Goal: Task Accomplishment & Management: Manage account settings

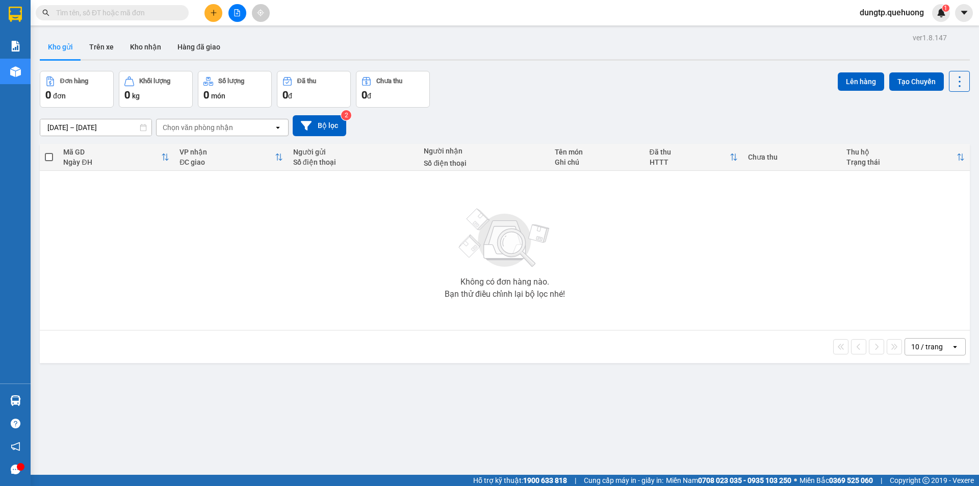
click at [94, 9] on input "text" at bounding box center [116, 12] width 120 height 11
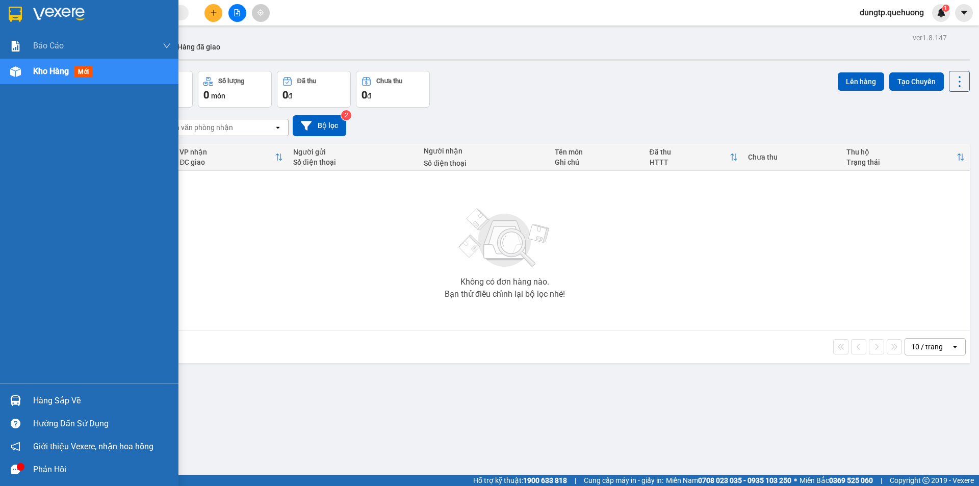
click at [31, 403] on div "Hàng sắp về" at bounding box center [89, 400] width 178 height 23
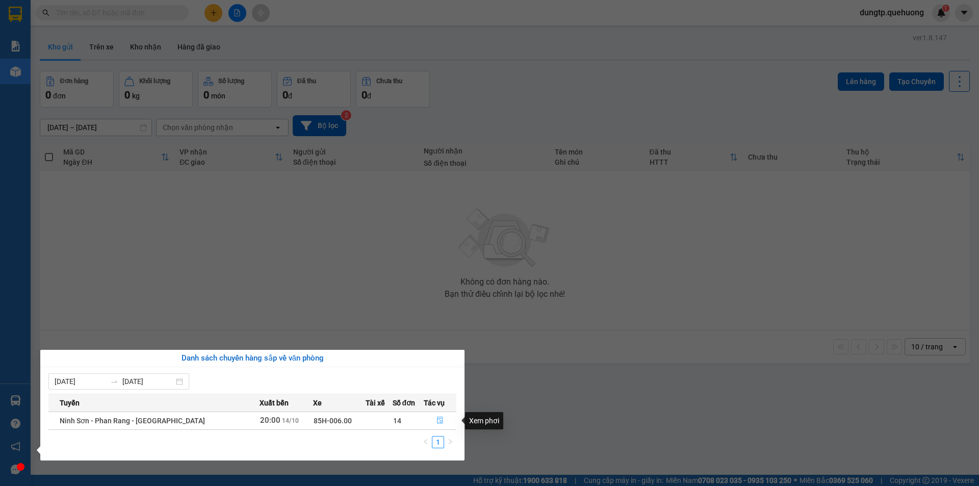
click at [436, 424] on icon "file-done" at bounding box center [439, 419] width 7 height 7
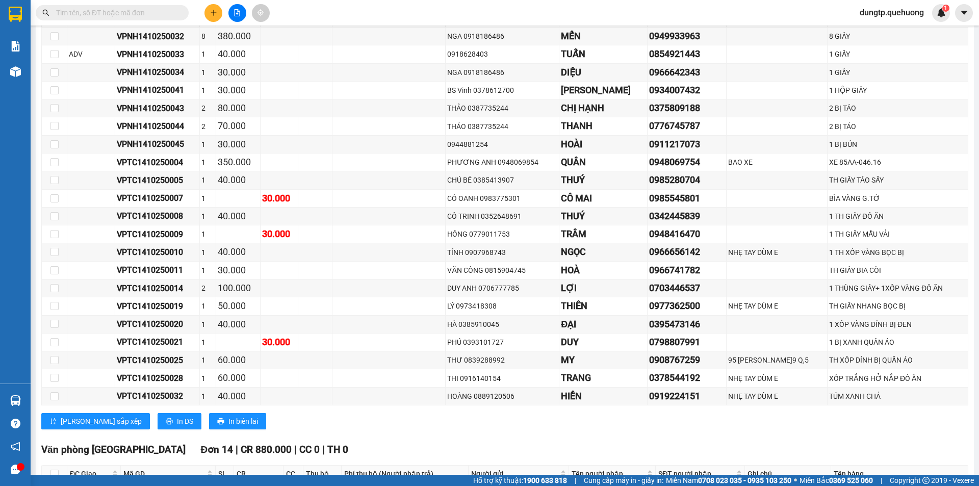
scroll to position [1325, 0]
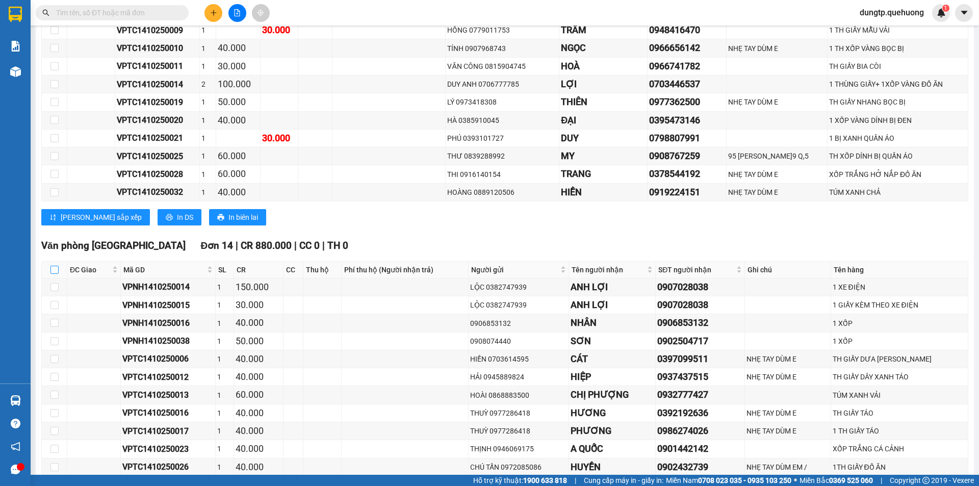
click at [54, 273] on input "checkbox" at bounding box center [54, 270] width 8 height 8
checkbox input "true"
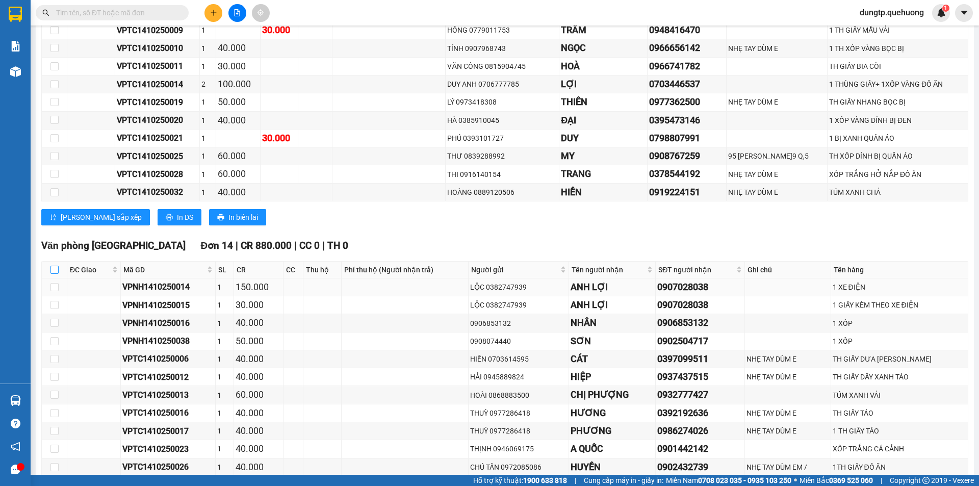
checkbox input "true"
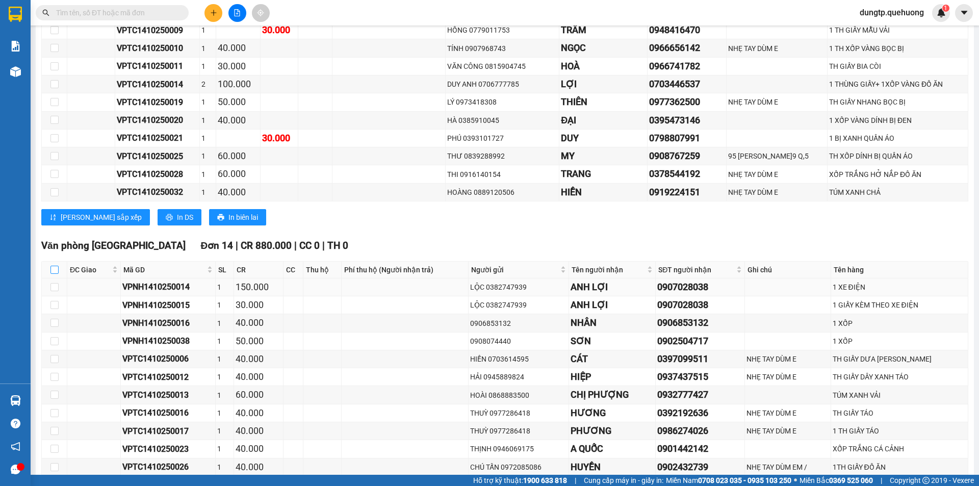
checkbox input "true"
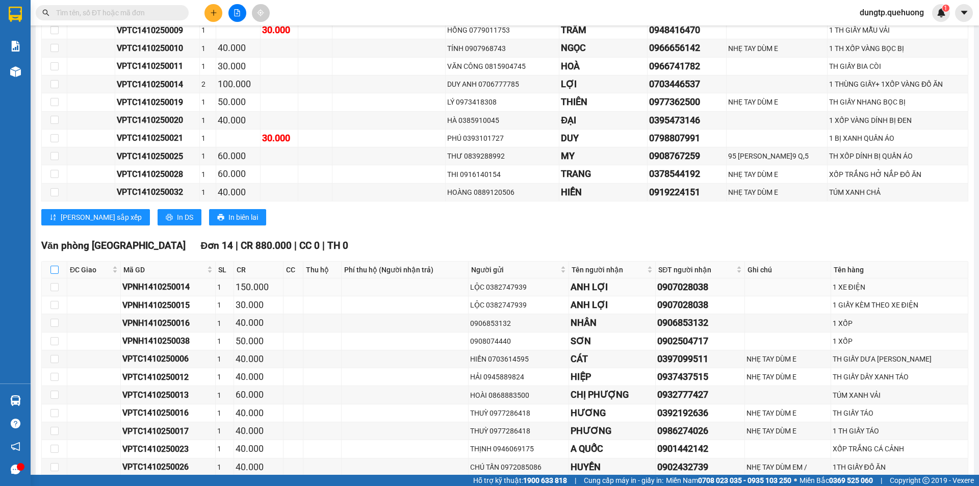
checkbox input "true"
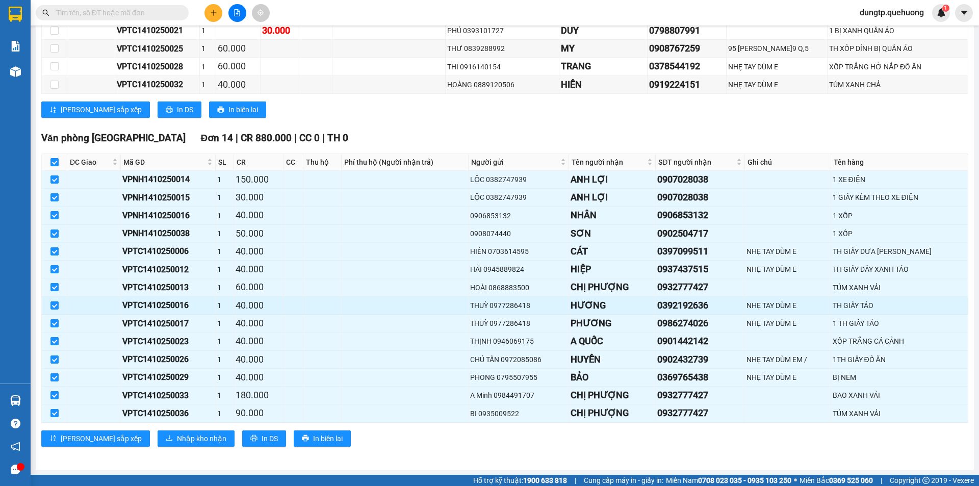
scroll to position [1433, 0]
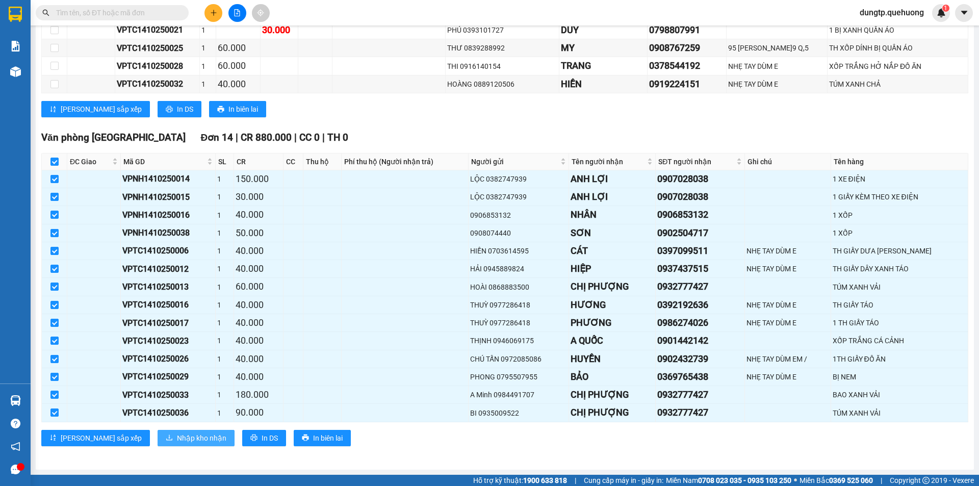
click at [177, 437] on span "Nhập kho nhận" at bounding box center [201, 437] width 49 height 11
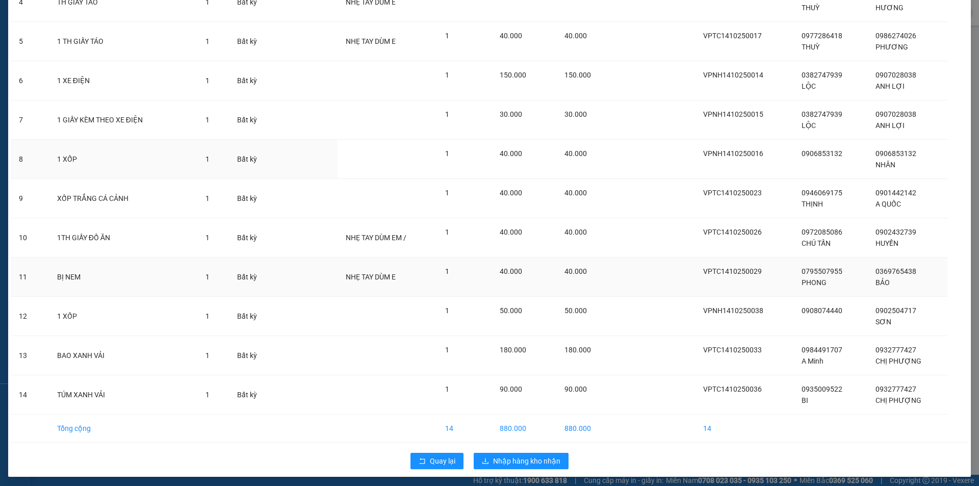
scroll to position [224, 0]
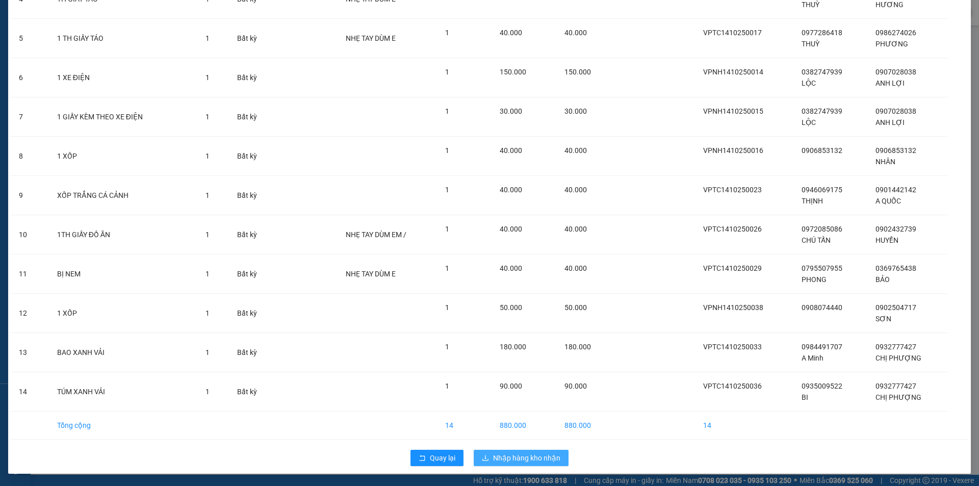
click at [525, 456] on span "Nhập hàng kho nhận" at bounding box center [526, 457] width 67 height 11
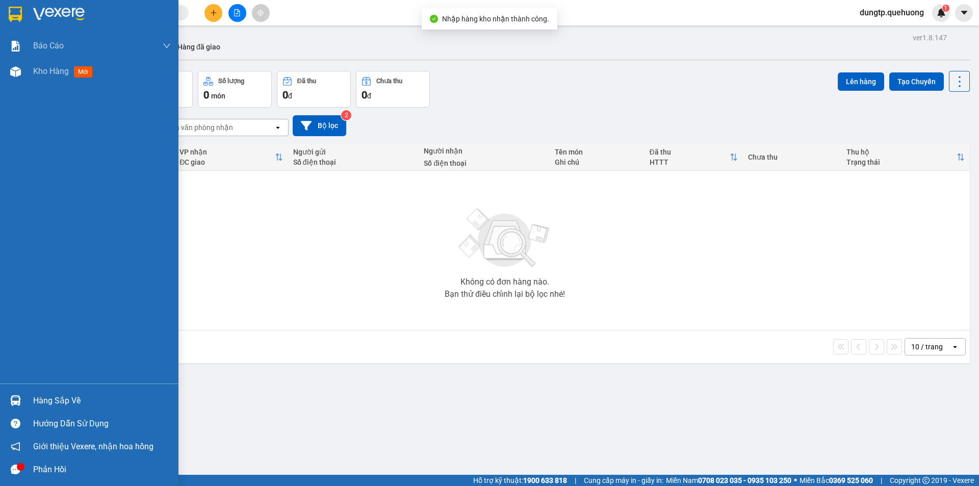
click at [17, 74] on img at bounding box center [15, 71] width 11 height 11
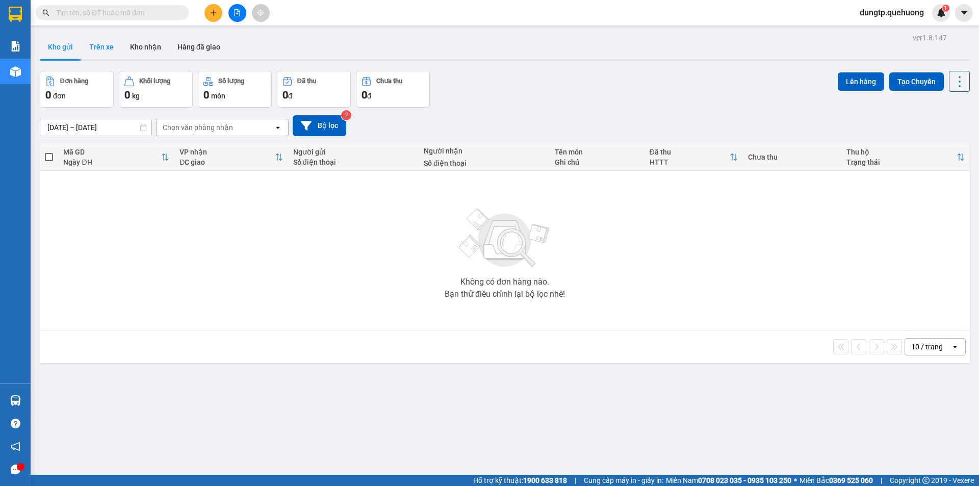
click at [100, 48] on button "Trên xe" at bounding box center [101, 47] width 41 height 24
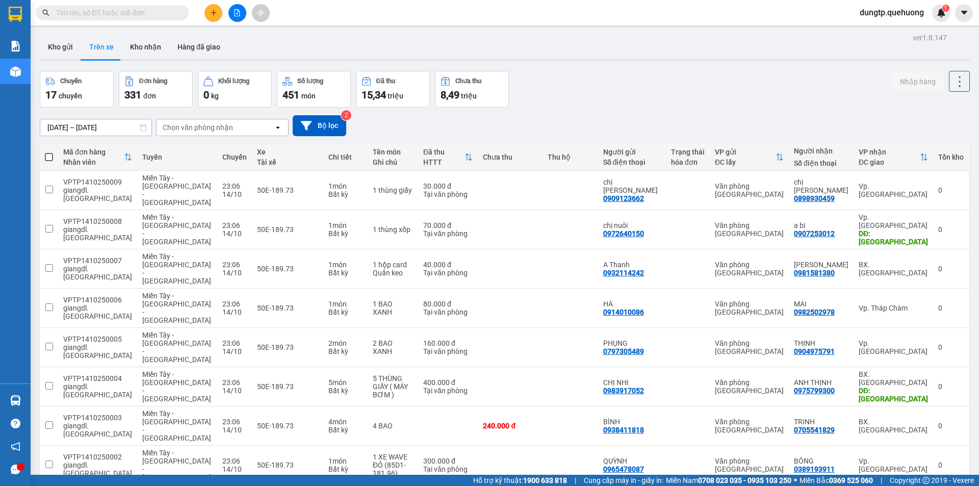
click at [245, 131] on div "Chọn văn phòng nhận" at bounding box center [214, 127] width 117 height 16
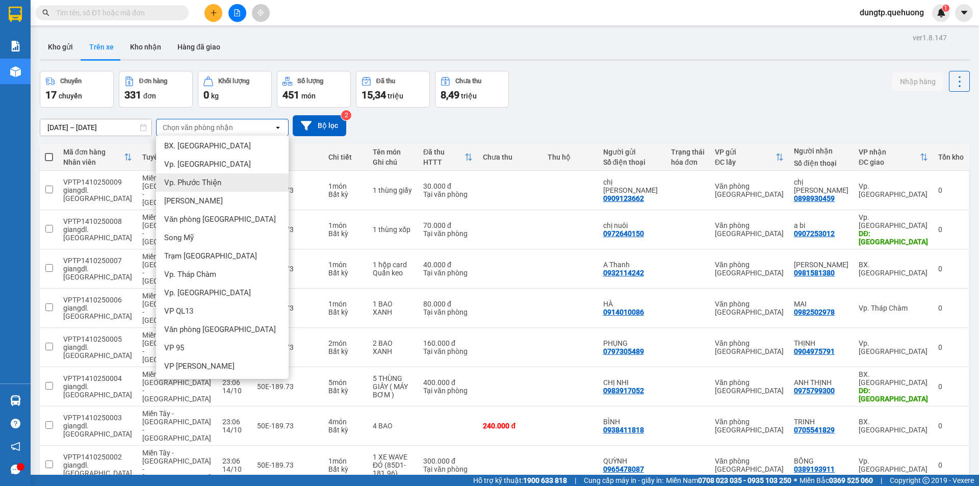
scroll to position [4, 0]
click at [213, 222] on span "Văn phòng [GEOGRAPHIC_DATA]" at bounding box center [220, 219] width 112 height 10
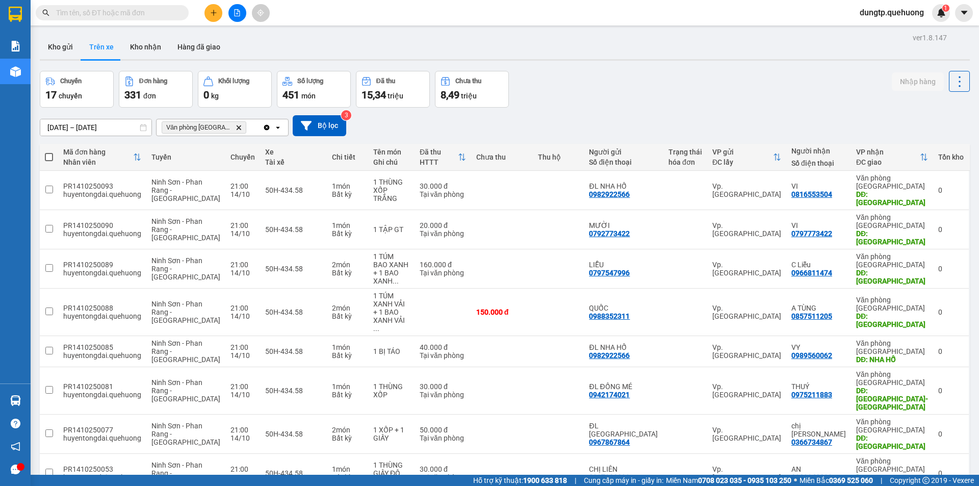
click at [48, 157] on span at bounding box center [49, 157] width 8 height 8
click at [49, 152] on input "checkbox" at bounding box center [49, 152] width 0 height 0
checkbox input "true"
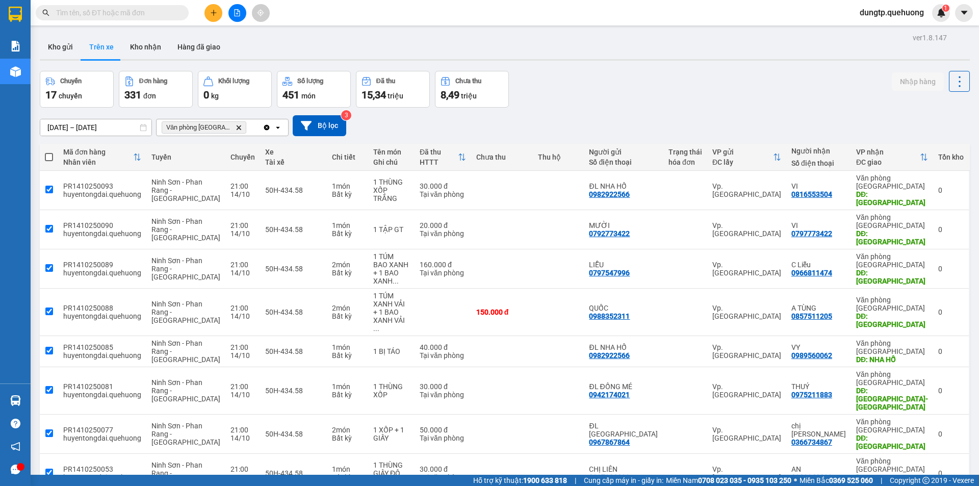
checkbox input "true"
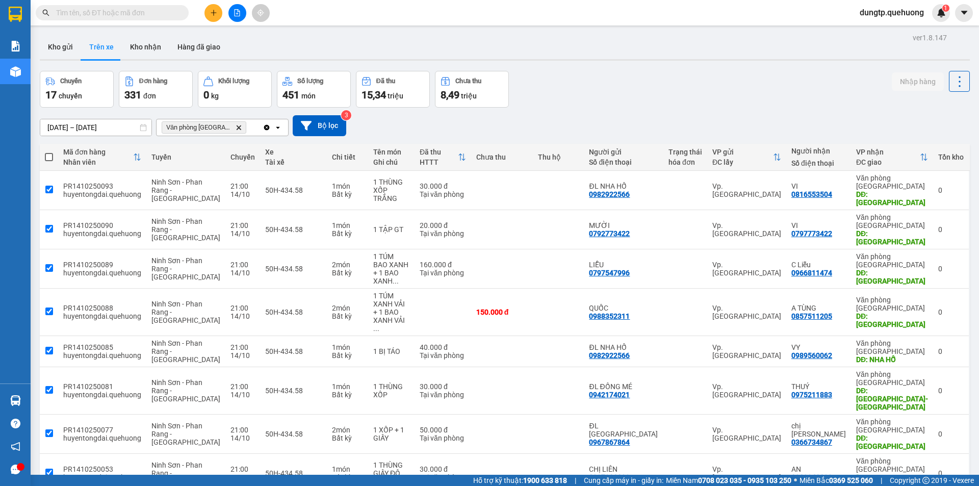
checkbox input "true"
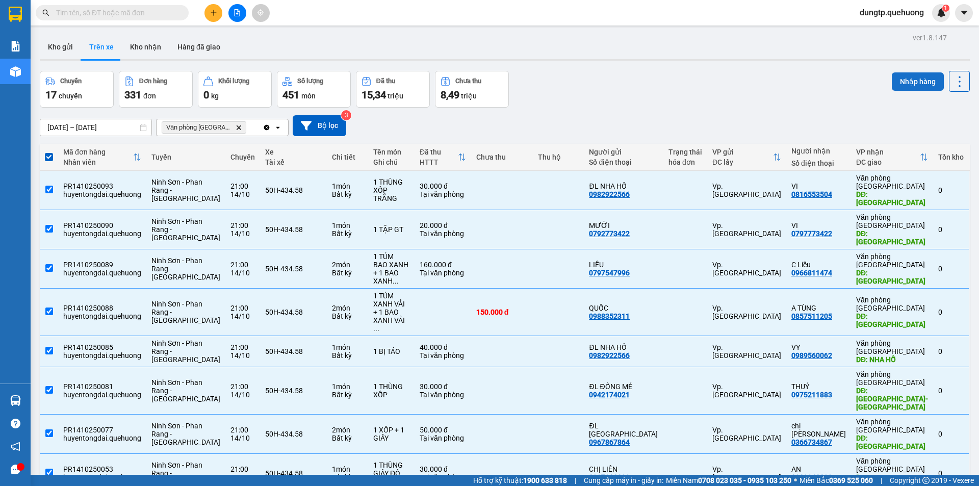
click at [906, 86] on button "Nhập hàng" at bounding box center [918, 81] width 52 height 18
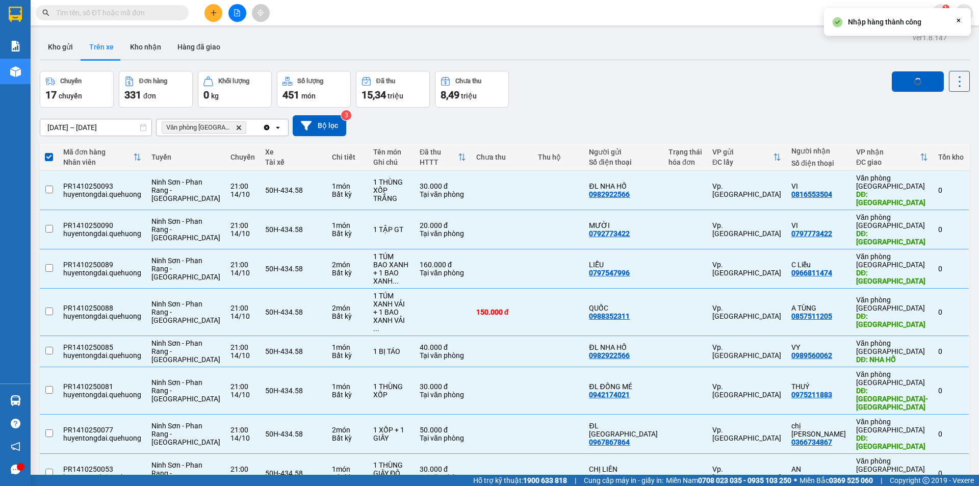
checkbox input "false"
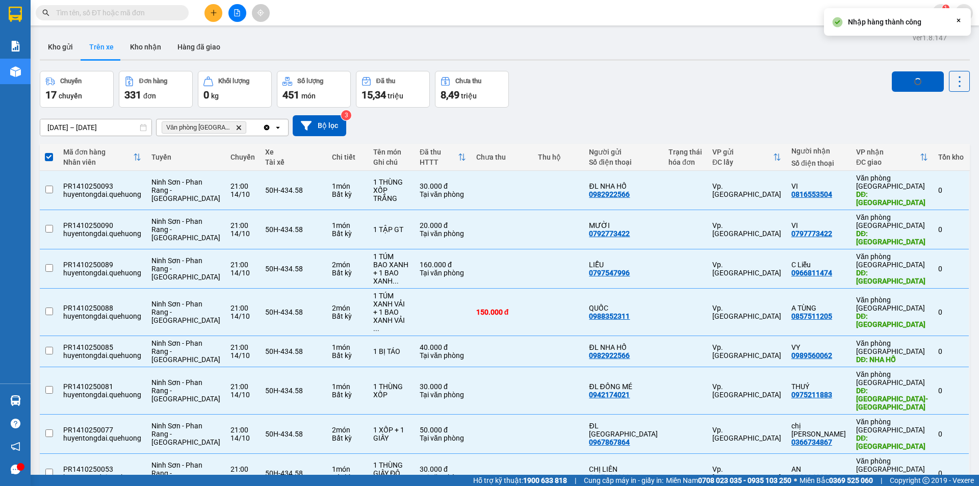
checkbox input "false"
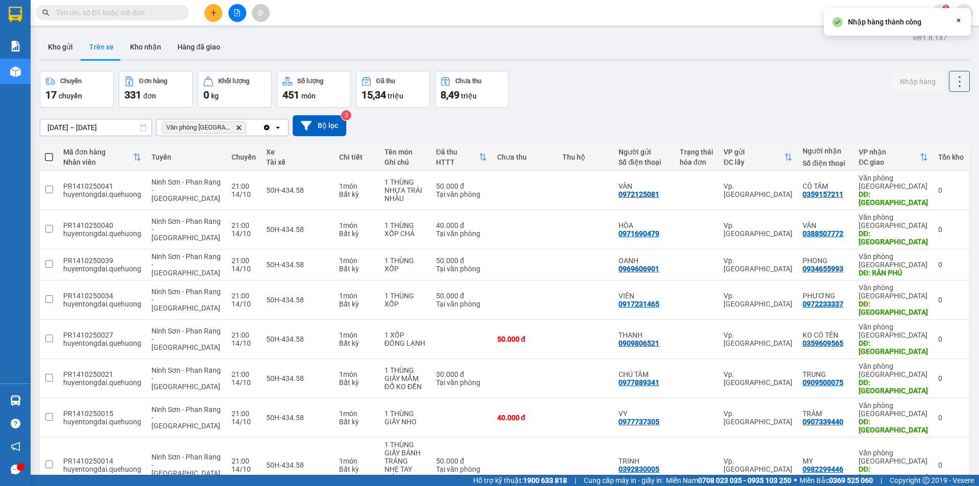
click at [47, 156] on span at bounding box center [49, 157] width 8 height 8
click at [49, 152] on input "checkbox" at bounding box center [49, 152] width 0 height 0
checkbox input "true"
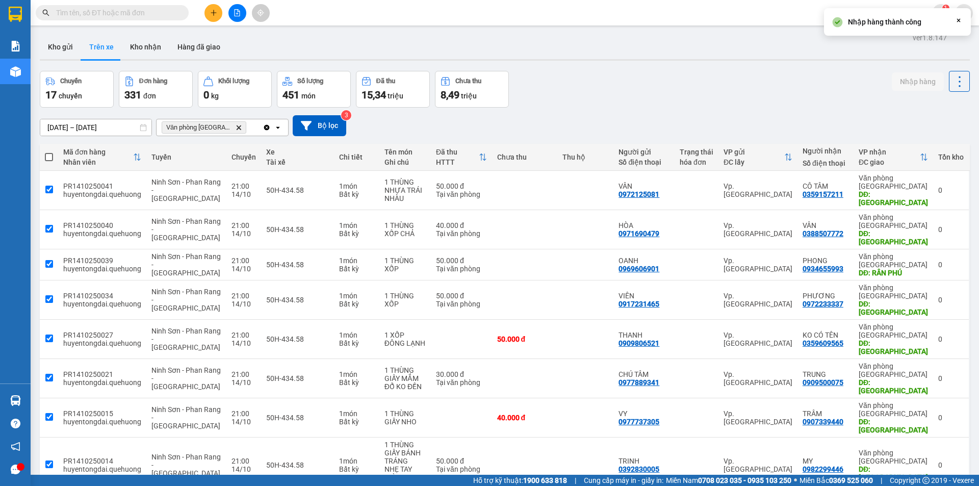
checkbox input "true"
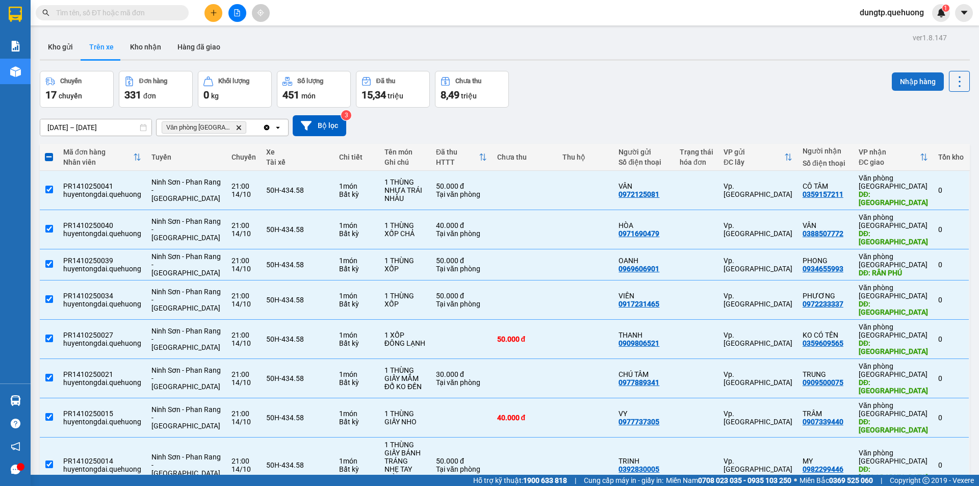
click at [892, 75] on button "Nhập hàng" at bounding box center [918, 81] width 52 height 18
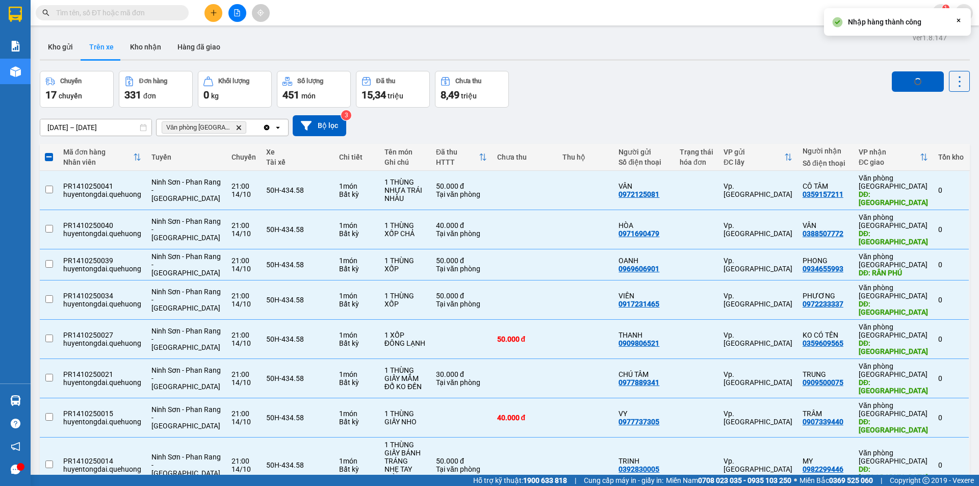
checkbox input "false"
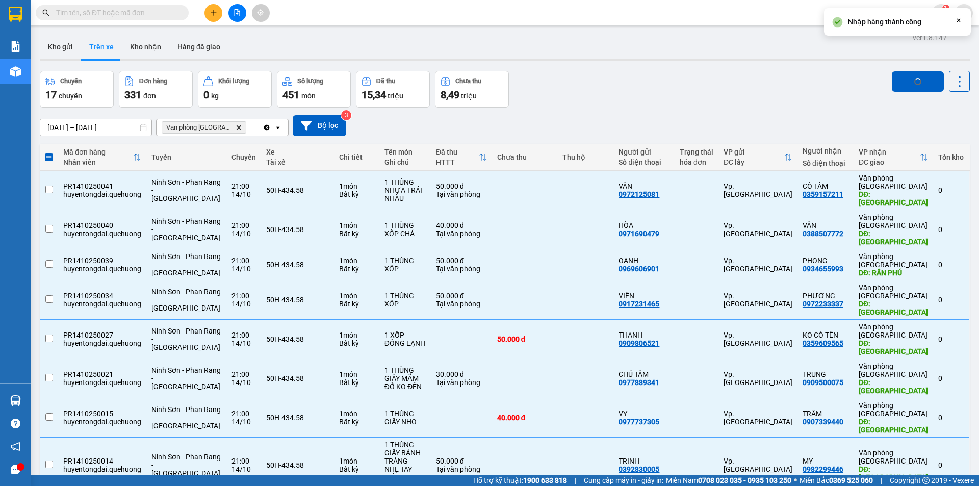
checkbox input "false"
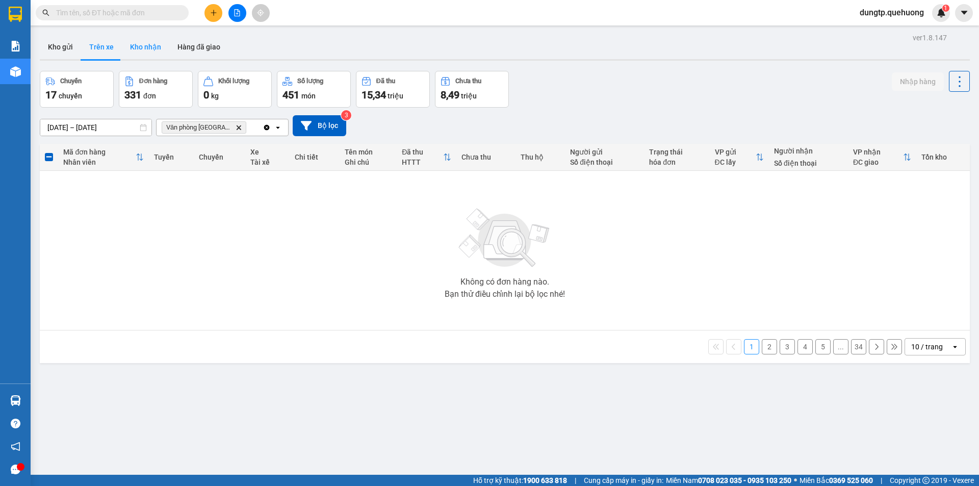
click at [149, 53] on button "Kho nhận" at bounding box center [145, 47] width 47 height 24
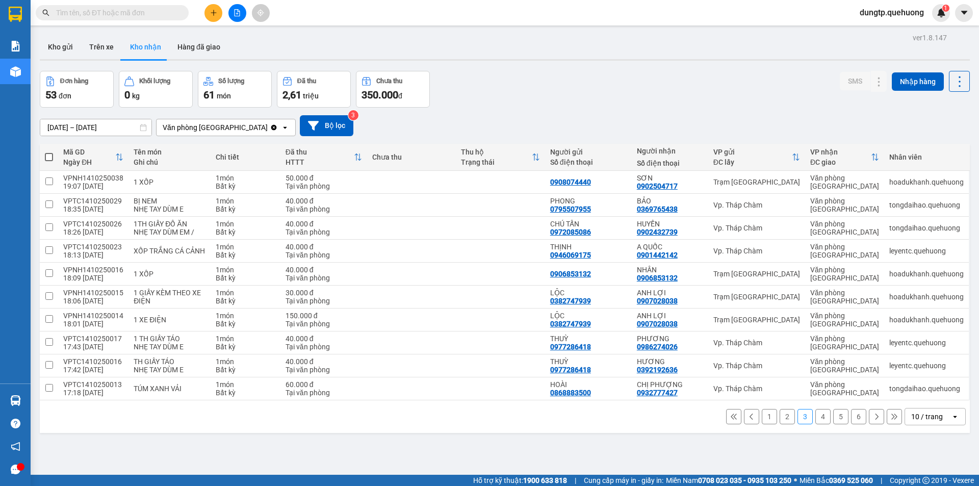
click at [820, 418] on button "4" at bounding box center [822, 416] width 15 height 15
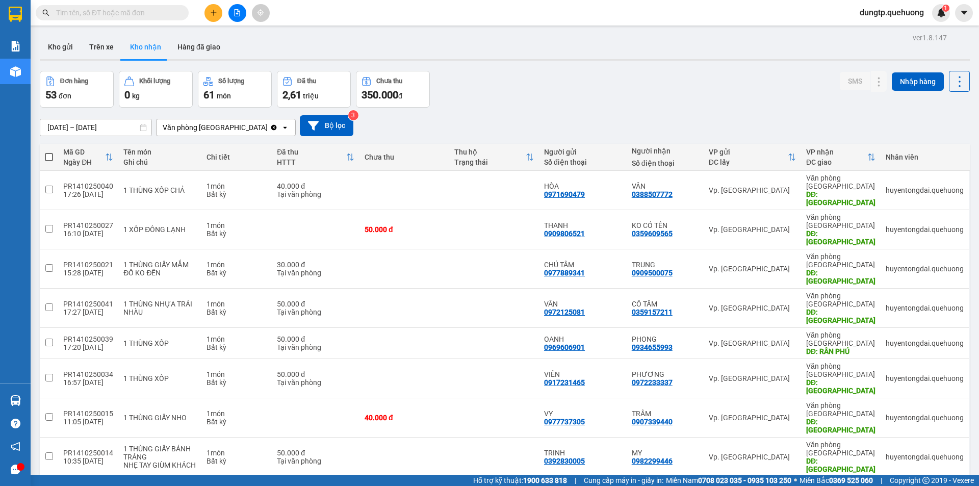
click at [127, 13] on input "text" at bounding box center [116, 12] width 120 height 11
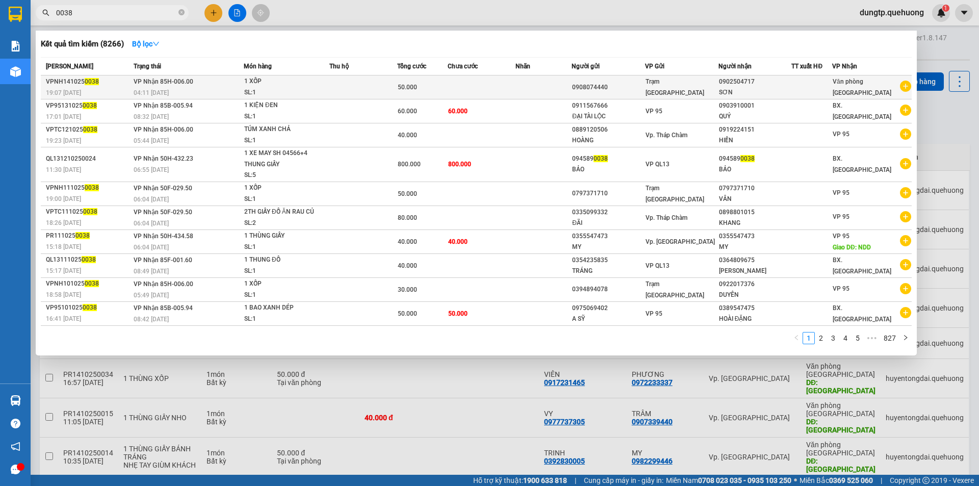
type input "0038"
click at [199, 86] on td "VP Nhận 85H-006.00 04:11 - 15/10" at bounding box center [187, 87] width 113 height 24
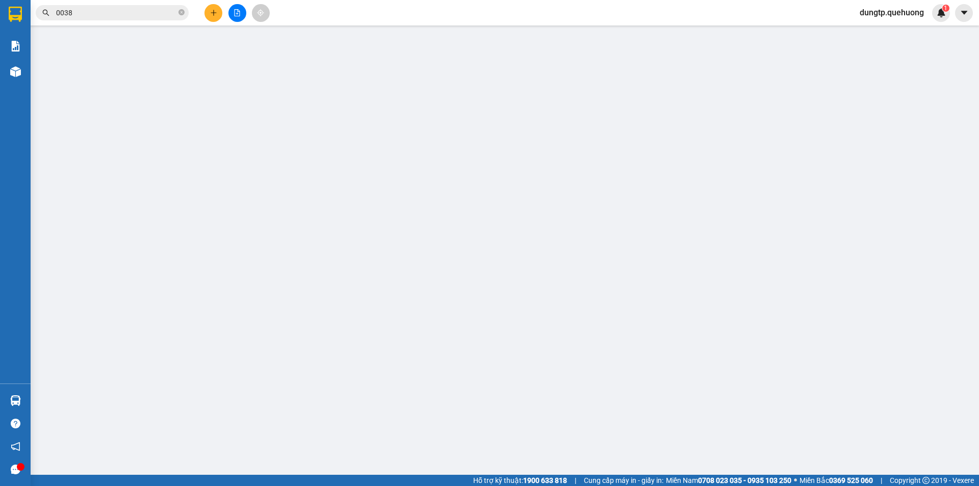
type input "0908074440"
type input "0902504717"
type input "SƠN"
type input "0"
type input "50.000"
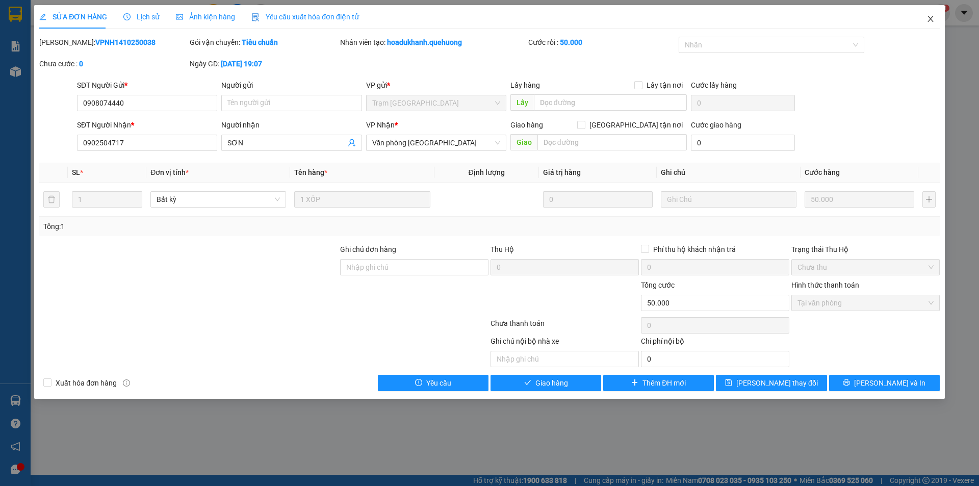
click at [929, 23] on span "Close" at bounding box center [930, 19] width 29 height 29
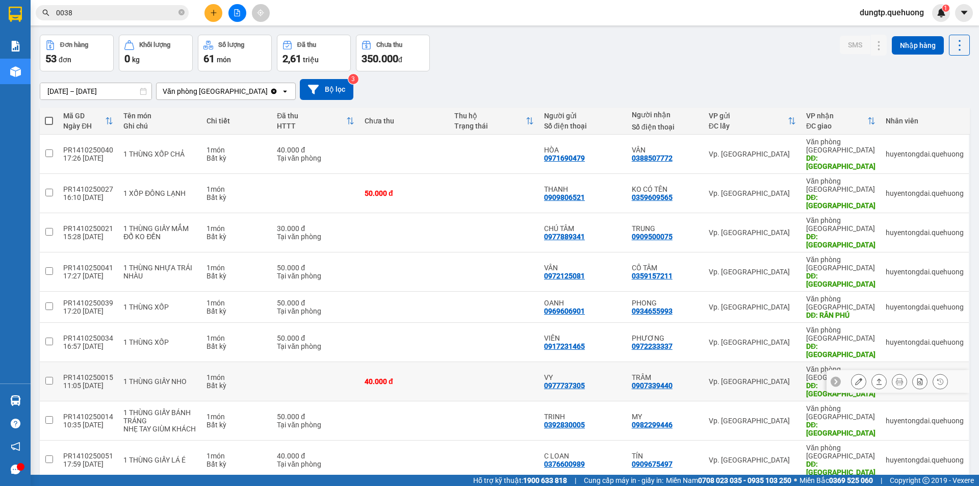
scroll to position [47, 0]
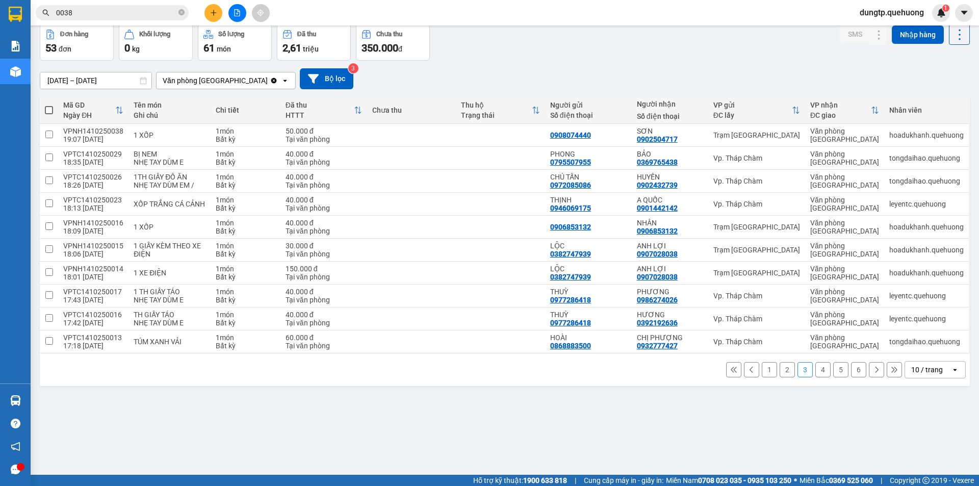
click at [853, 373] on button "6" at bounding box center [858, 369] width 15 height 15
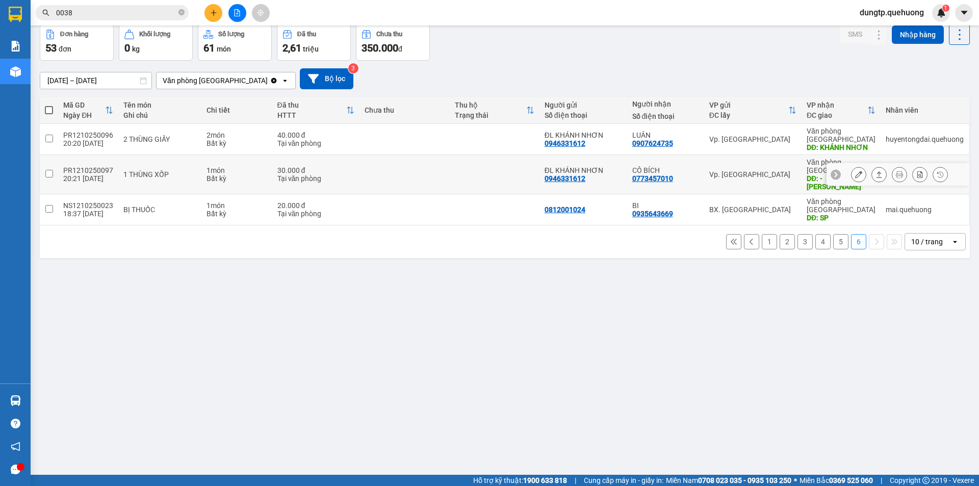
click at [197, 164] on td "1 THÙNG XỐP" at bounding box center [159, 174] width 83 height 39
checkbox input "true"
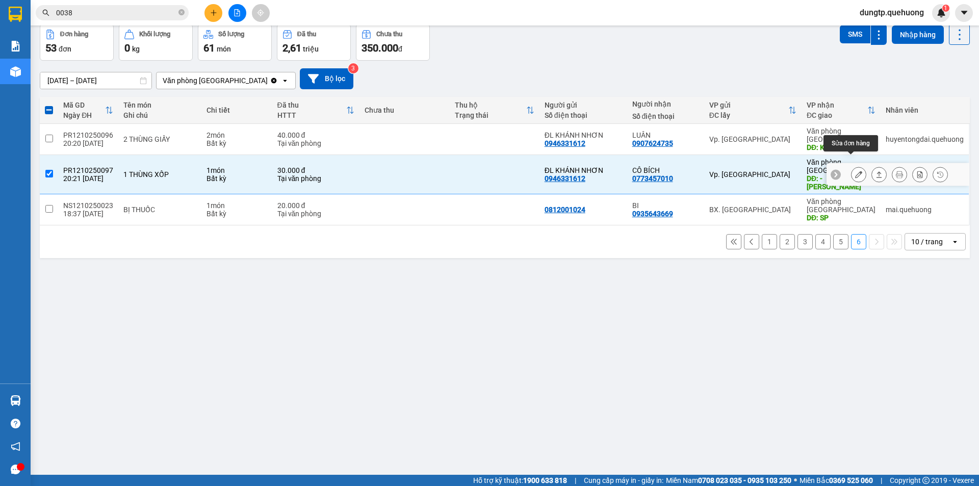
click at [855, 166] on button at bounding box center [858, 175] width 14 height 18
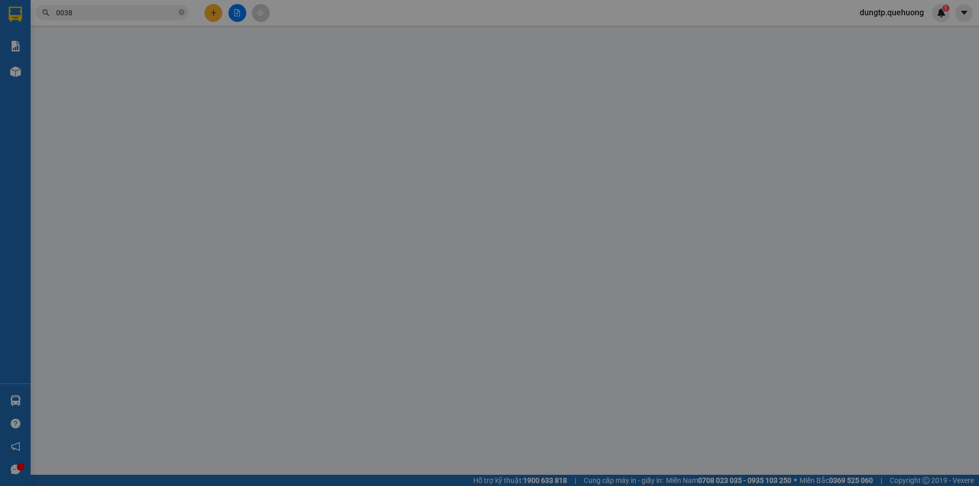
type input "0946331612"
type input "ĐL KHÁNH NHƠN"
type input "0773457010"
type input "CÔ BÍCH"
type input "-KHÁNH NHƠN"
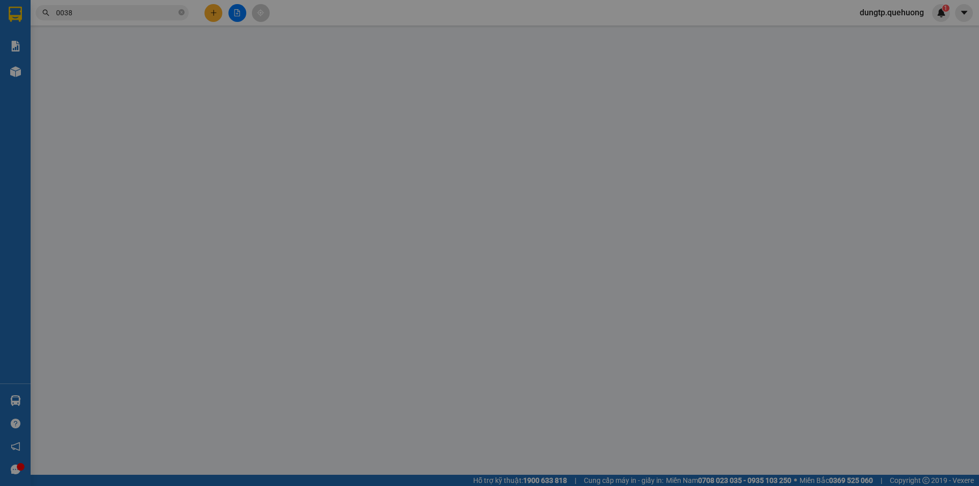
type input "0"
type input "30.000"
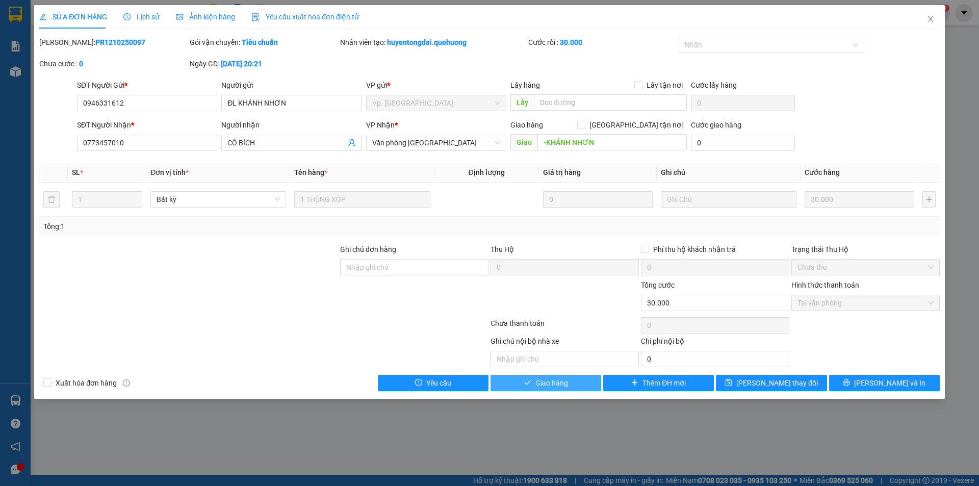
drag, startPoint x: 522, startPoint y: 385, endPoint x: 530, endPoint y: 384, distance: 7.2
click at [524, 386] on button "Giao hàng" at bounding box center [545, 383] width 111 height 16
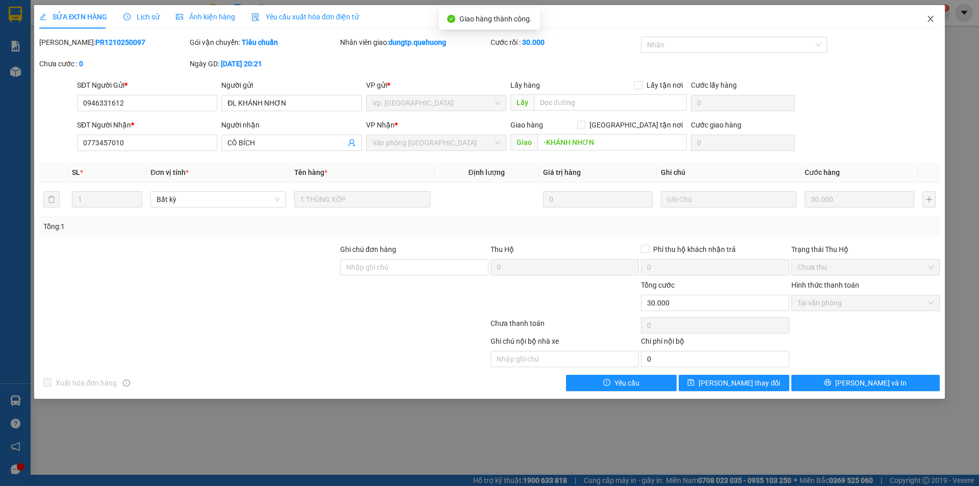
click at [930, 18] on icon "close" at bounding box center [930, 19] width 8 height 8
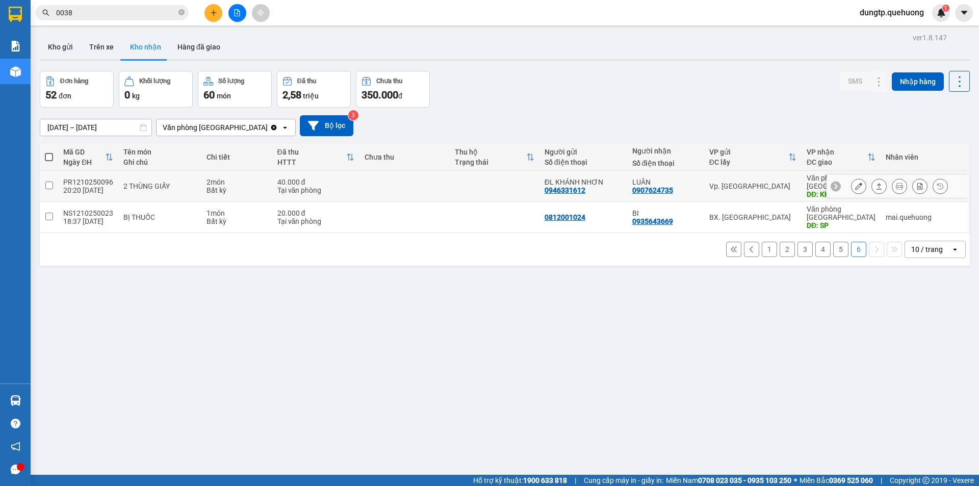
click at [186, 182] on div "2 THÙNG GIẤY" at bounding box center [159, 186] width 73 height 8
checkbox input "true"
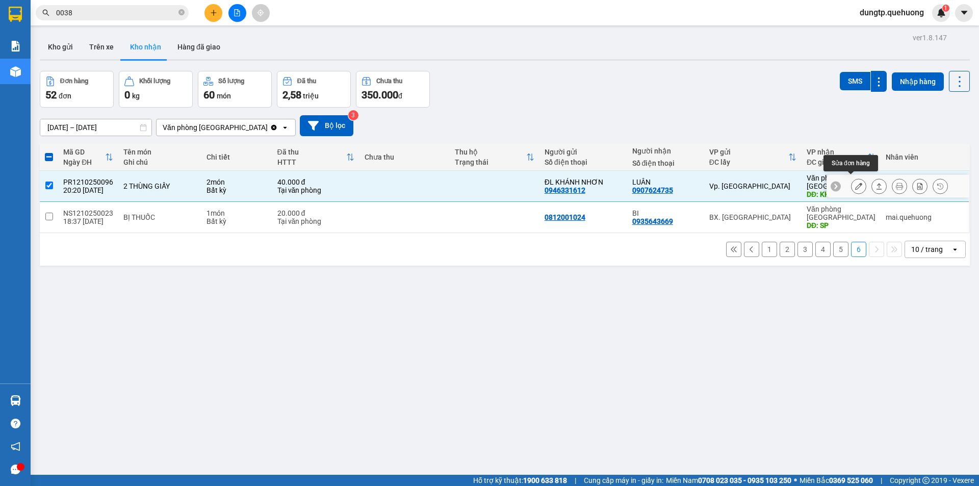
click at [855, 182] on icon at bounding box center [858, 185] width 7 height 7
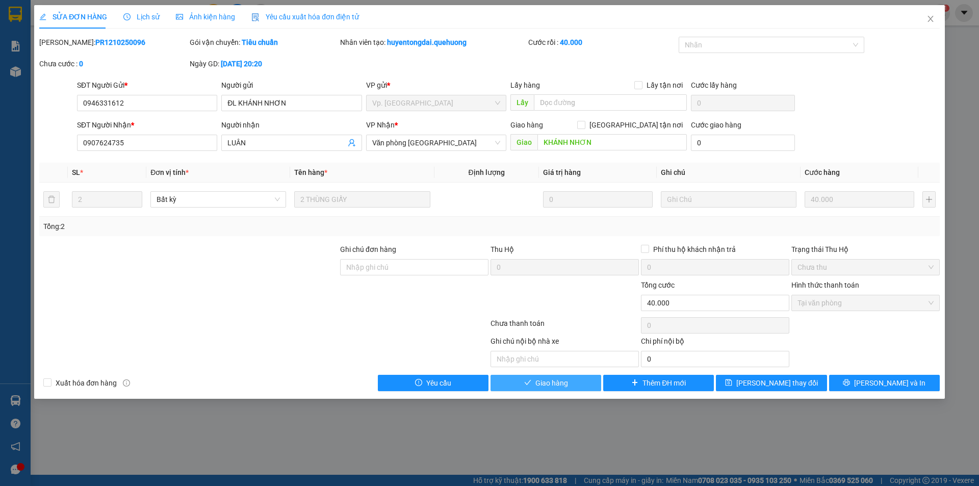
click at [545, 385] on span "Giao hàng" at bounding box center [551, 382] width 33 height 11
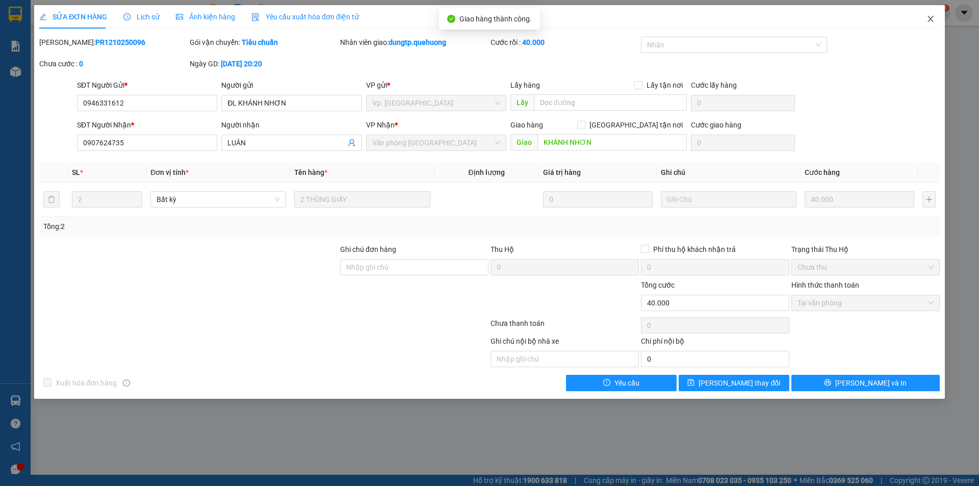
click at [931, 20] on icon "close" at bounding box center [930, 19] width 8 height 8
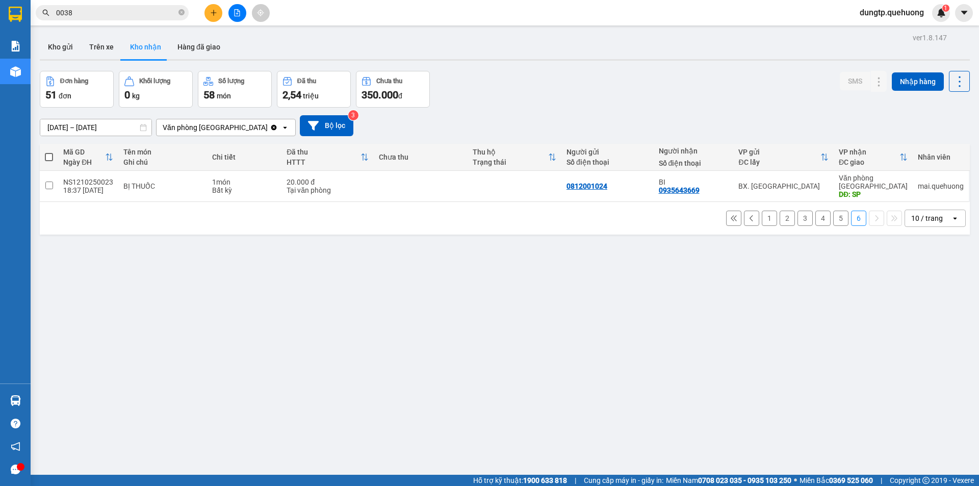
click at [833, 211] on button "5" at bounding box center [840, 218] width 15 height 15
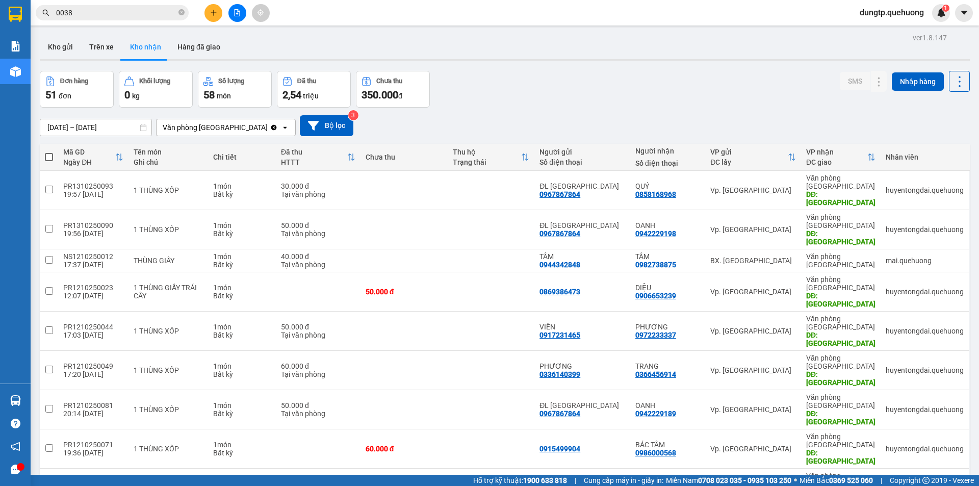
checkbox input "true"
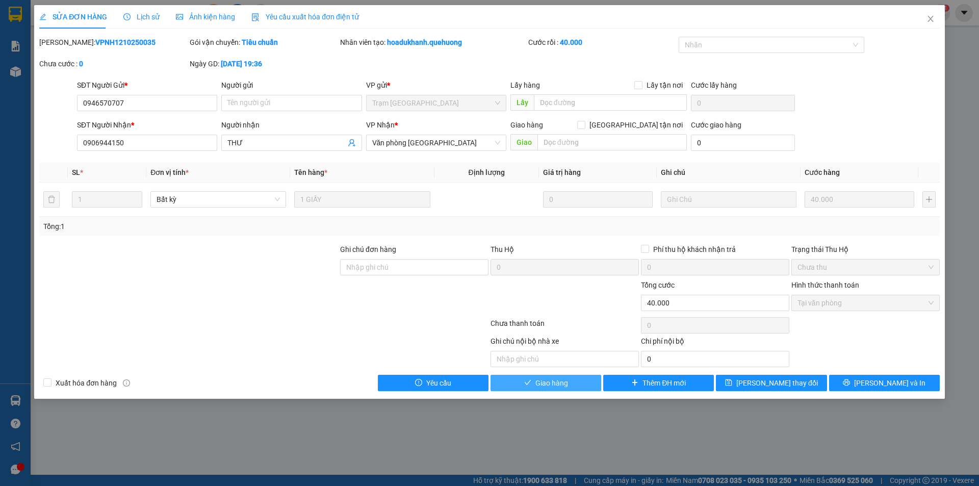
click at [558, 386] on span "Giao hàng" at bounding box center [551, 382] width 33 height 11
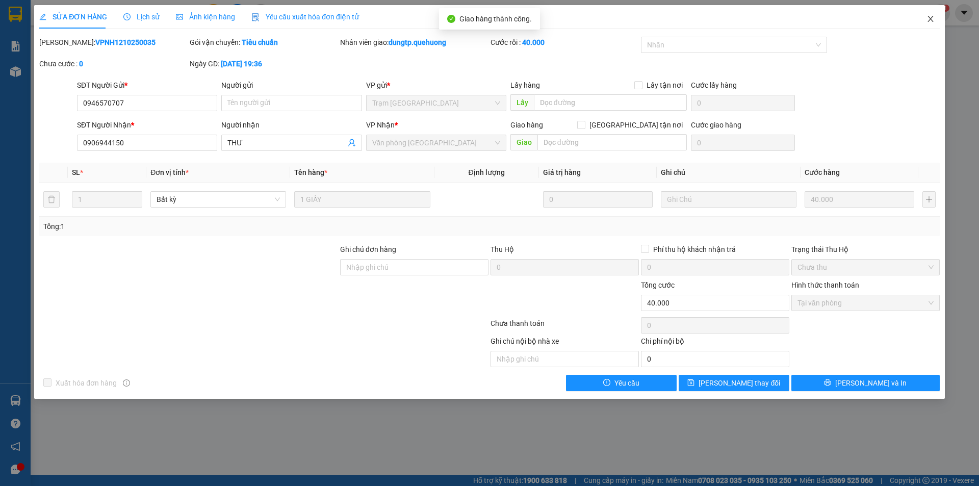
click at [930, 20] on icon "close" at bounding box center [930, 19] width 8 height 8
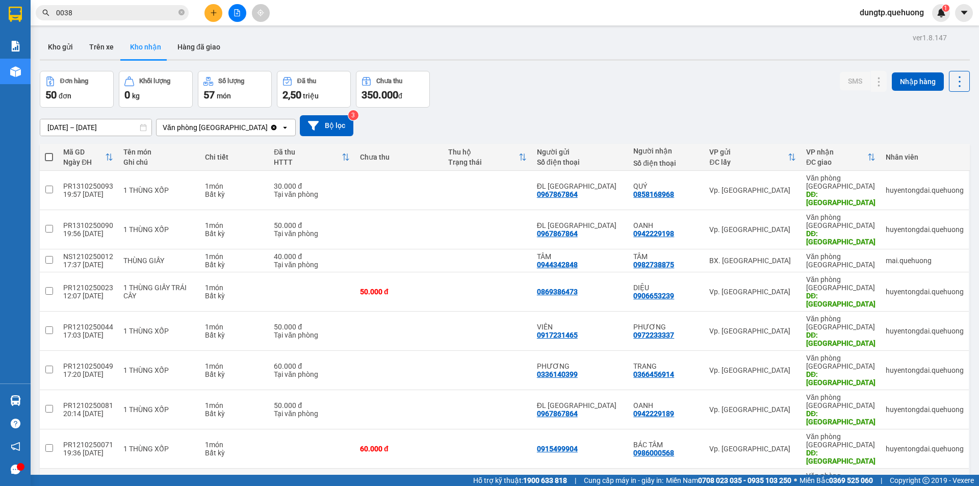
checkbox input "true"
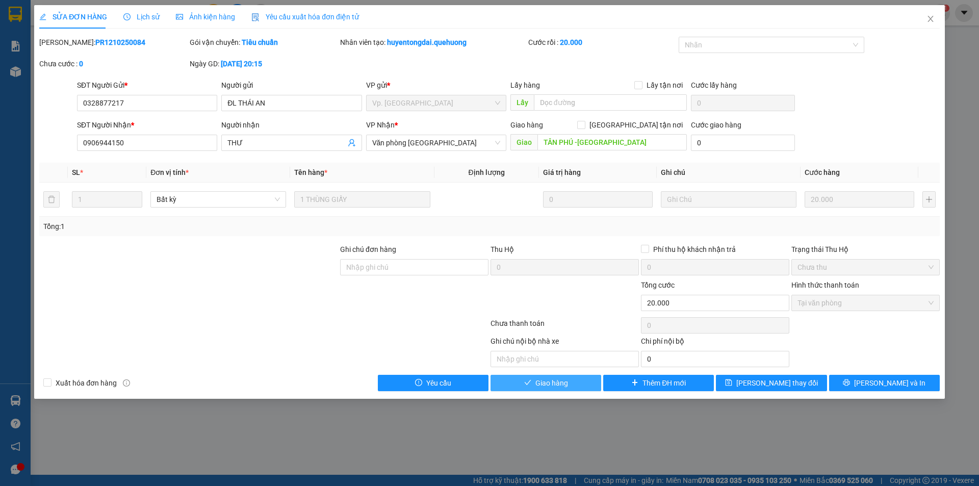
click at [543, 388] on button "Giao hàng" at bounding box center [545, 383] width 111 height 16
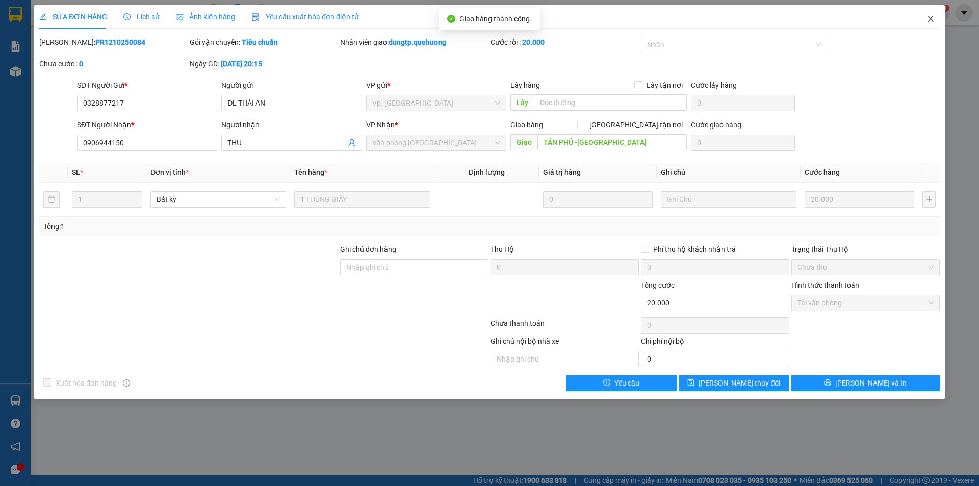
click at [931, 19] on icon "close" at bounding box center [930, 19] width 8 height 8
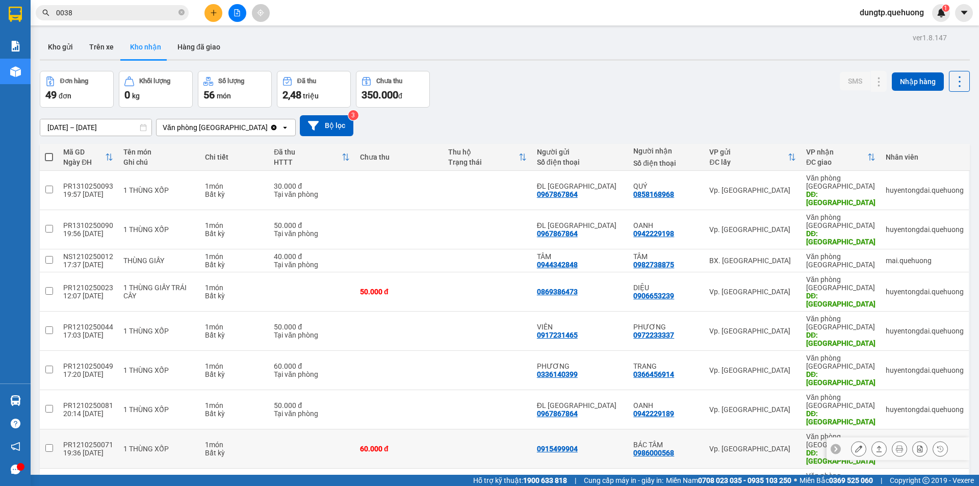
click at [315, 429] on td at bounding box center [312, 448] width 86 height 39
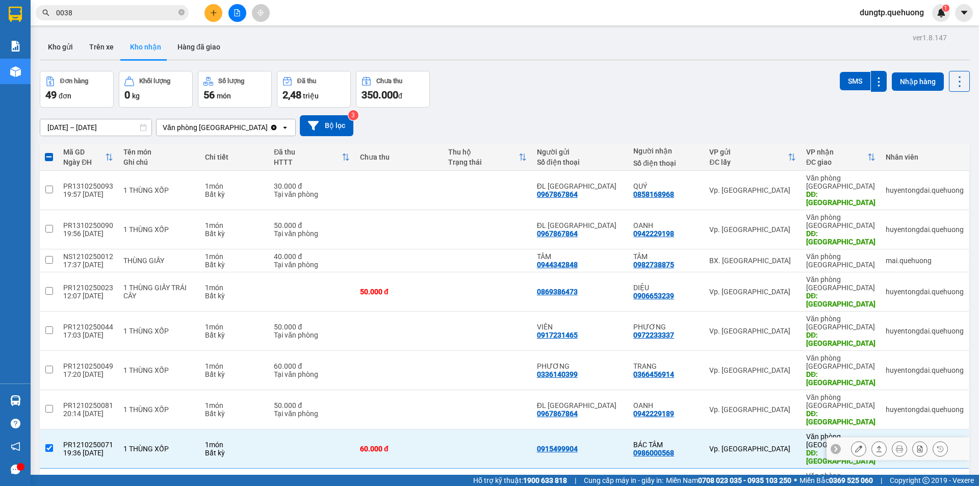
click at [316, 429] on td at bounding box center [312, 448] width 86 height 39
checkbox input "false"
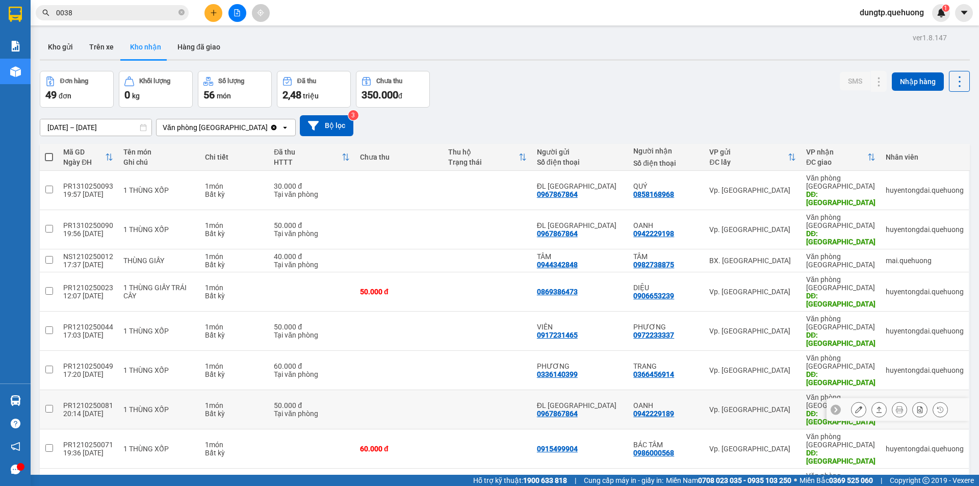
click at [286, 401] on div "50.000 đ" at bounding box center [312, 405] width 76 height 8
checkbox input "true"
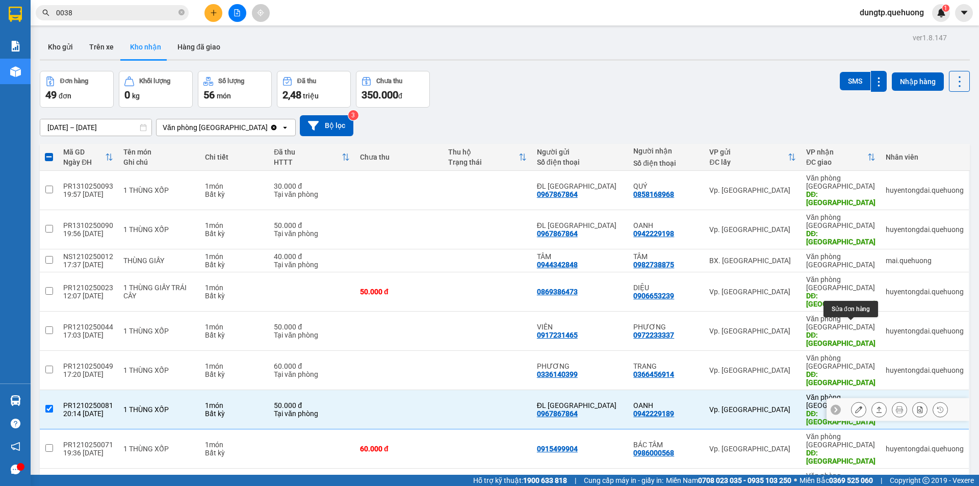
click at [855, 406] on icon at bounding box center [858, 409] width 7 height 7
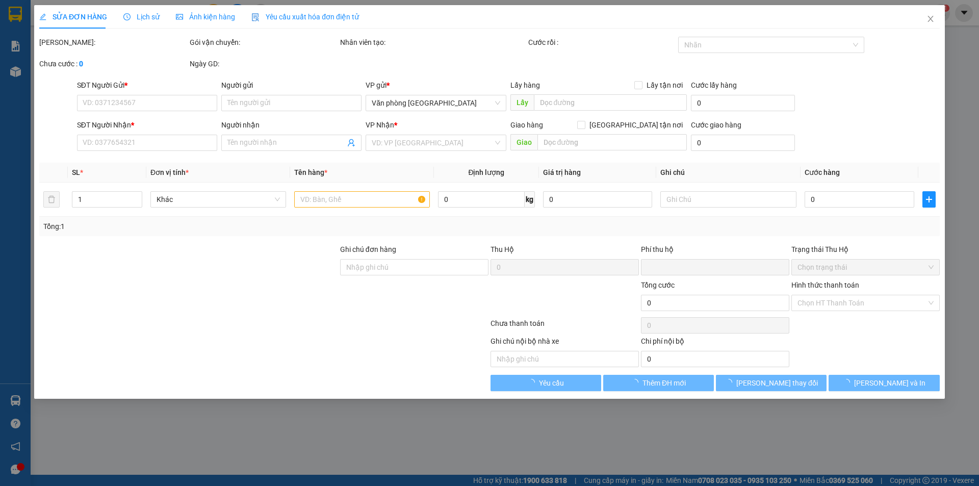
type input "0967867864"
type input "ĐL ĐÔNG HẢI"
type input "0942229189"
type input "OANH"
type input "TÂN PHÚ ĐH"
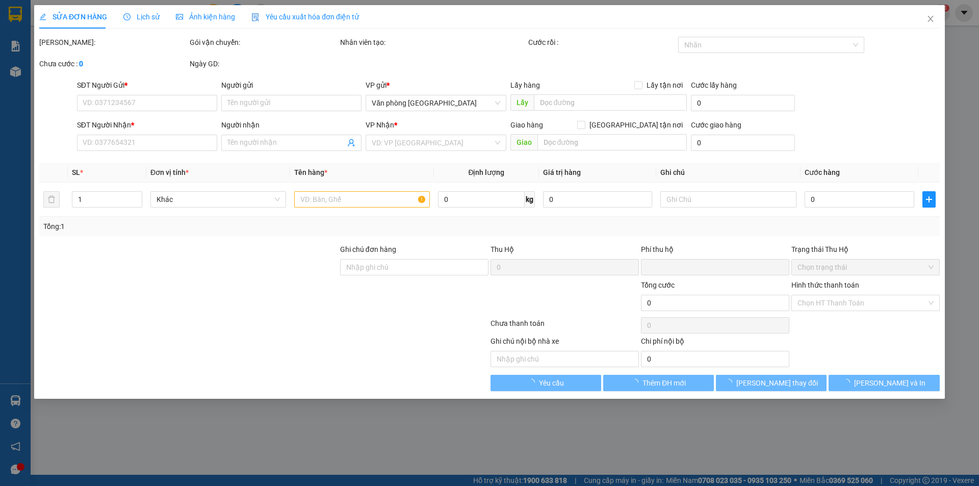
type input "0"
type input "50.000"
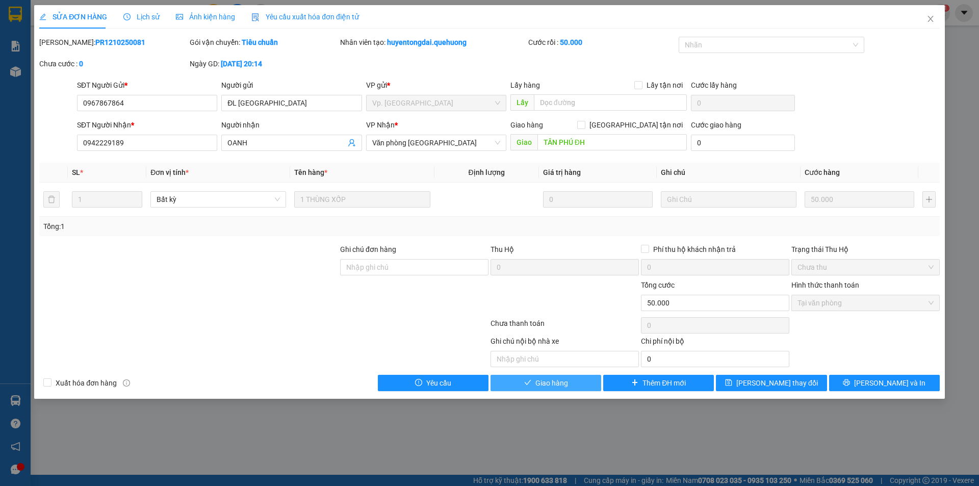
click at [526, 383] on icon "check" at bounding box center [527, 382] width 7 height 5
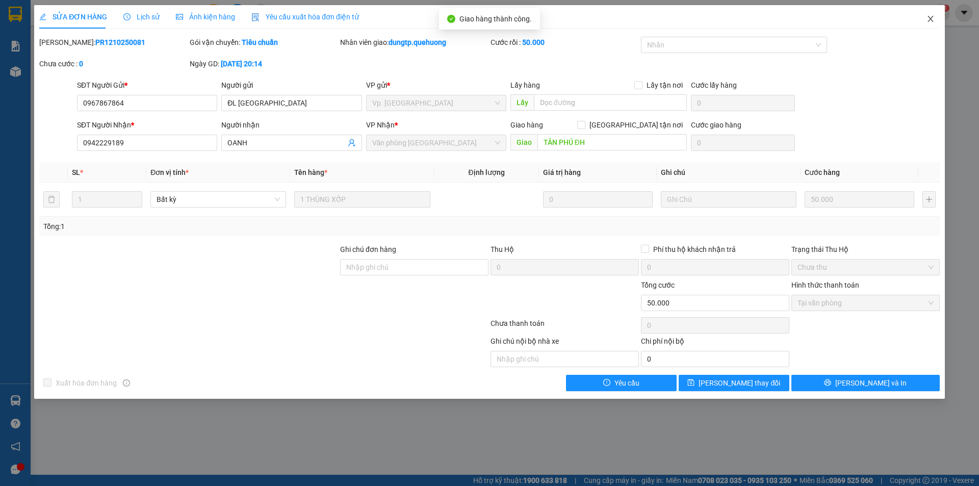
click at [930, 18] on icon "close" at bounding box center [930, 19] width 8 height 8
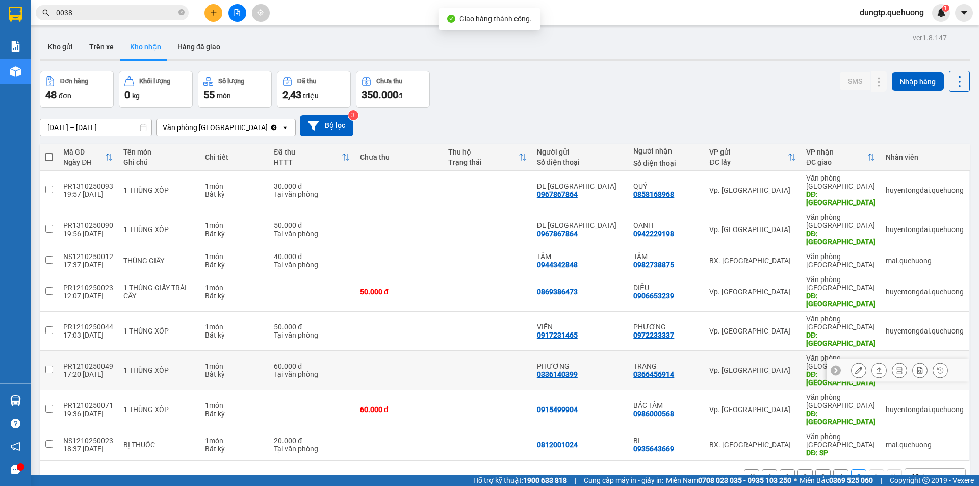
click at [247, 362] on div "1 món" at bounding box center [234, 366] width 59 height 8
checkbox input "true"
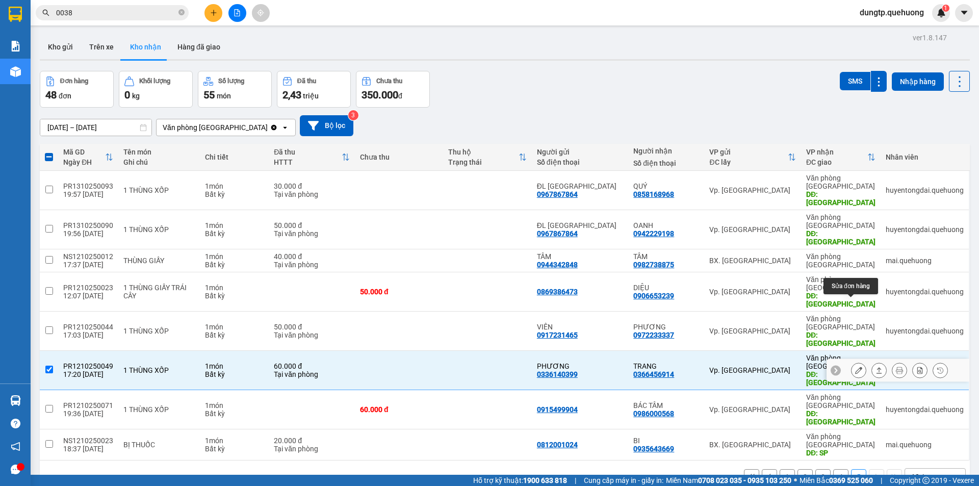
click at [855, 367] on icon at bounding box center [858, 370] width 7 height 7
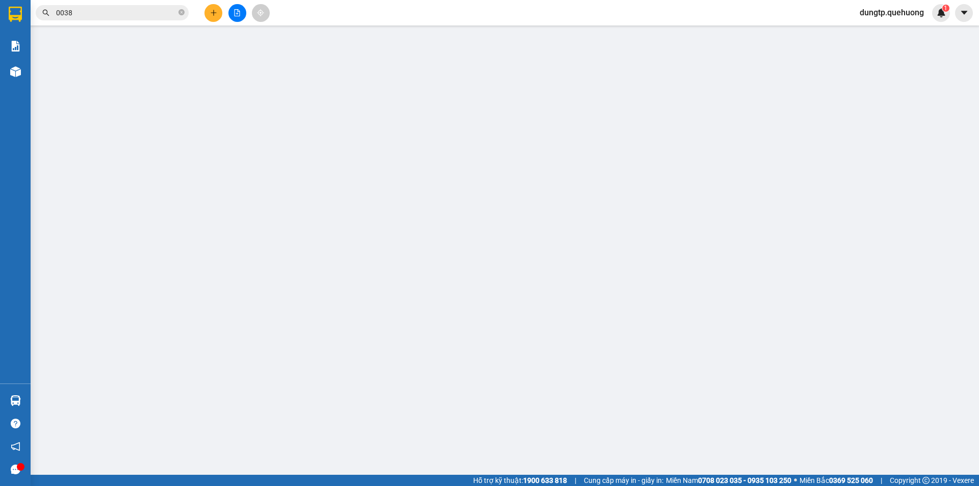
type input "0336140399"
type input "PHƯƠNG"
type input "0366456914"
type input "TRANG"
type input "TÂN PHÚ"
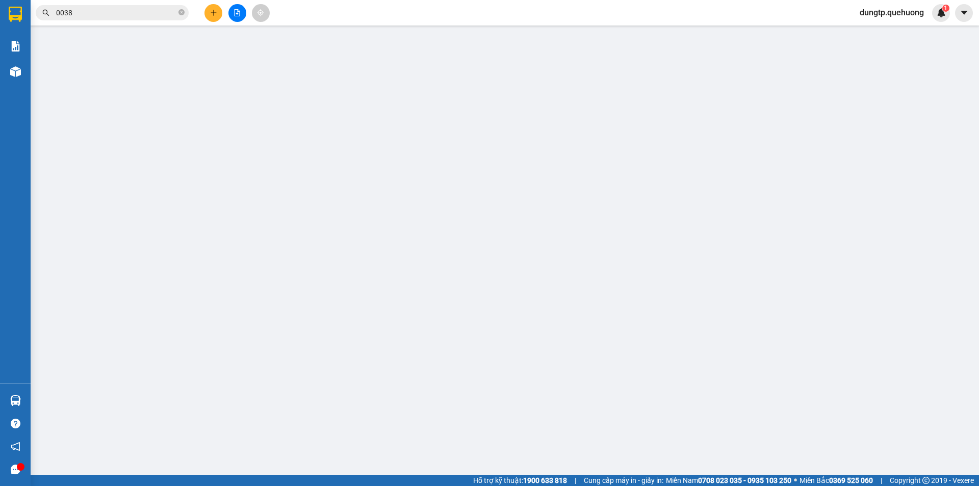
type input "0"
type input "60.000"
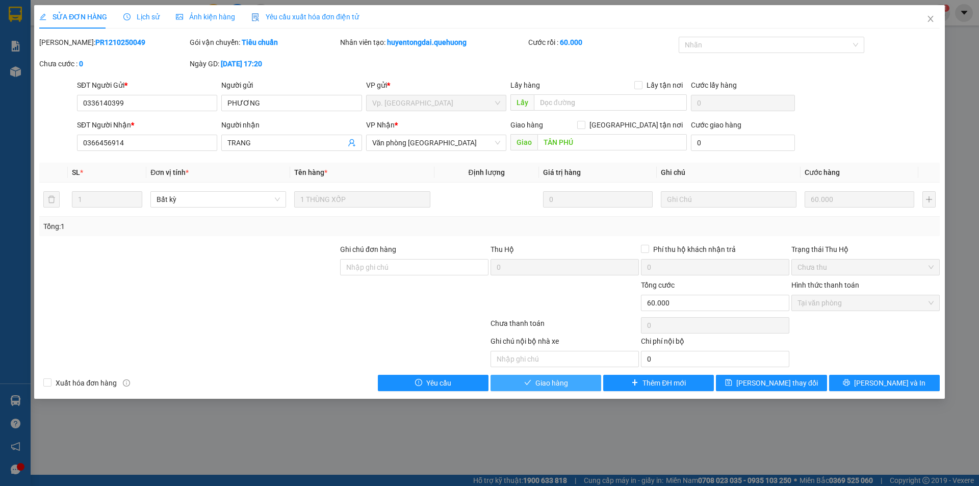
click at [562, 384] on span "Giao hàng" at bounding box center [551, 382] width 33 height 11
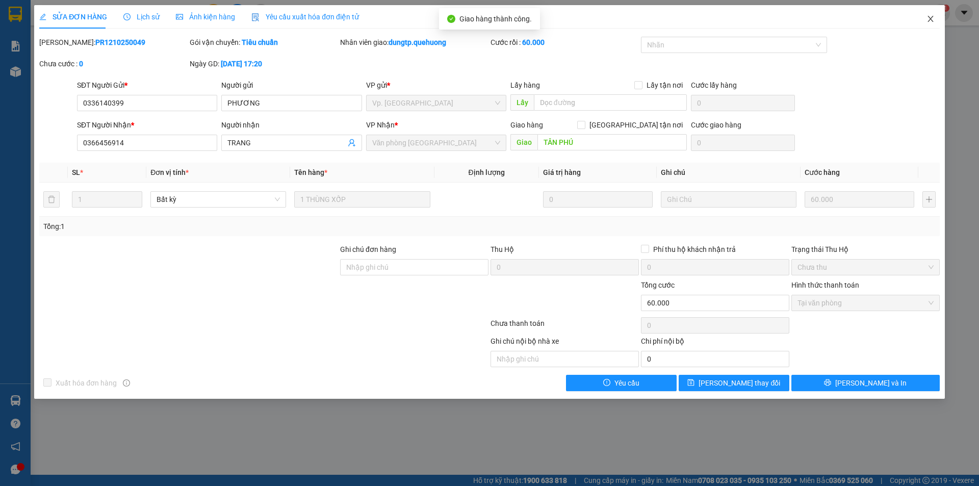
click at [930, 20] on icon "close" at bounding box center [930, 19] width 6 height 6
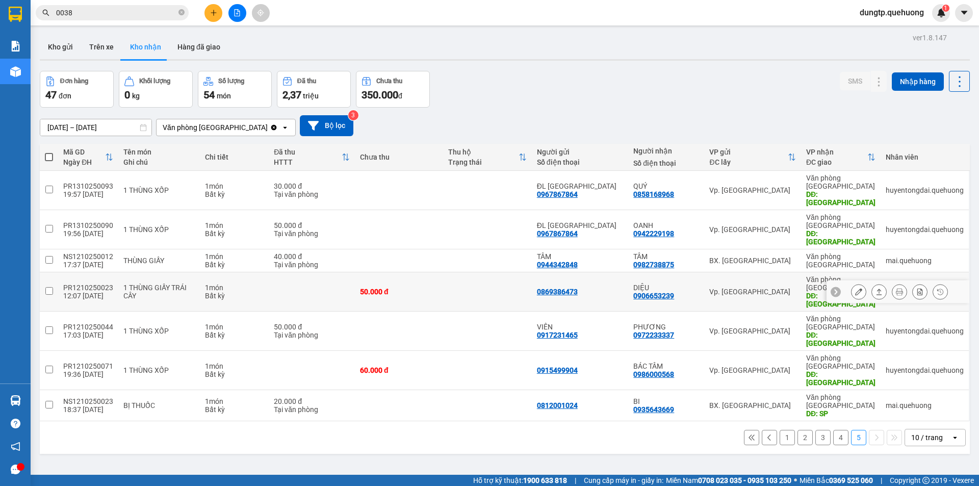
drag, startPoint x: 219, startPoint y: 260, endPoint x: 226, endPoint y: 259, distance: 7.2
click at [219, 292] on div "Bất kỳ" at bounding box center [234, 296] width 59 height 8
checkbox input "true"
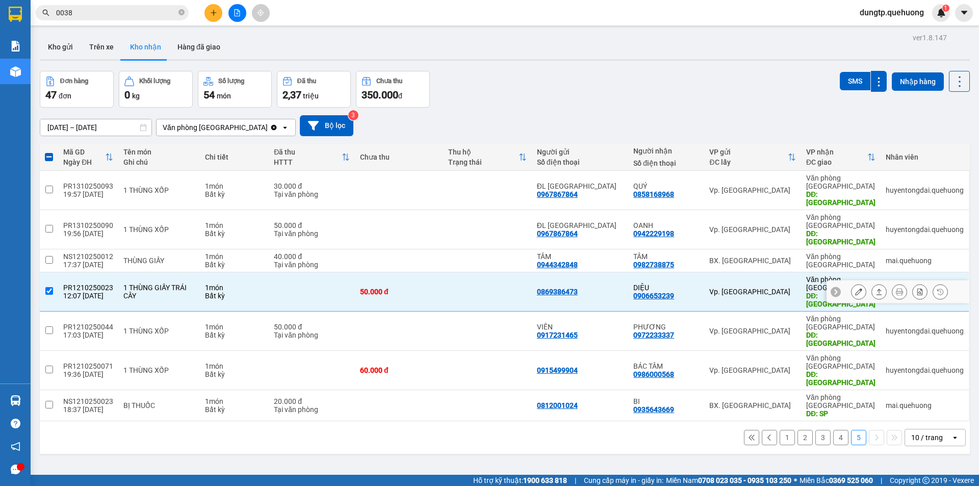
click at [855, 288] on icon at bounding box center [858, 291] width 7 height 7
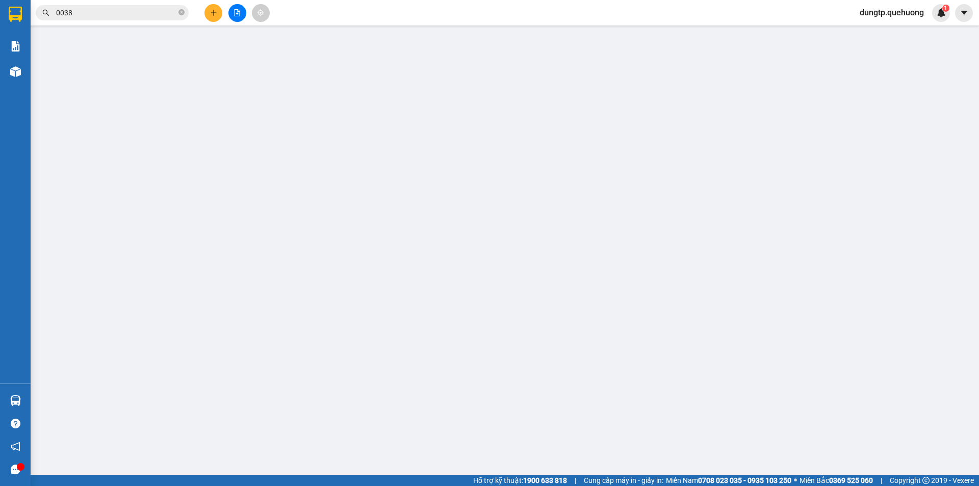
type input "0869386473"
type input "0906653239"
type input "DIỆU"
type input "TÂN PHÚ"
type input "0"
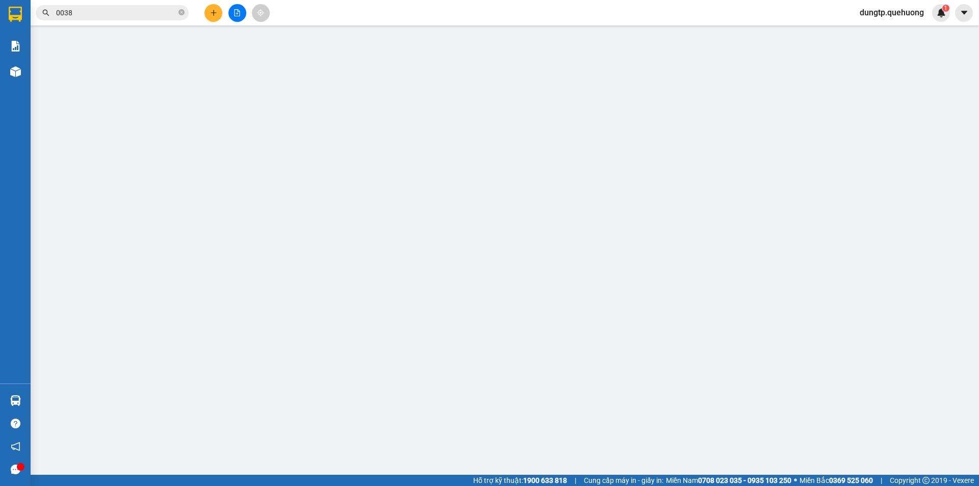
type input "50.000"
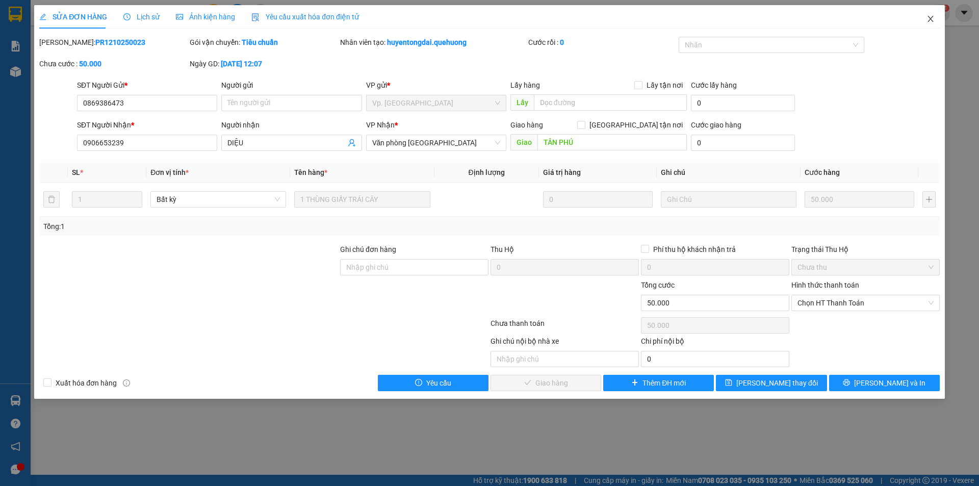
click at [927, 21] on icon "close" at bounding box center [930, 19] width 8 height 8
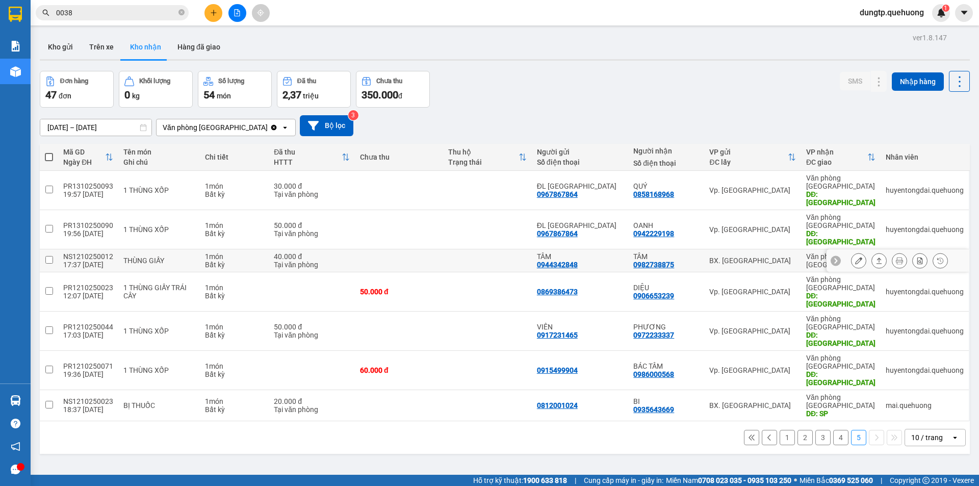
click at [265, 249] on td "1 món Bất kỳ" at bounding box center [234, 260] width 69 height 23
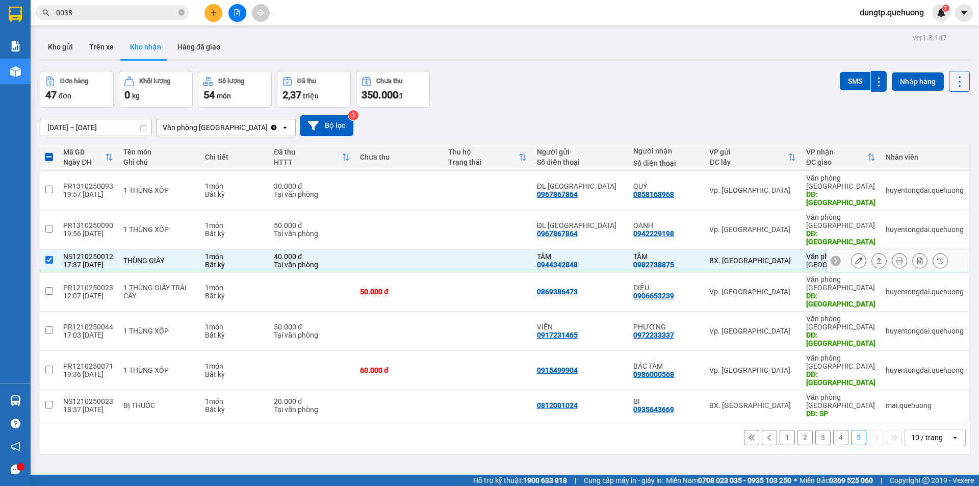
click at [165, 256] on div "THÙNG GIẤY" at bounding box center [158, 260] width 71 height 8
checkbox input "false"
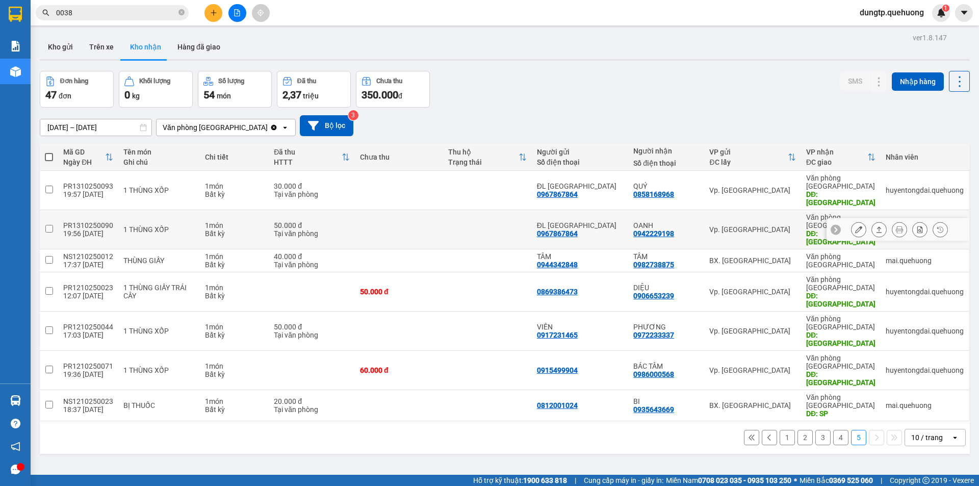
click at [187, 225] on div "1 THÙNG XỐP" at bounding box center [158, 229] width 71 height 8
checkbox input "true"
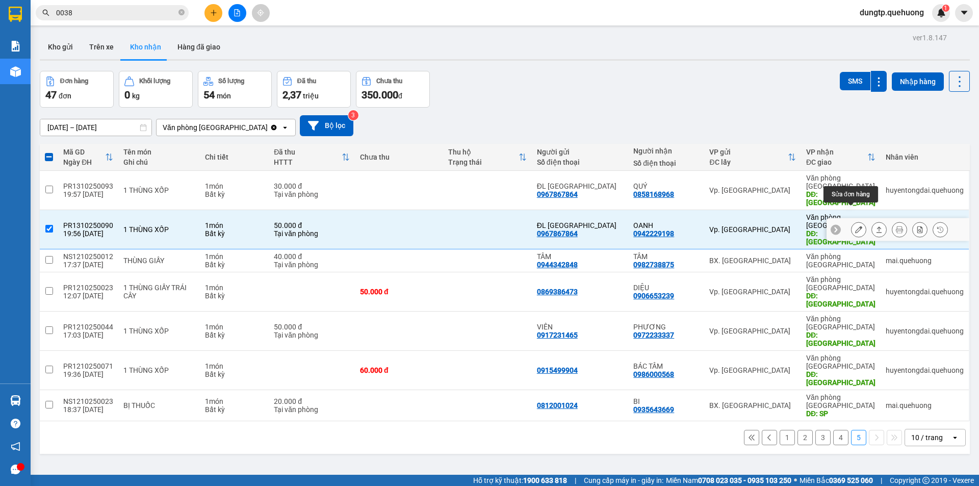
click at [851, 221] on button at bounding box center [858, 230] width 14 height 18
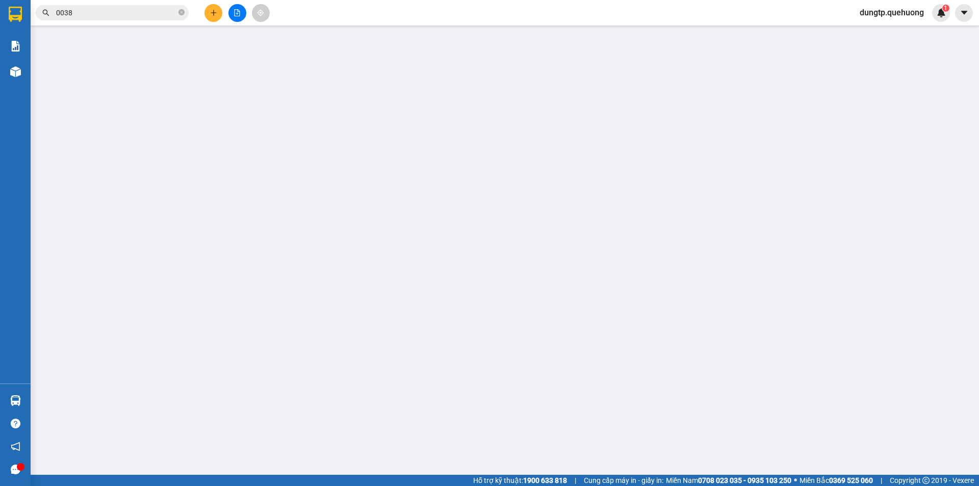
type input "0967867864"
type input "ĐL ĐÔNG HẢI"
type input "0942229198"
type input "OANH"
type input "TÂN PHÚ ĐH"
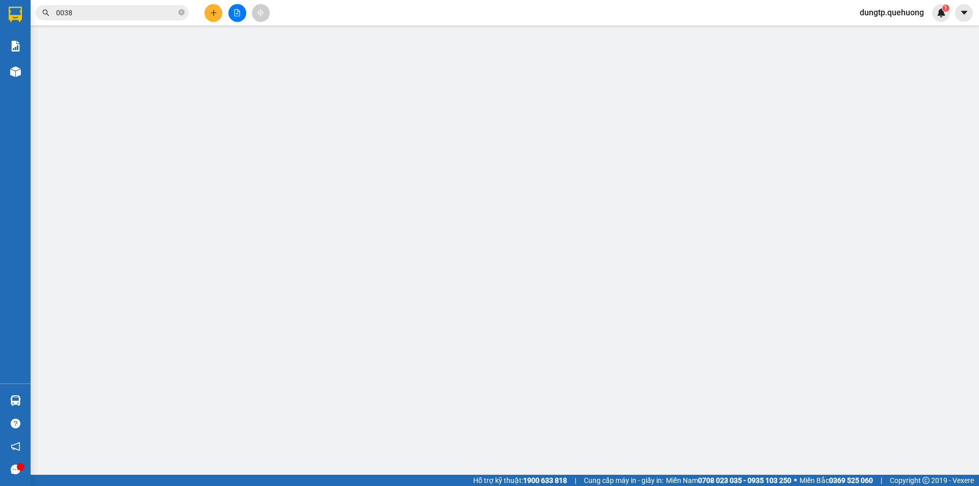
type input "0"
type input "50.000"
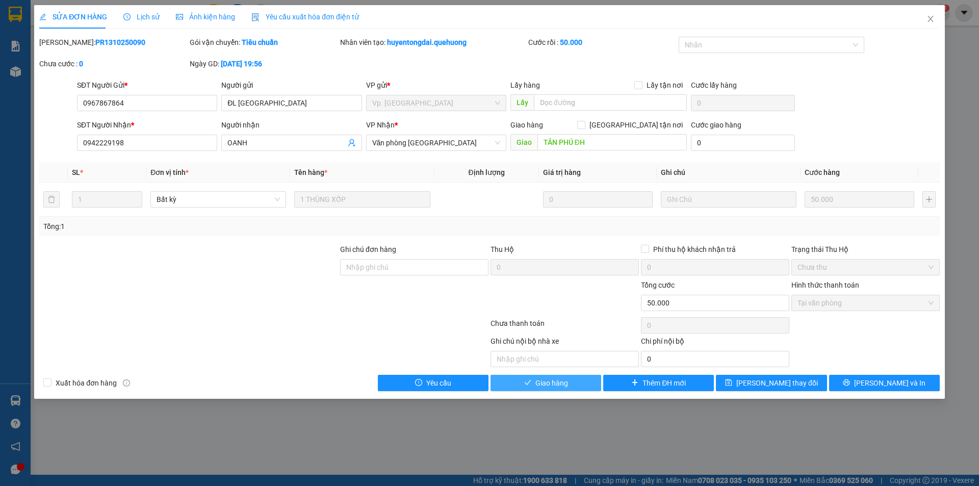
click at [539, 381] on span "Giao hàng" at bounding box center [551, 382] width 33 height 11
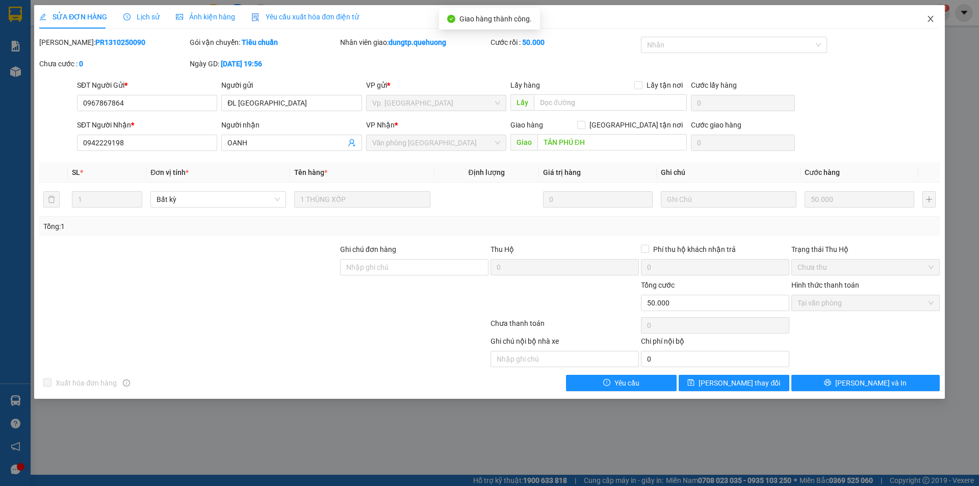
click at [929, 23] on icon "close" at bounding box center [930, 19] width 8 height 8
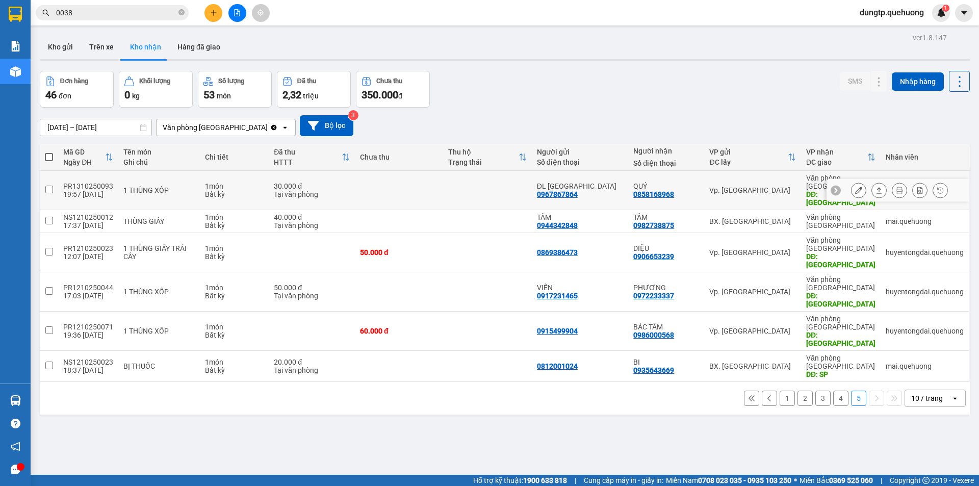
click at [164, 188] on div "1 THÙNG XỐP" at bounding box center [158, 190] width 71 height 8
checkbox input "true"
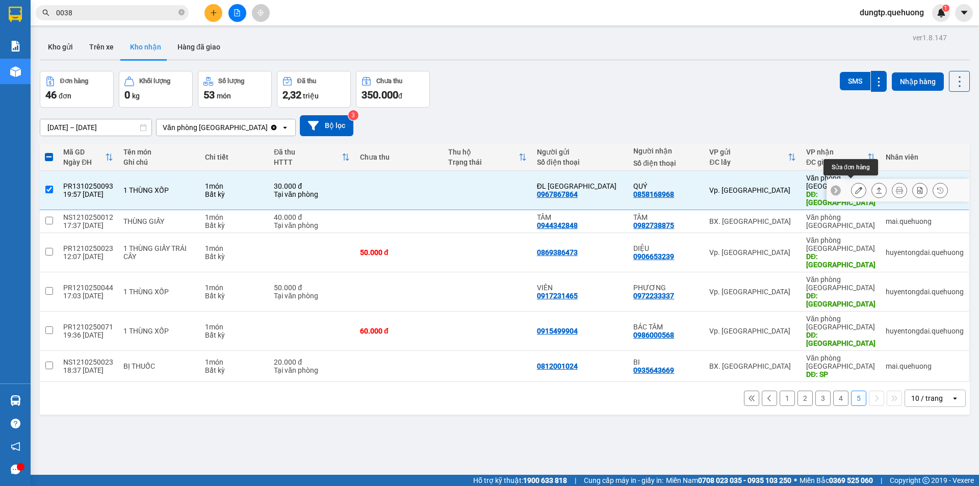
click at [854, 187] on button at bounding box center [858, 190] width 14 height 18
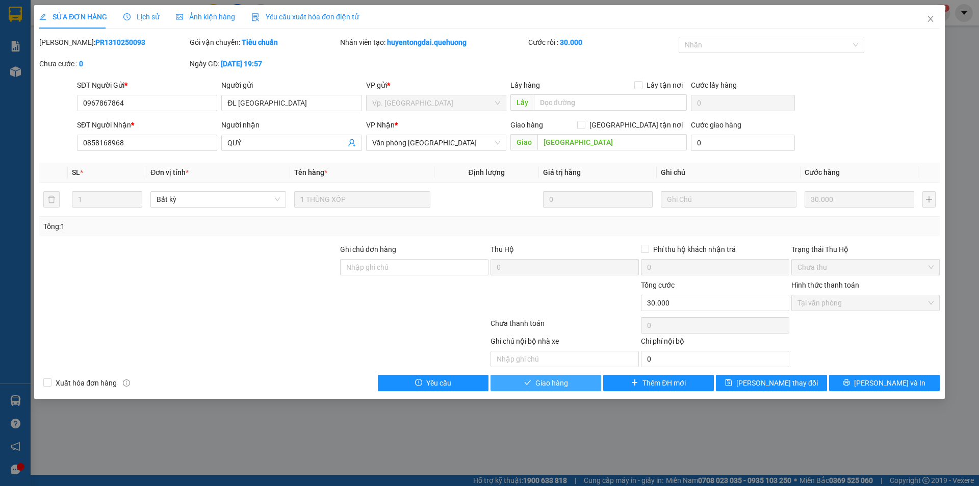
click at [586, 386] on button "Giao hàng" at bounding box center [545, 383] width 111 height 16
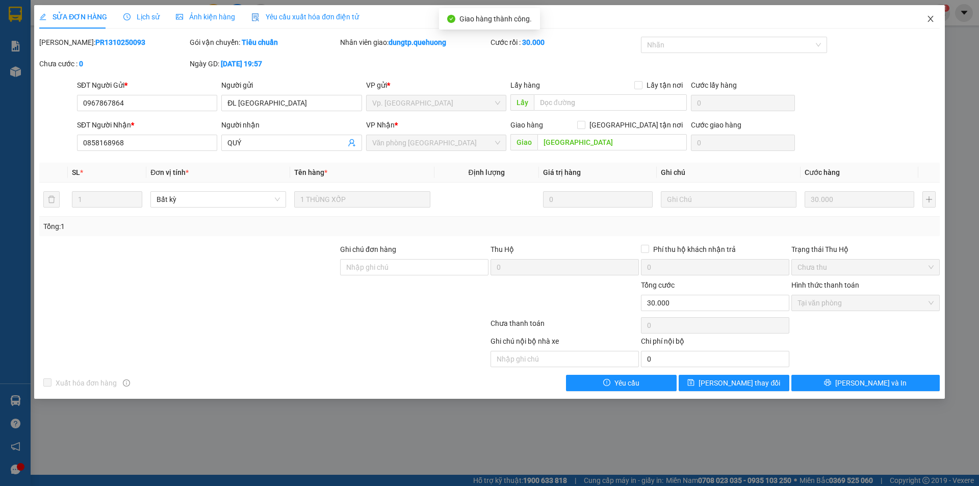
click at [933, 19] on icon "close" at bounding box center [930, 19] width 8 height 8
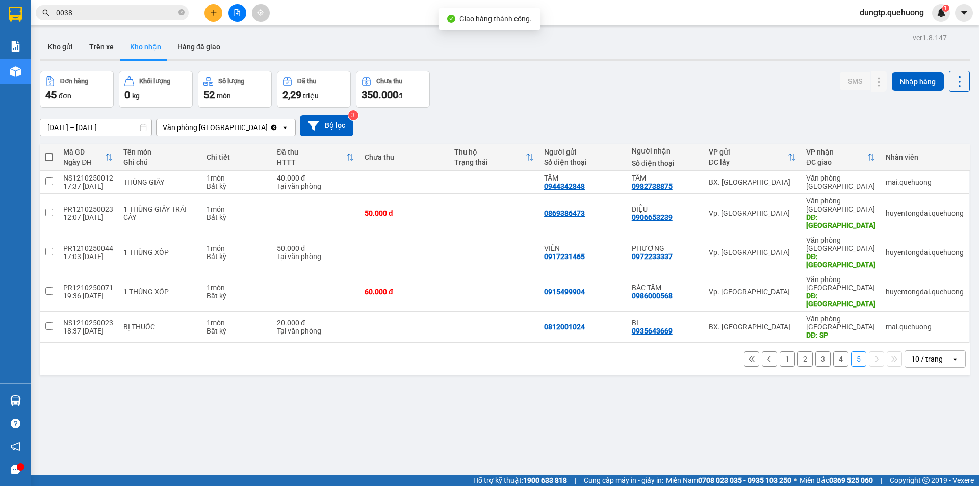
click at [833, 351] on button "4" at bounding box center [840, 358] width 15 height 15
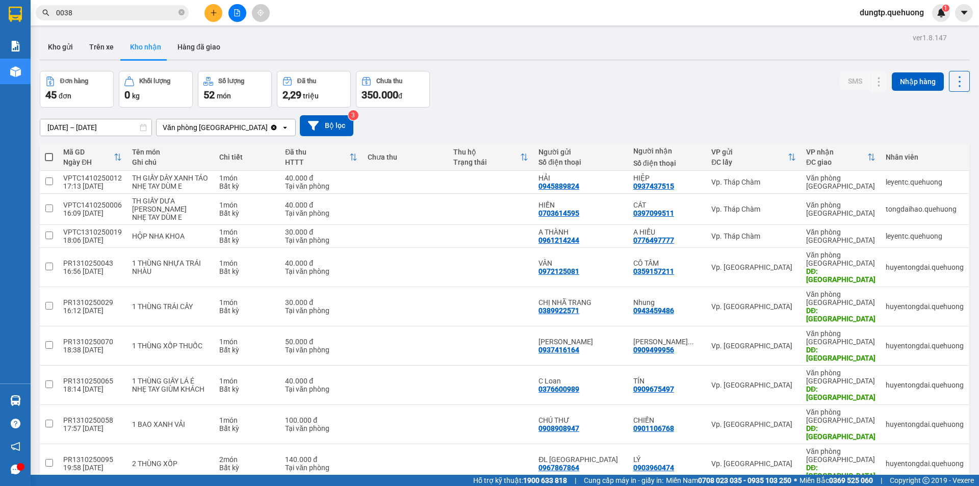
checkbox input "true"
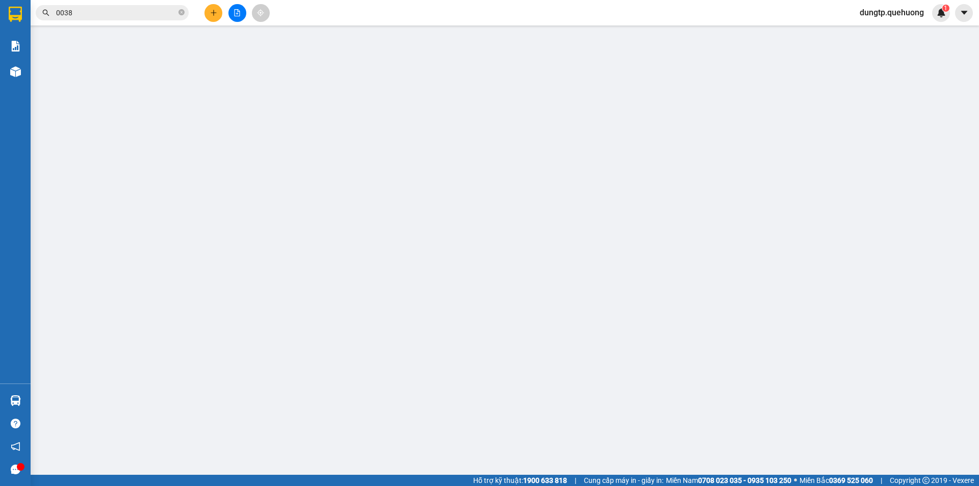
type input "0942174021"
type input "ĐL ĐỒNG MÉ"
type input "0827450108"
type input "TRÍ"
type input "TÂN PHÚ Đ_MÉ"
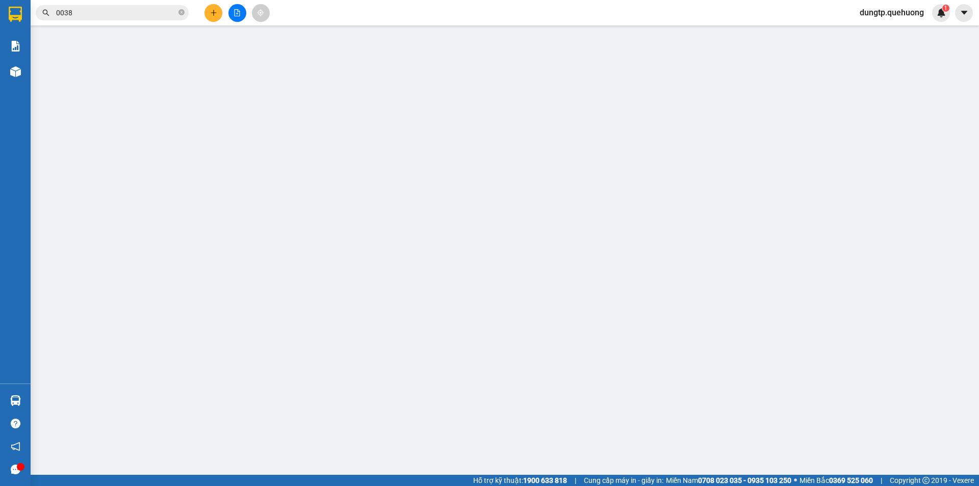
type input "0"
type input "160.000"
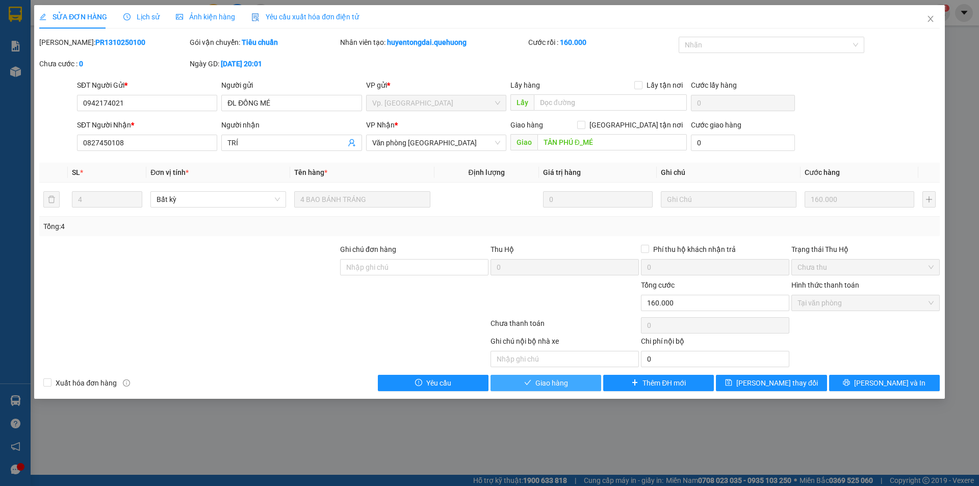
click at [555, 385] on span "Giao hàng" at bounding box center [551, 382] width 33 height 11
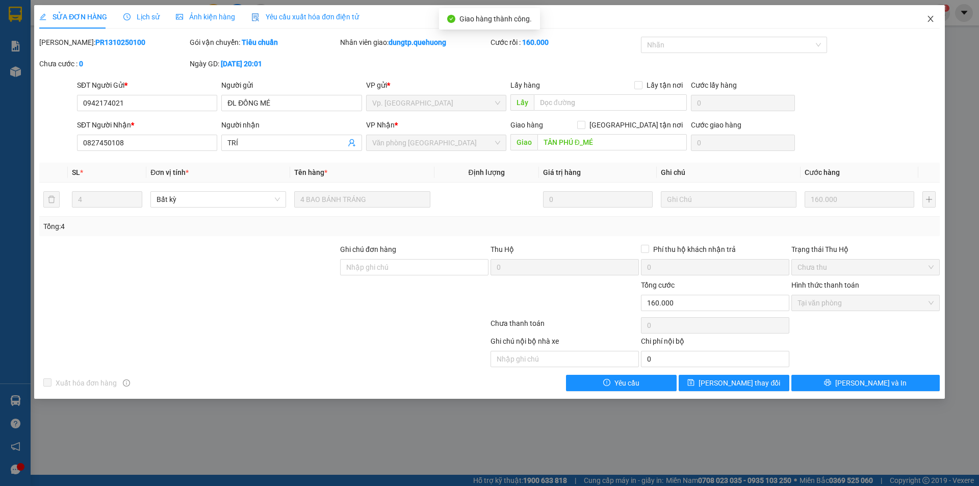
click at [934, 15] on icon "close" at bounding box center [930, 19] width 8 height 8
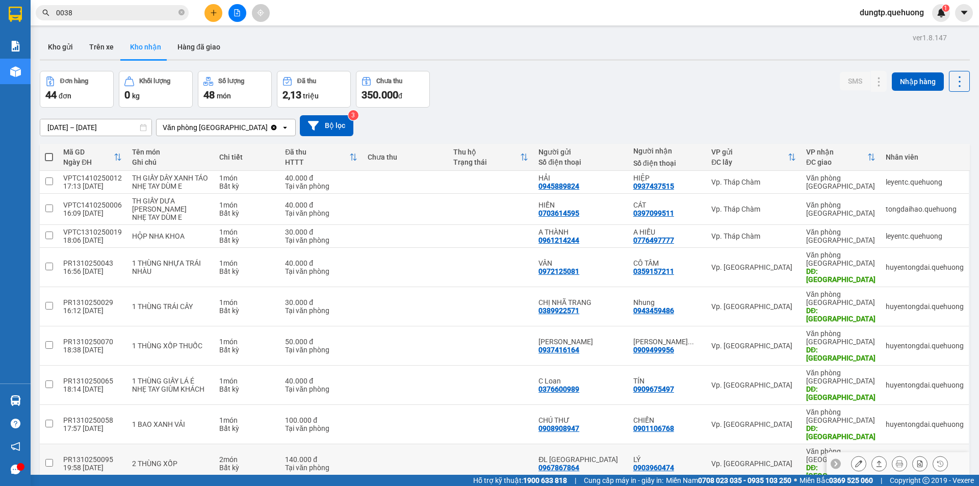
click at [214, 444] on td "2 món Bất kỳ" at bounding box center [247, 463] width 66 height 39
checkbox input "true"
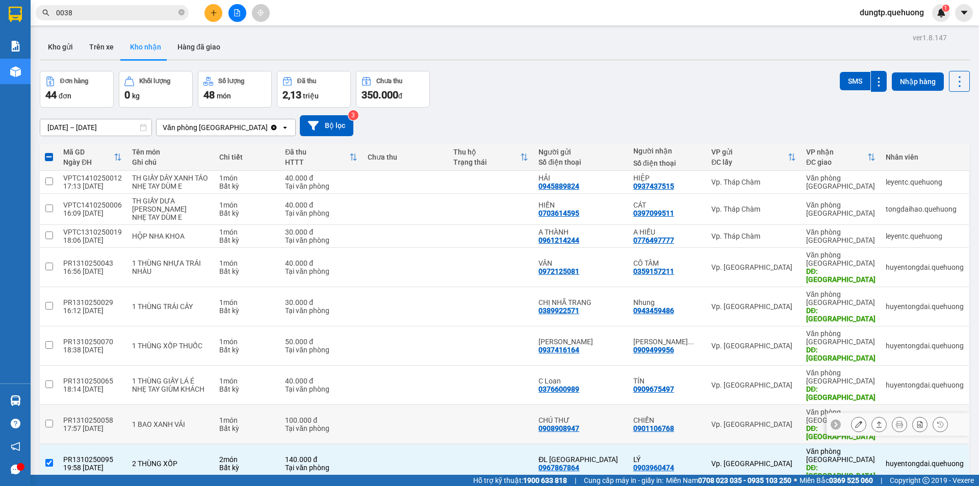
click at [855, 421] on icon at bounding box center [858, 424] width 7 height 7
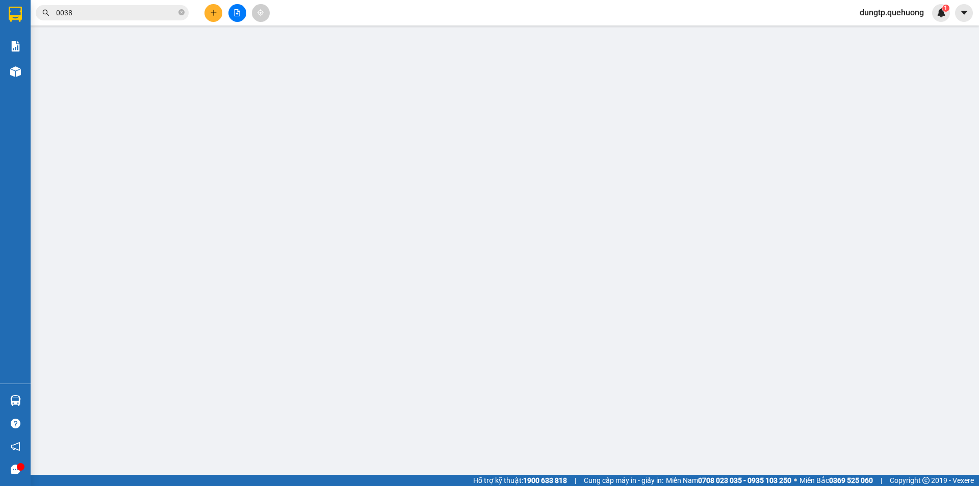
type input "0908908947"
type input "CHÚ THƯ"
type input "0901106768"
type input "CHIẾN"
type input "TÂN PHÚ"
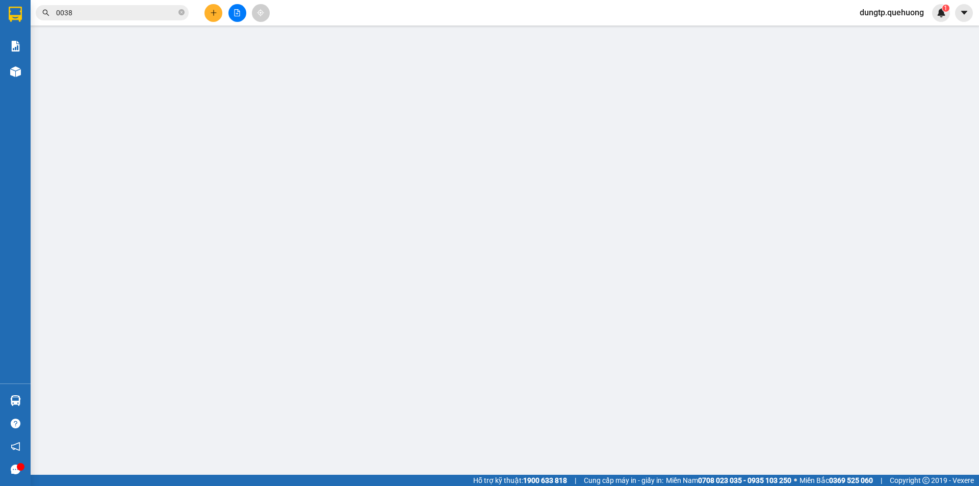
type input "0"
type input "100.000"
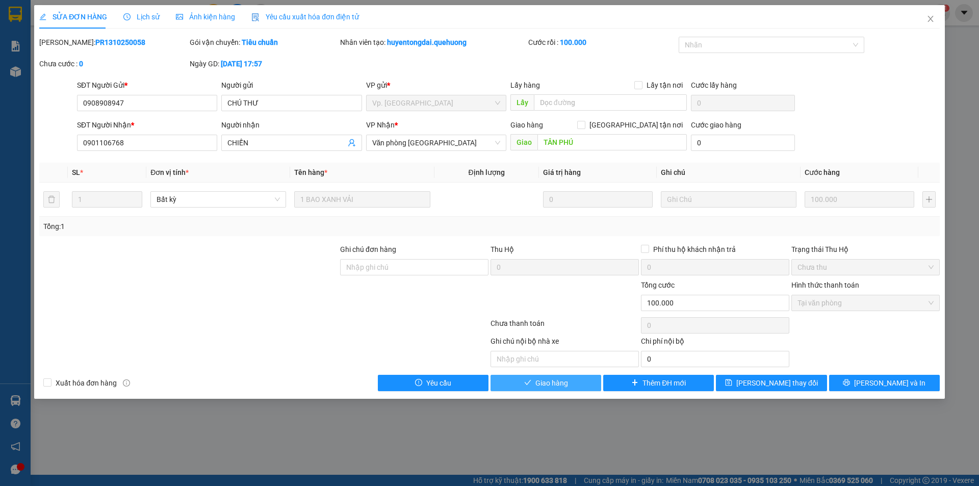
click at [565, 380] on span "Giao hàng" at bounding box center [551, 382] width 33 height 11
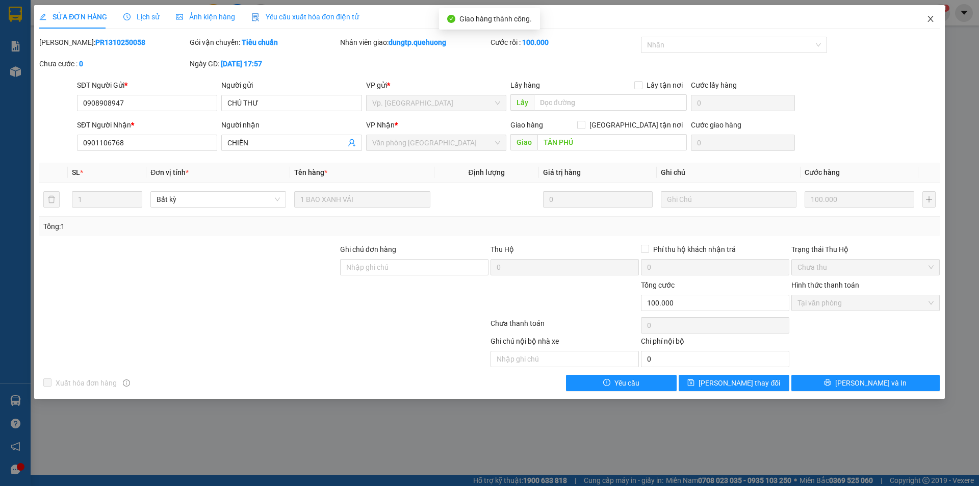
click at [930, 21] on icon "close" at bounding box center [930, 19] width 8 height 8
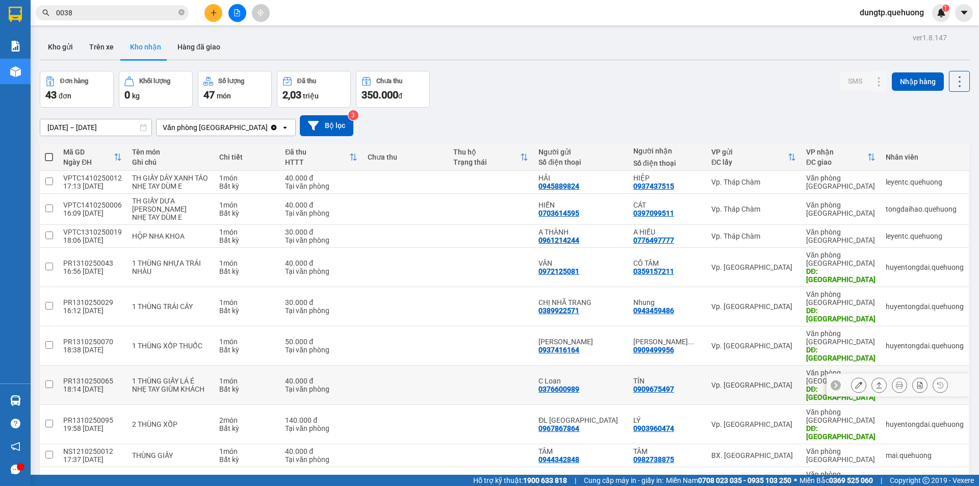
click at [223, 385] on div "Bất kỳ" at bounding box center [247, 389] width 56 height 8
checkbox input "true"
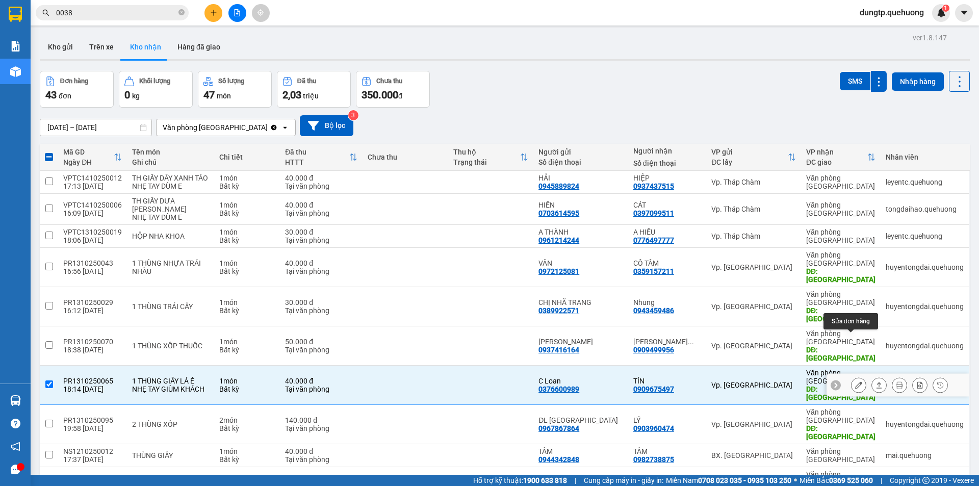
click at [855, 381] on icon at bounding box center [858, 384] width 7 height 7
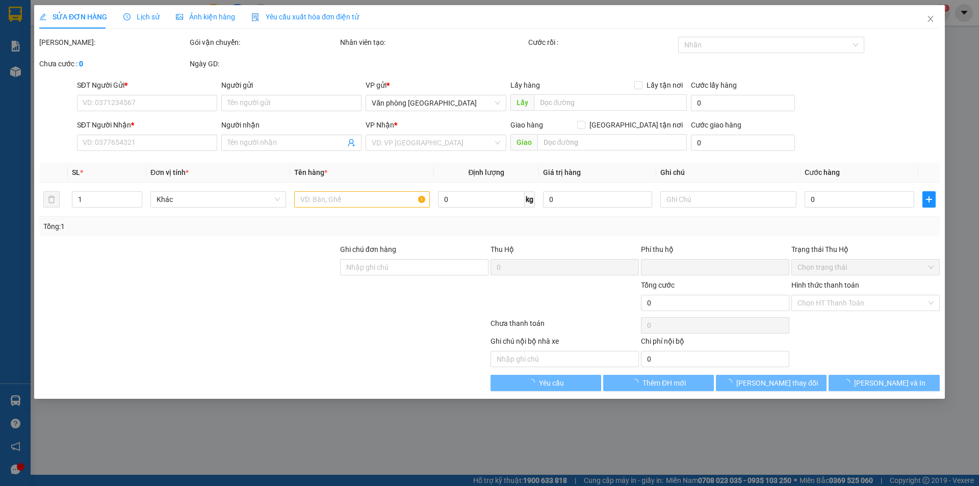
type input "0376600989"
type input "C Loan"
type input "0909675497"
type input "TÍN"
type input "TÂN PHÚ"
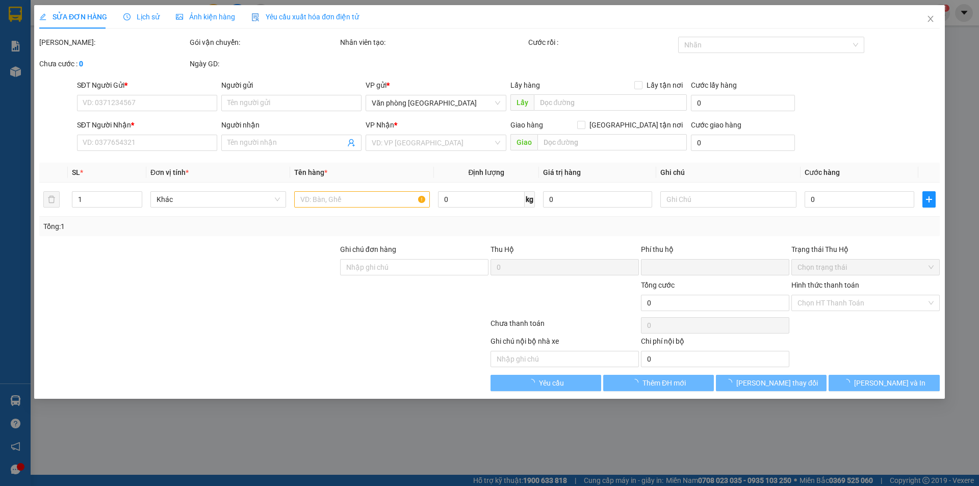
type input "0"
type input "40.000"
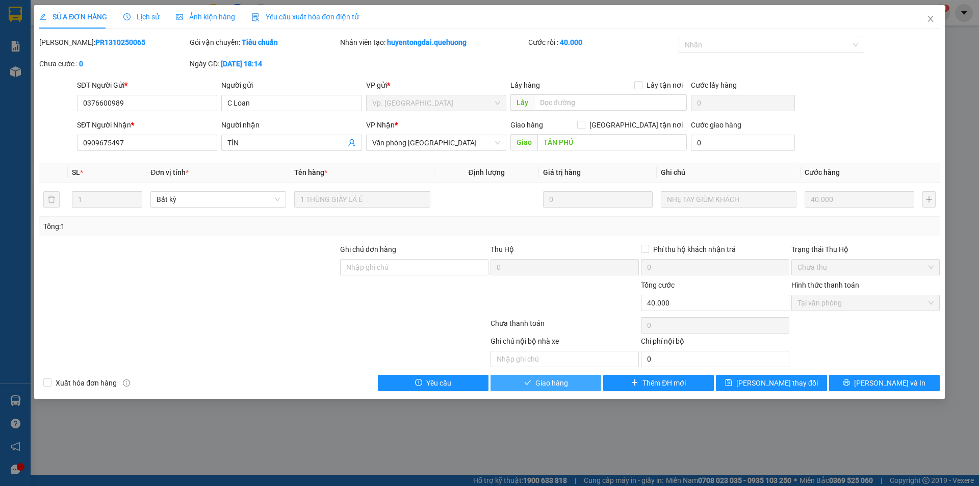
click at [548, 383] on span "Giao hàng" at bounding box center [551, 382] width 33 height 11
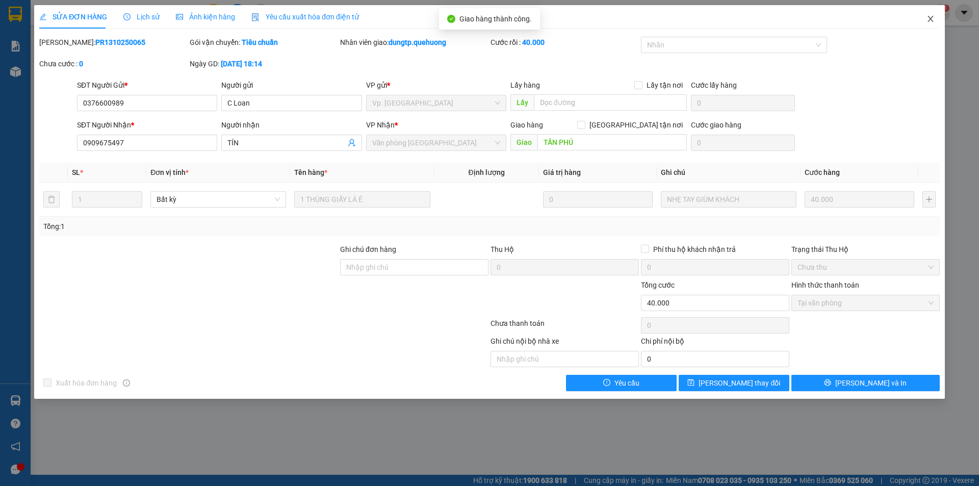
click at [929, 20] on icon "close" at bounding box center [930, 19] width 8 height 8
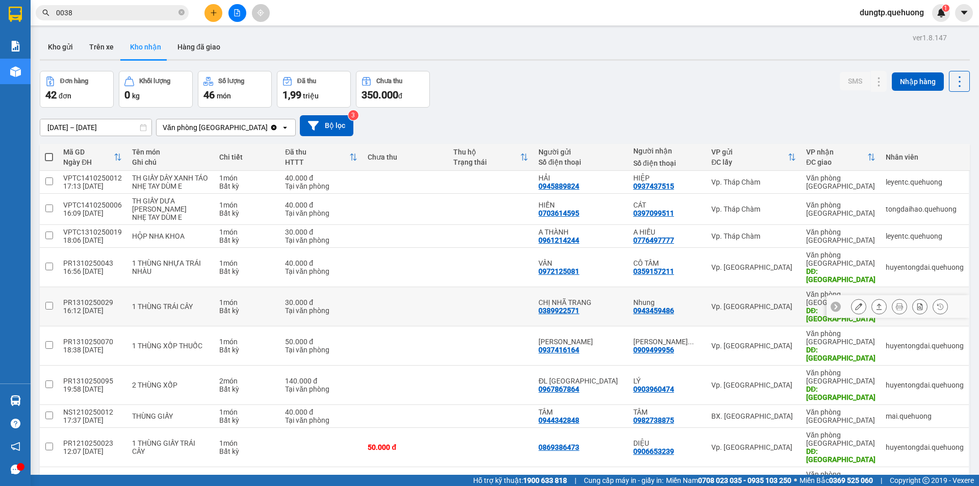
click at [219, 306] on div "Bất kỳ" at bounding box center [247, 310] width 56 height 8
checkbox input "true"
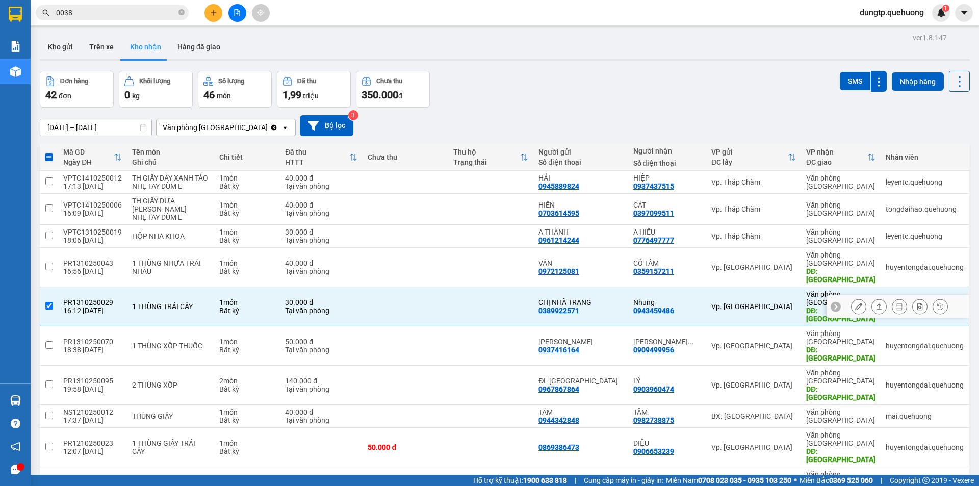
click at [855, 303] on icon at bounding box center [858, 306] width 7 height 7
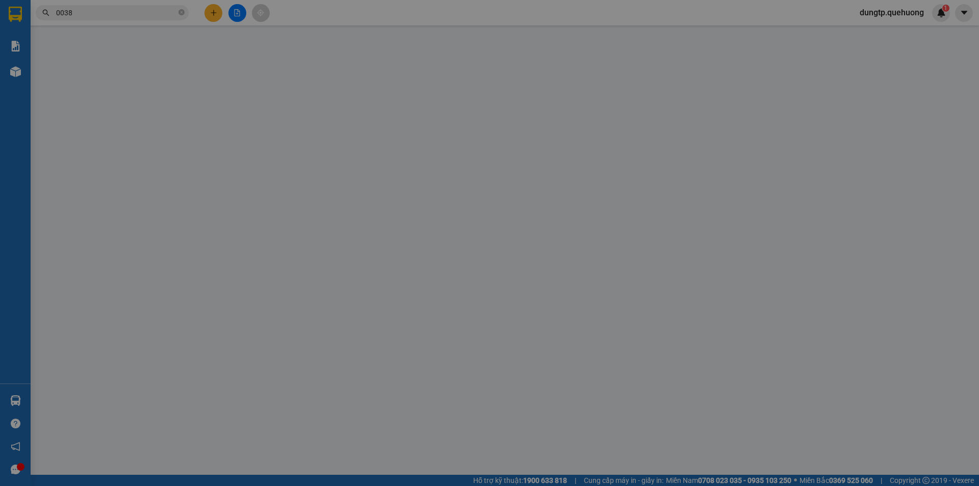
type input "0389922571"
type input "CHỊ NHÃ TRANG"
type input "0943459486"
type input "Nhung"
type input "Tân Phú"
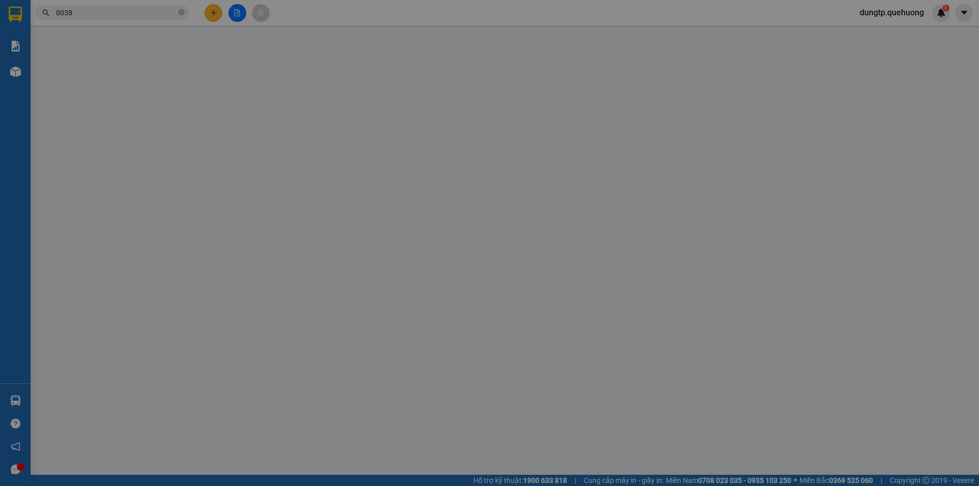
type input "0"
type input "30.000"
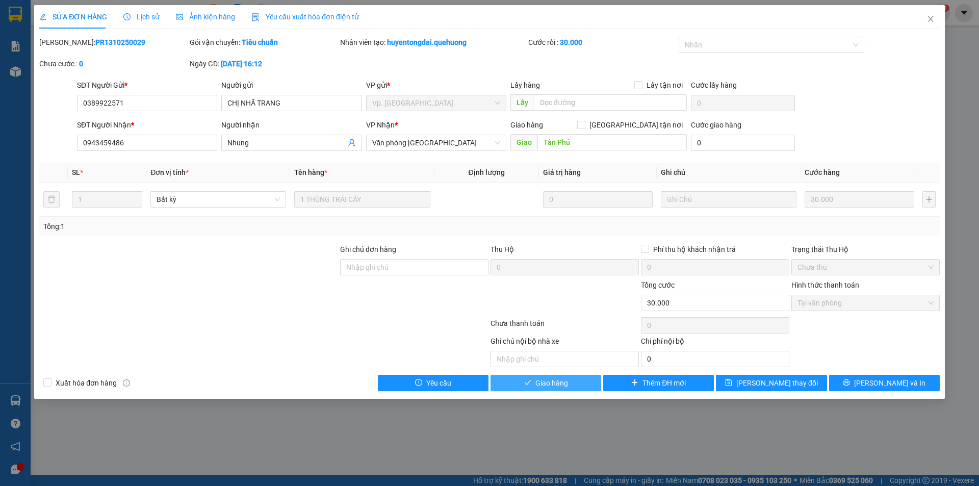
click at [534, 381] on button "Giao hàng" at bounding box center [545, 383] width 111 height 16
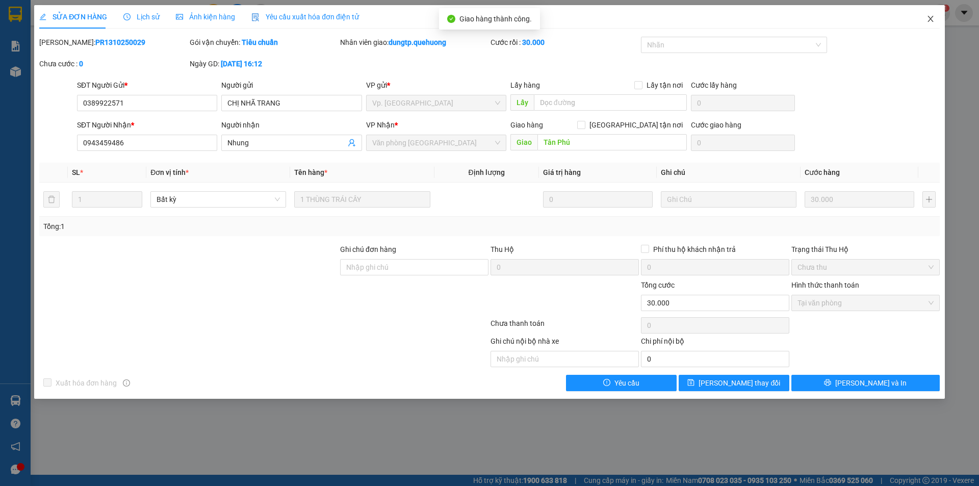
click at [930, 23] on span "Close" at bounding box center [930, 19] width 29 height 29
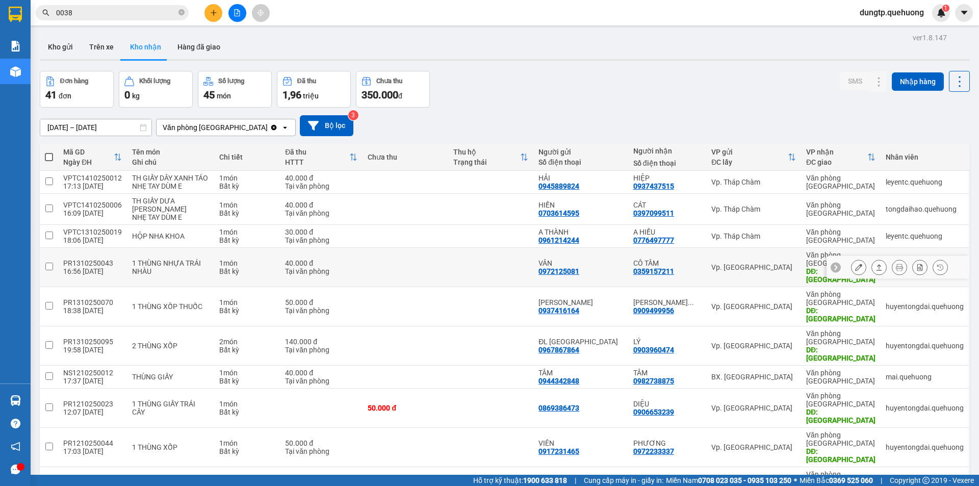
click at [318, 262] on div "40.000 đ" at bounding box center [321, 263] width 72 height 8
checkbox input "true"
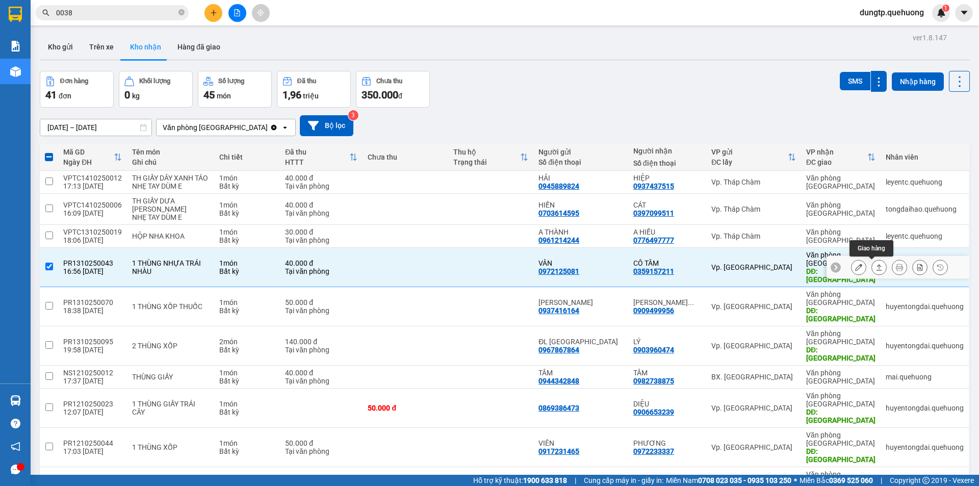
click at [851, 267] on button at bounding box center [858, 267] width 14 height 18
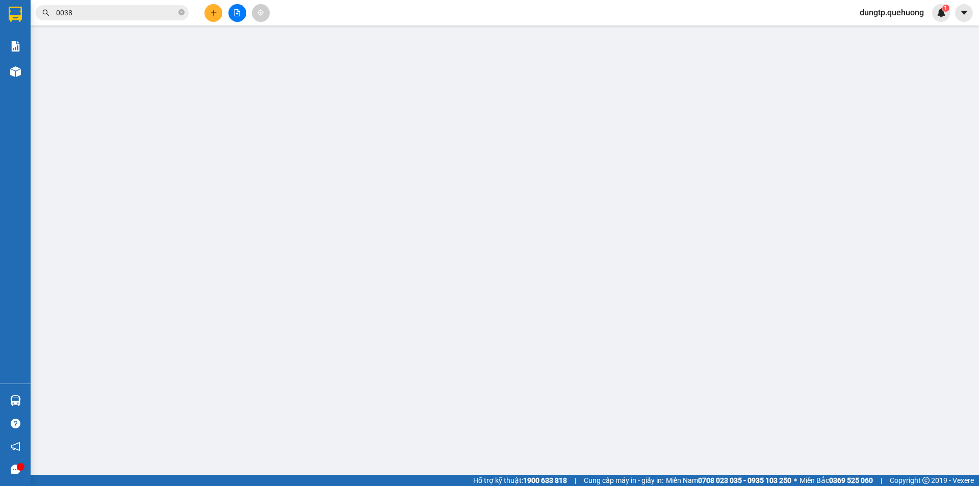
click at [849, 267] on span "Chọn trạng thái" at bounding box center [865, 266] width 136 height 15
type input "0972125081"
type input "VÂN"
type input "0359157211"
type input "CÔ TÂM"
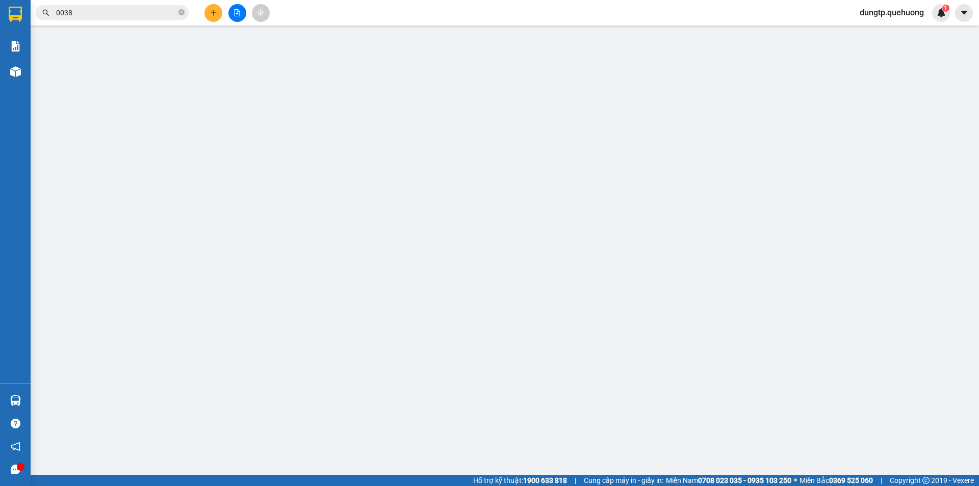
type input "TÂN PHÚ"
type input "0"
type input "40.000"
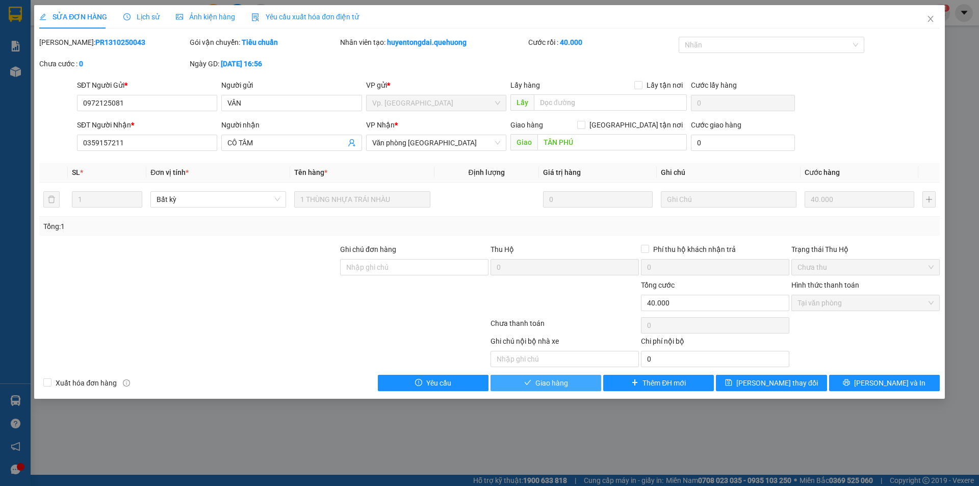
click at [569, 385] on button "Giao hàng" at bounding box center [545, 383] width 111 height 16
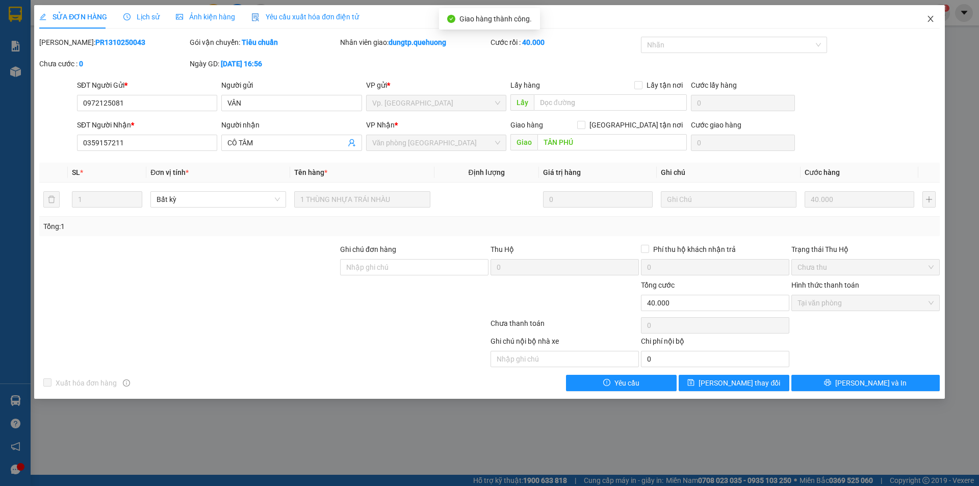
click at [928, 20] on icon "close" at bounding box center [930, 19] width 8 height 8
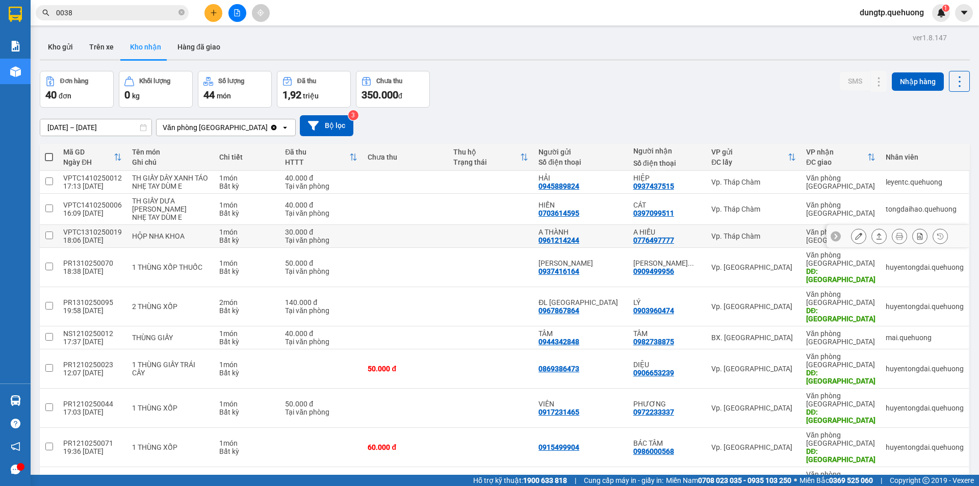
click at [389, 248] on td at bounding box center [404, 236] width 85 height 23
checkbox input "true"
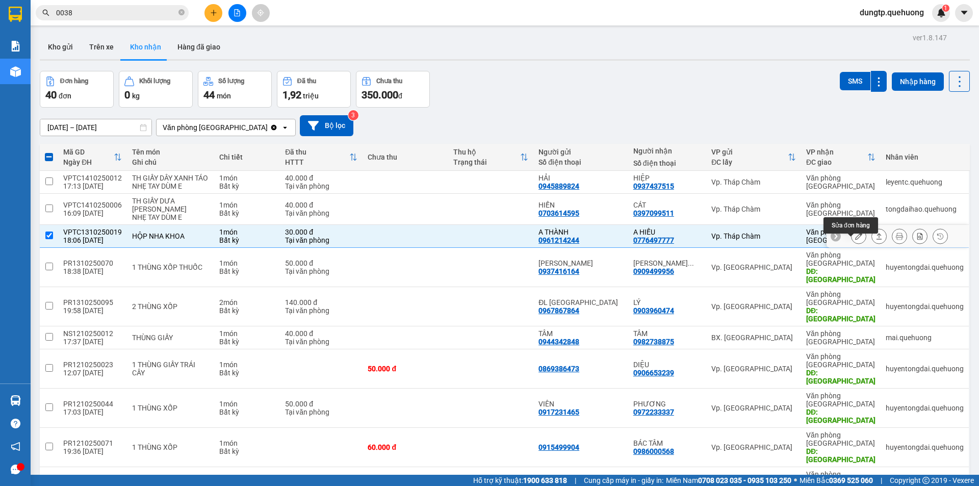
click at [855, 240] on icon at bounding box center [858, 235] width 7 height 7
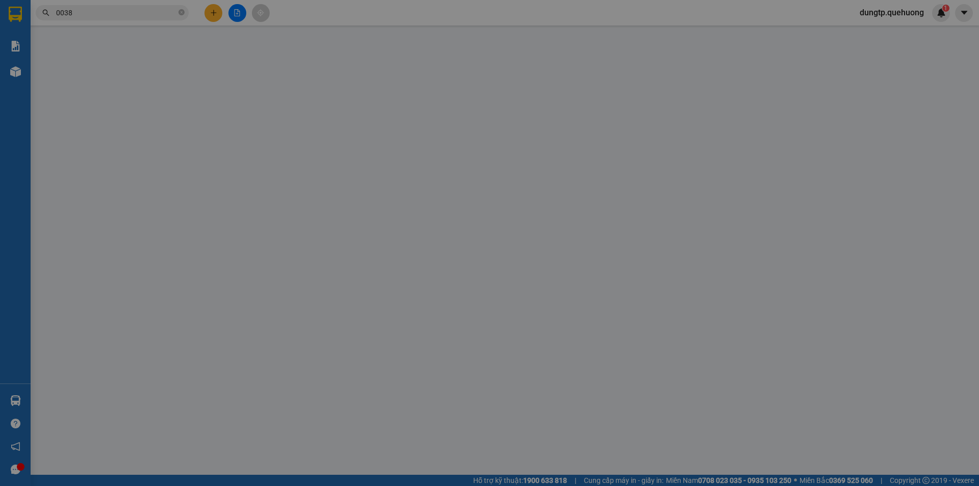
type input "0961214244"
type input "A THÀNH"
type input "0776497777"
type input "A HIẾU"
type input "0"
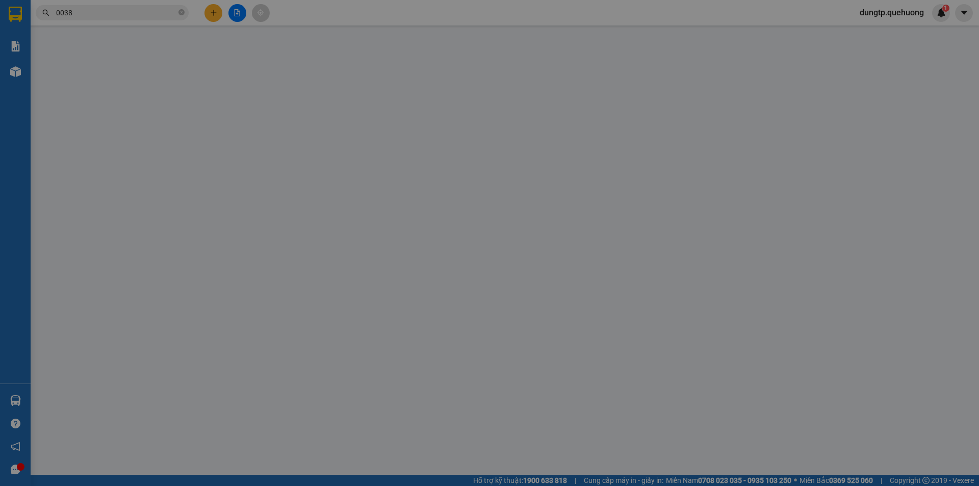
type input "30.000"
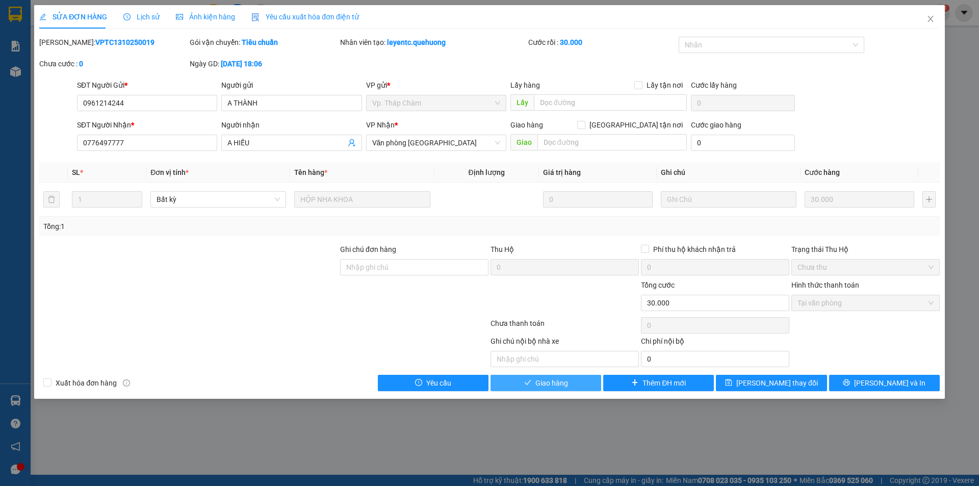
click at [570, 387] on button "Giao hàng" at bounding box center [545, 383] width 111 height 16
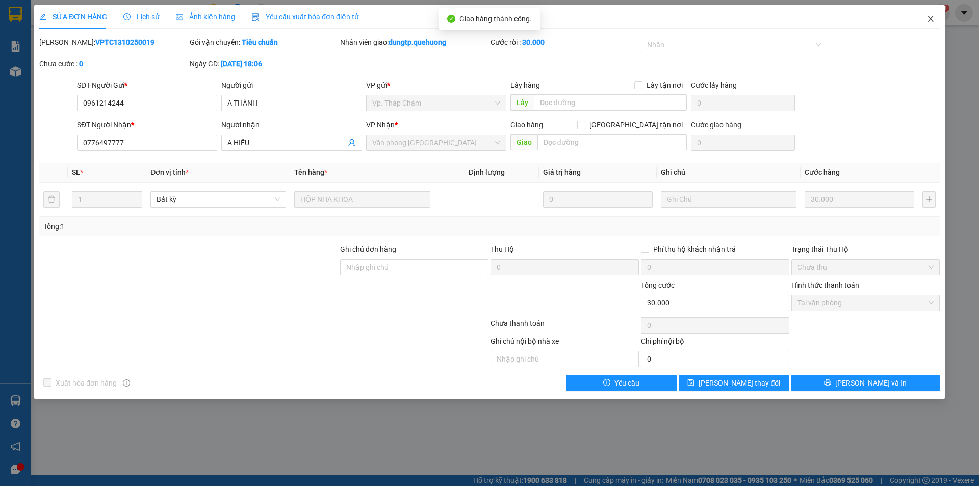
click at [929, 22] on icon "close" at bounding box center [930, 19] width 8 height 8
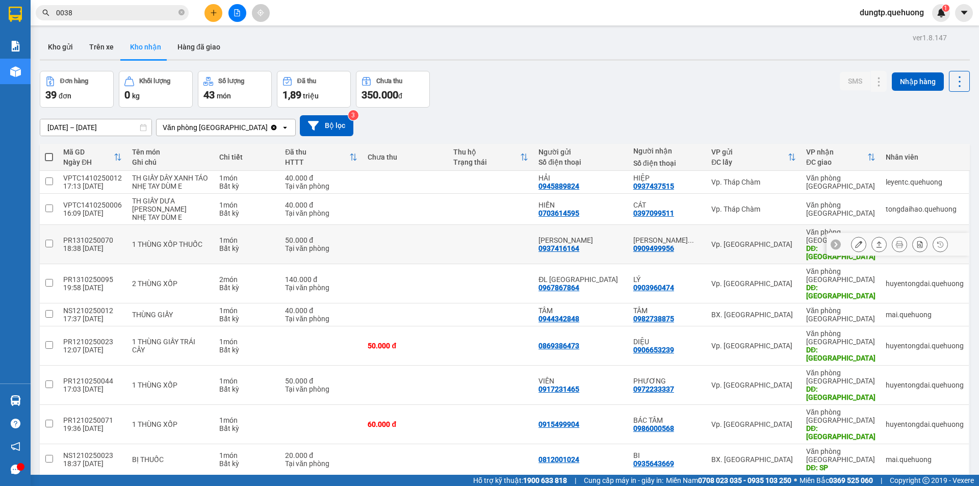
click at [191, 250] on td "1 THÙNG XỐP THUỐC" at bounding box center [170, 244] width 87 height 39
checkbox input "true"
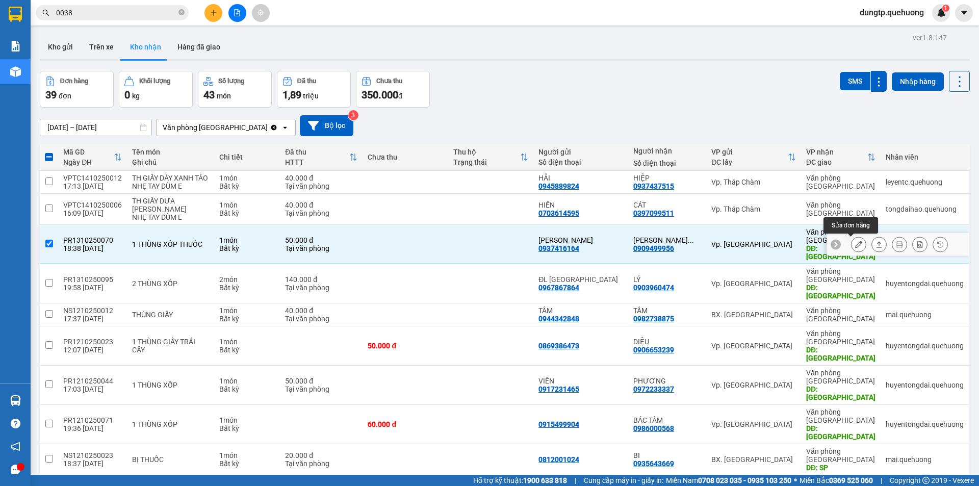
click at [851, 248] on button at bounding box center [858, 245] width 14 height 18
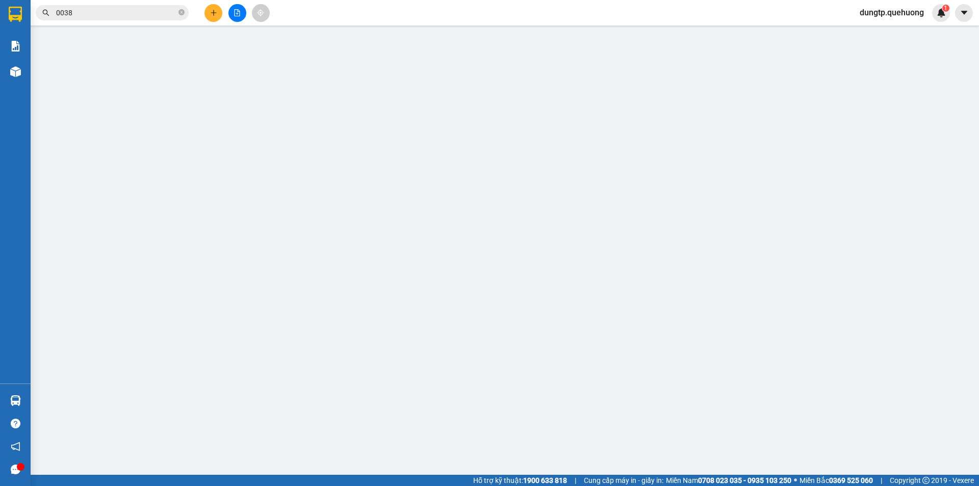
type input "0937416164"
type input "NGUYỄN THỊ THU HOA"
type input "0909499956"
type input "NGUYỄN THỊ THU HÀ"
type input "TÂN PHÚ"
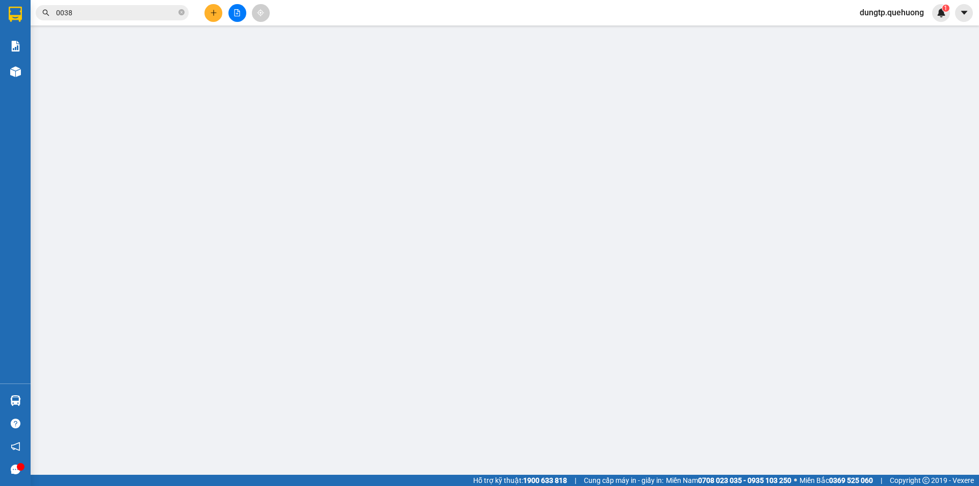
type input "0"
type input "50.000"
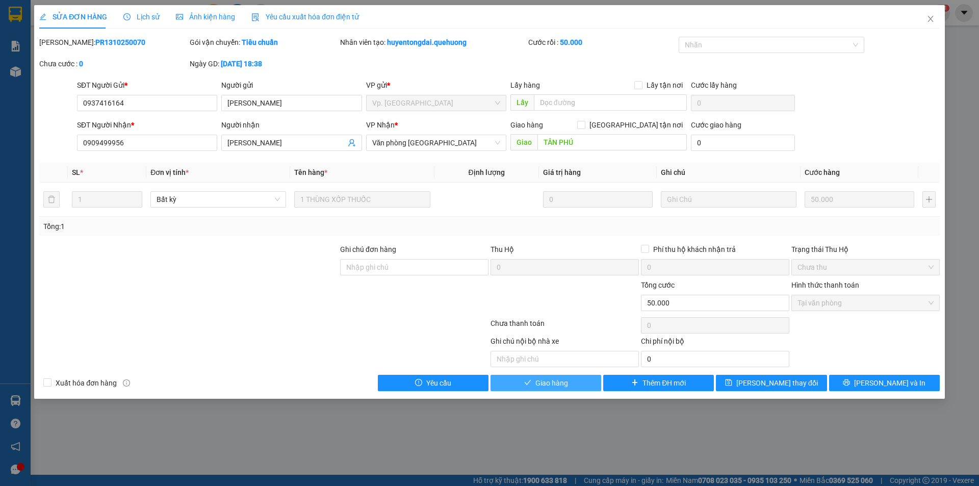
click at [520, 379] on button "Giao hàng" at bounding box center [545, 383] width 111 height 16
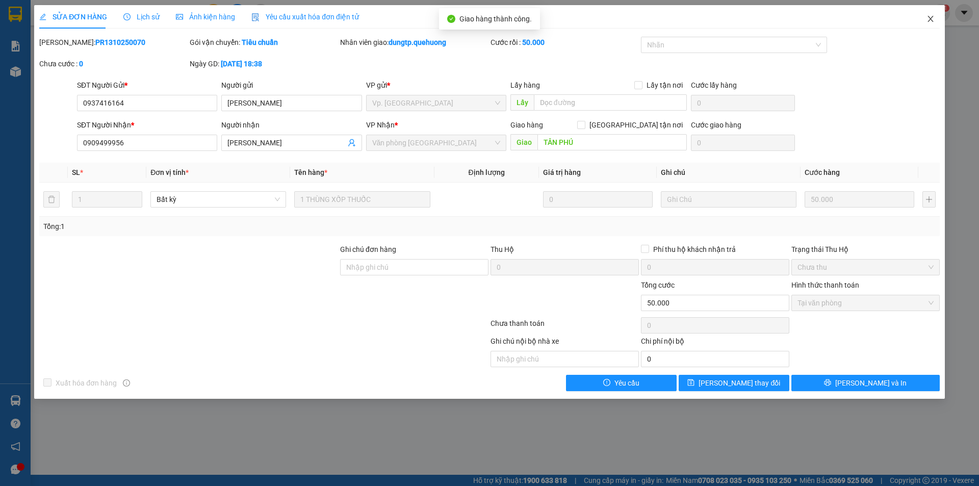
click at [930, 16] on icon "close" at bounding box center [930, 19] width 8 height 8
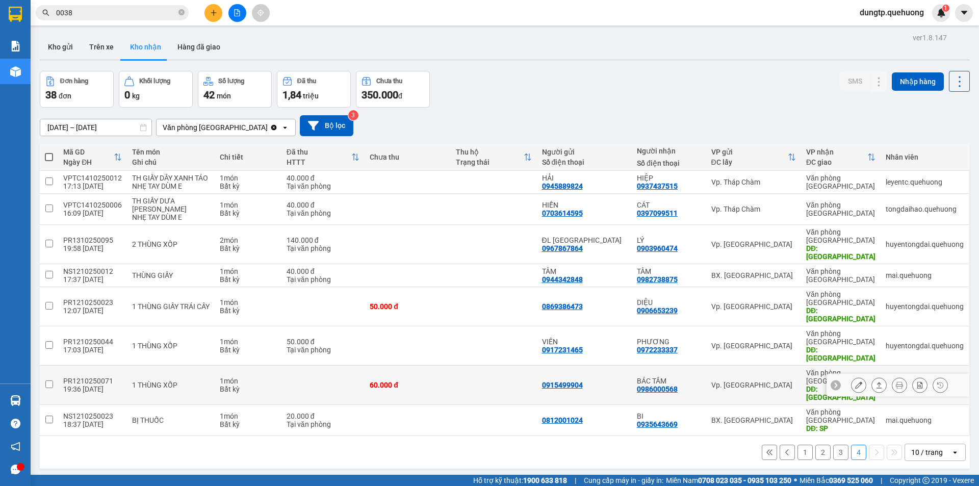
click at [49, 380] on input "checkbox" at bounding box center [49, 384] width 8 height 8
checkbox input "true"
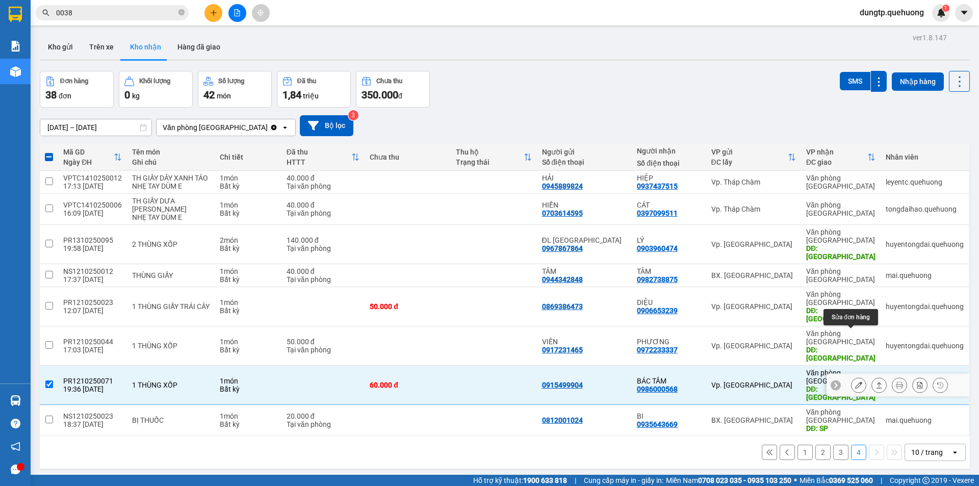
click at [855, 381] on icon at bounding box center [858, 384] width 7 height 7
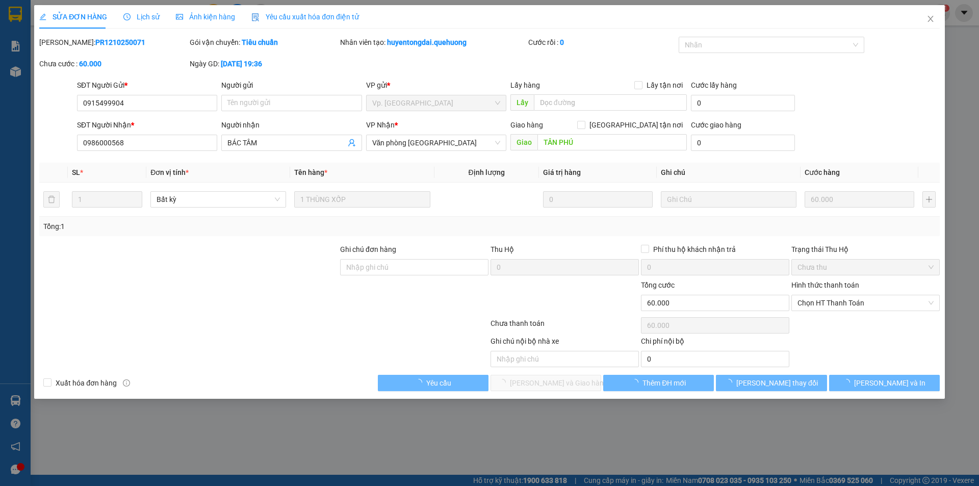
type input "0915499904"
type input "0986000568"
type input "BÁC TÂM"
type input "TÂN PHÚ"
type input "0"
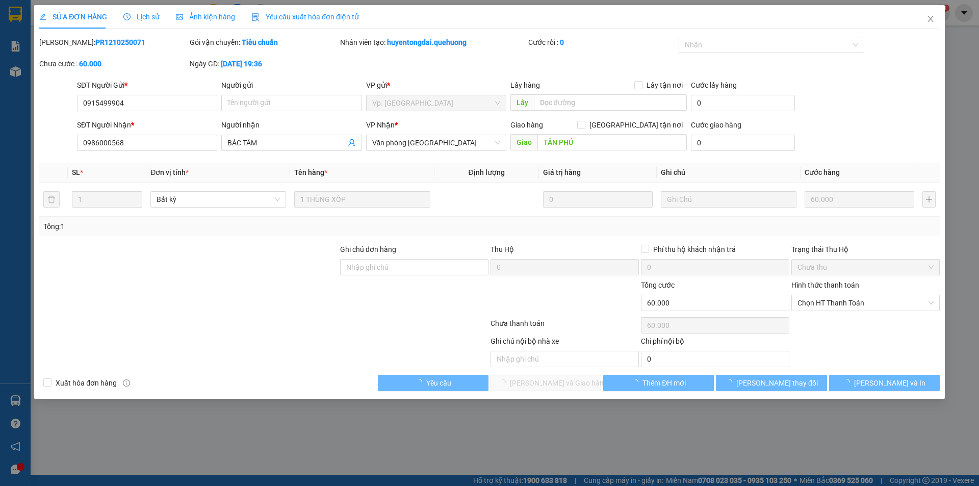
type input "60.000"
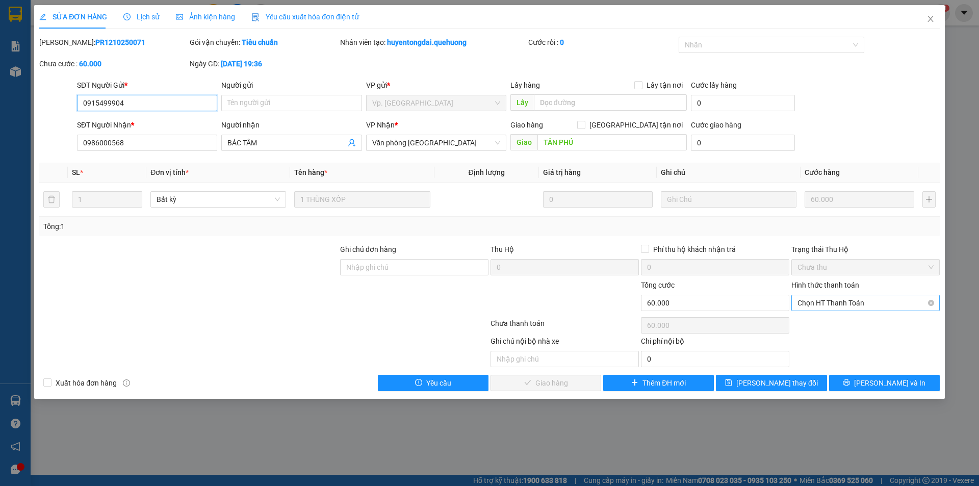
click at [843, 306] on span "Chọn HT Thanh Toán" at bounding box center [865, 302] width 136 height 15
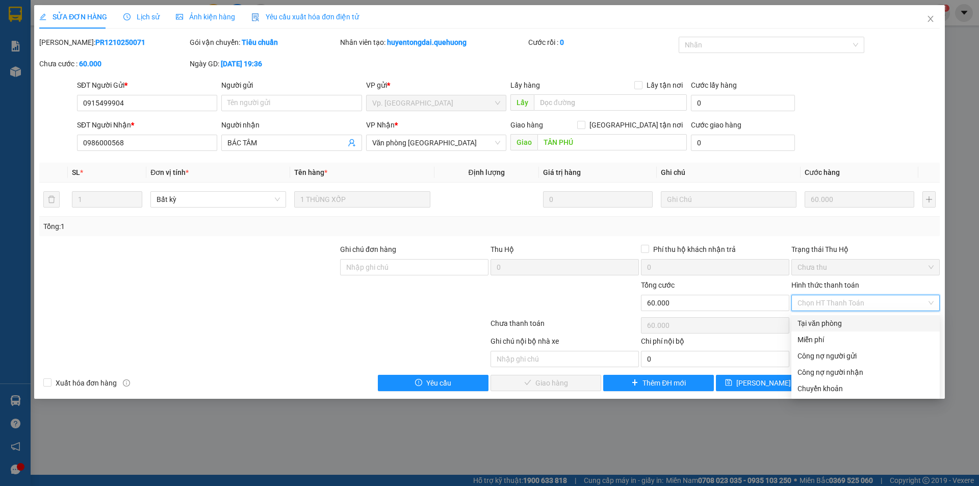
click at [828, 326] on div "Tại văn phòng" at bounding box center [865, 323] width 136 height 11
type input "0"
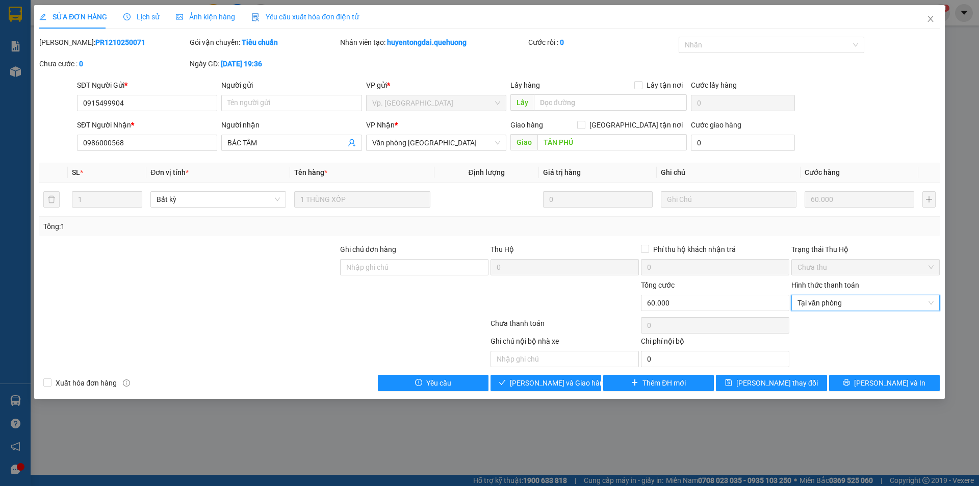
click at [579, 393] on div "SỬA ĐƠN HÀNG Lịch sử Ảnh kiện hàng Yêu cầu xuất hóa đơn điện tử Total Paid Fee …" at bounding box center [489, 202] width 910 height 394
click at [579, 388] on button "Lưu và Giao hàng" at bounding box center [545, 383] width 111 height 16
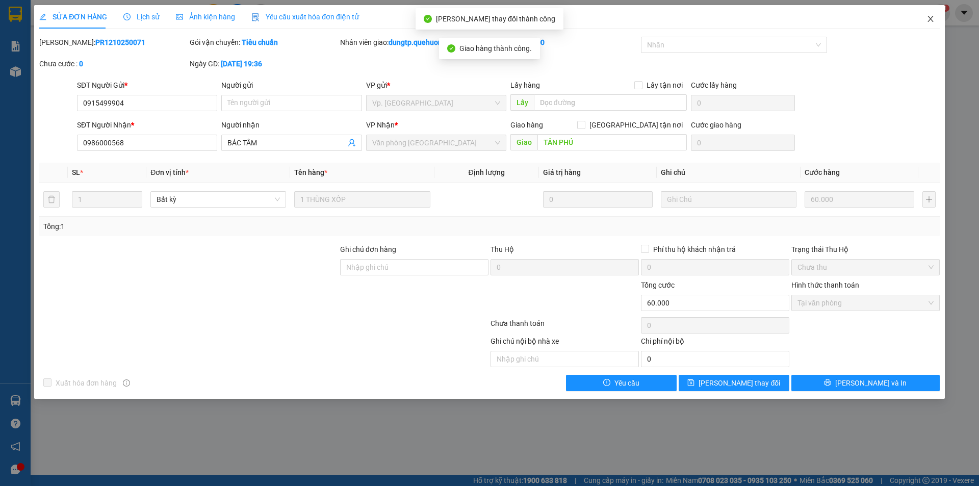
click at [935, 21] on span "Close" at bounding box center [930, 19] width 29 height 29
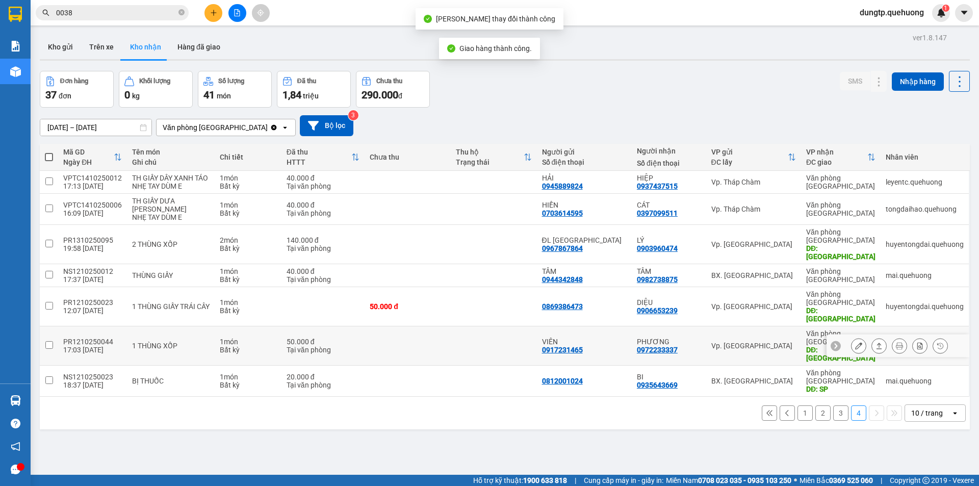
click at [425, 326] on td at bounding box center [407, 345] width 86 height 39
checkbox input "true"
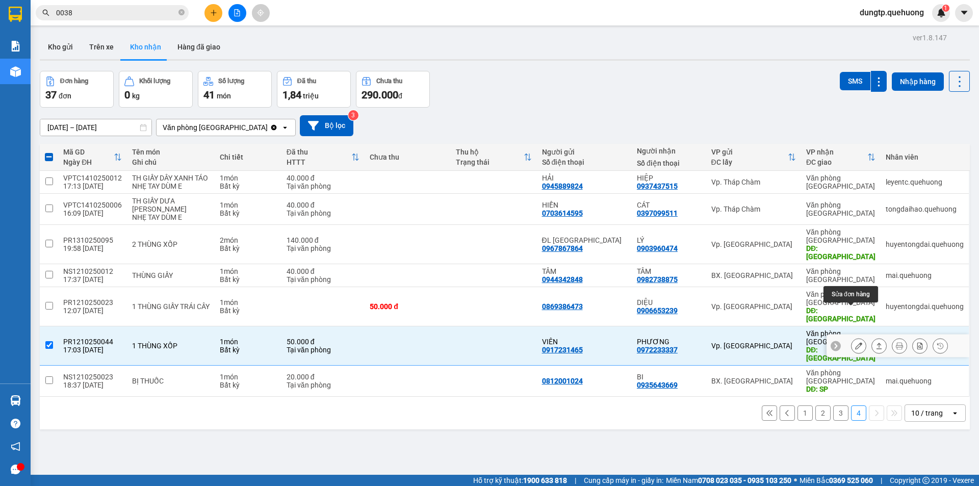
click at [855, 342] on icon at bounding box center [858, 345] width 7 height 7
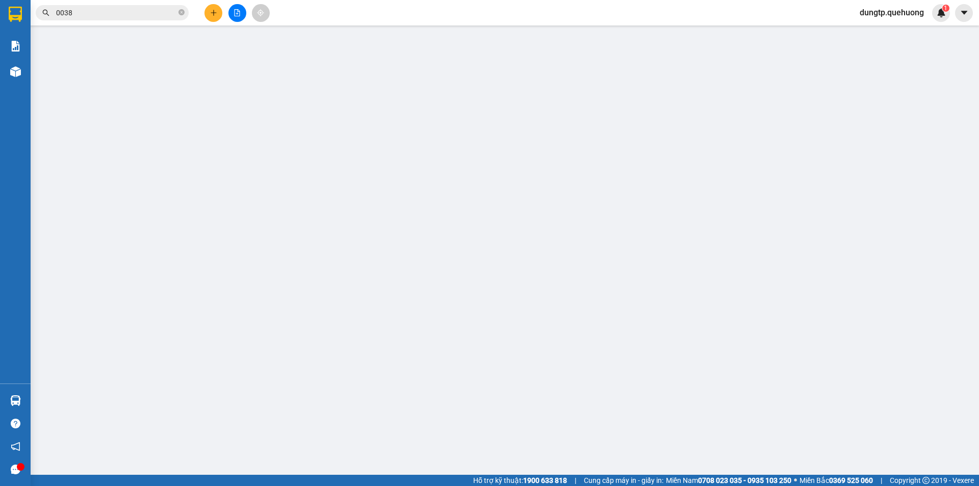
type input "0917231465"
type input "VIÊN"
type input "0972233337"
type input "PHƯƠNG"
type input "TÂN PHÚ"
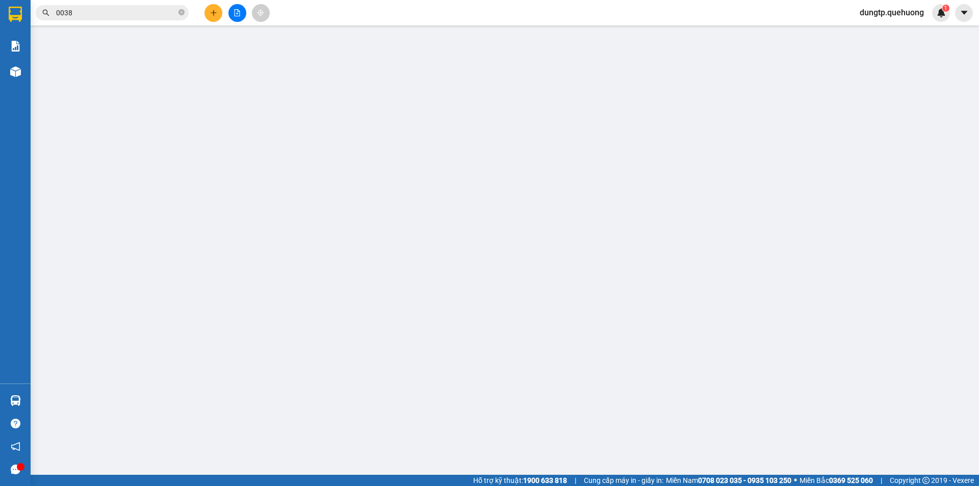
type input "0"
type input "50.000"
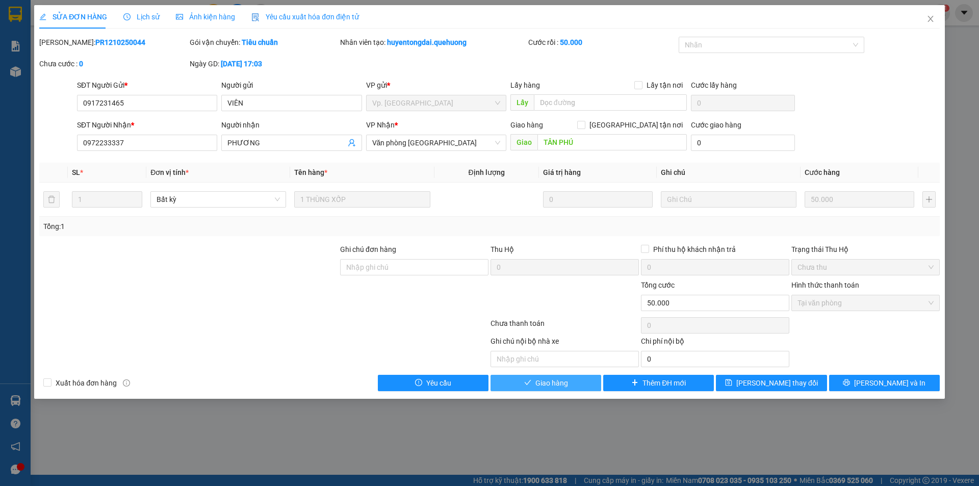
click at [558, 384] on span "Giao hàng" at bounding box center [551, 382] width 33 height 11
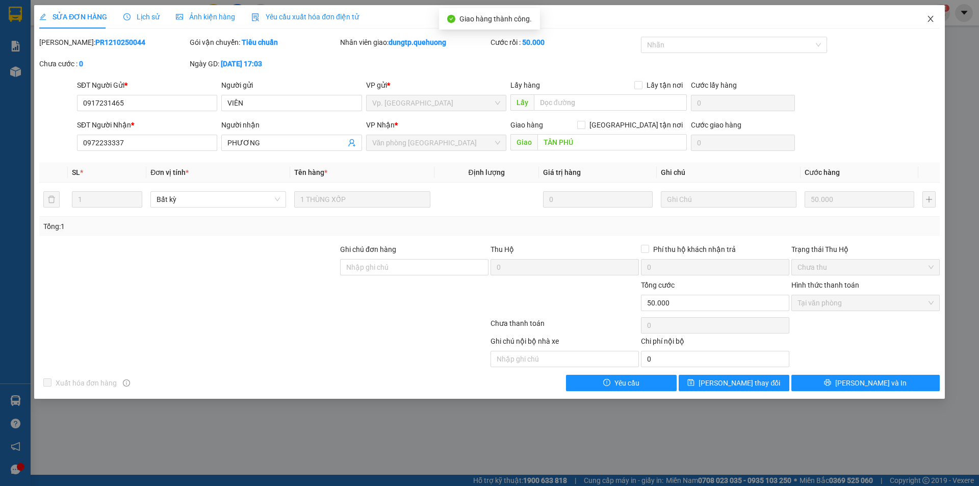
click at [930, 22] on icon "close" at bounding box center [930, 19] width 8 height 8
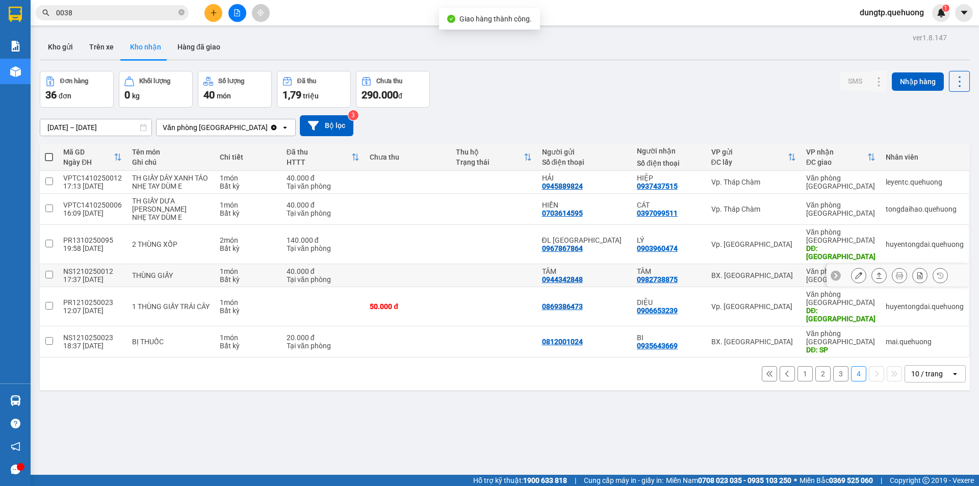
click at [309, 275] on div "Tại văn phòng" at bounding box center [322, 279] width 73 height 8
checkbox input "true"
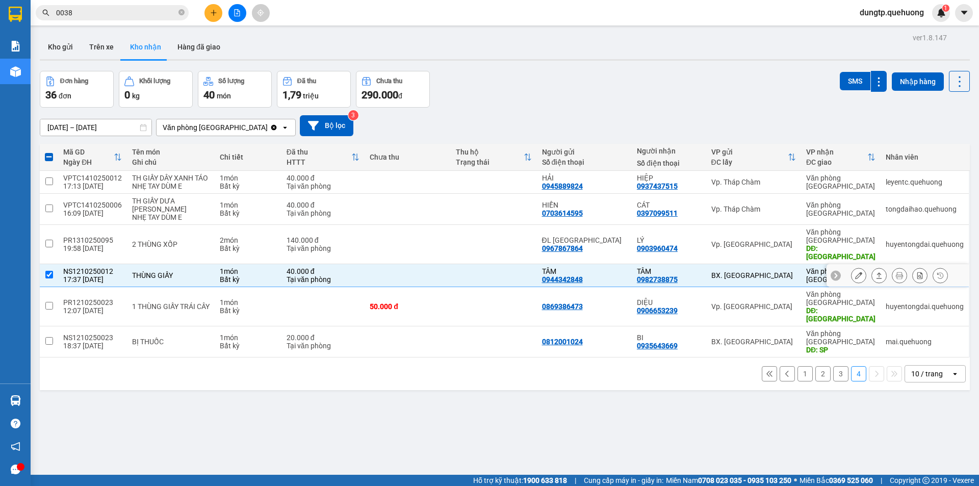
click at [855, 272] on icon at bounding box center [858, 275] width 7 height 7
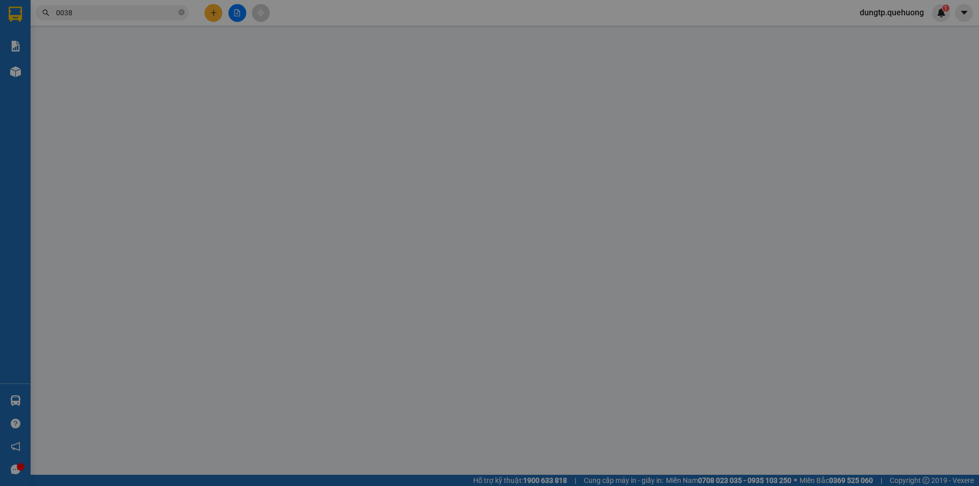
type input "0944342848"
type input "TÂM"
type input "0982738875"
type input "TÂM"
type input "0"
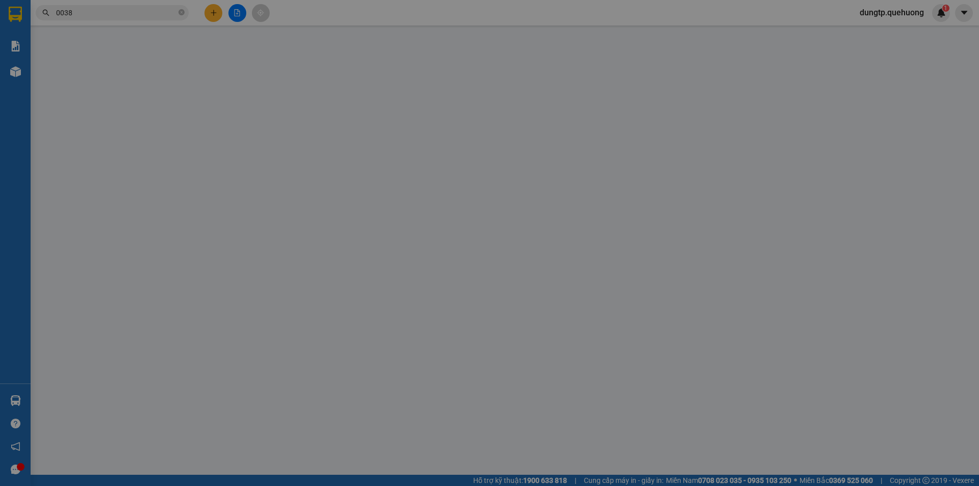
type input "40.000"
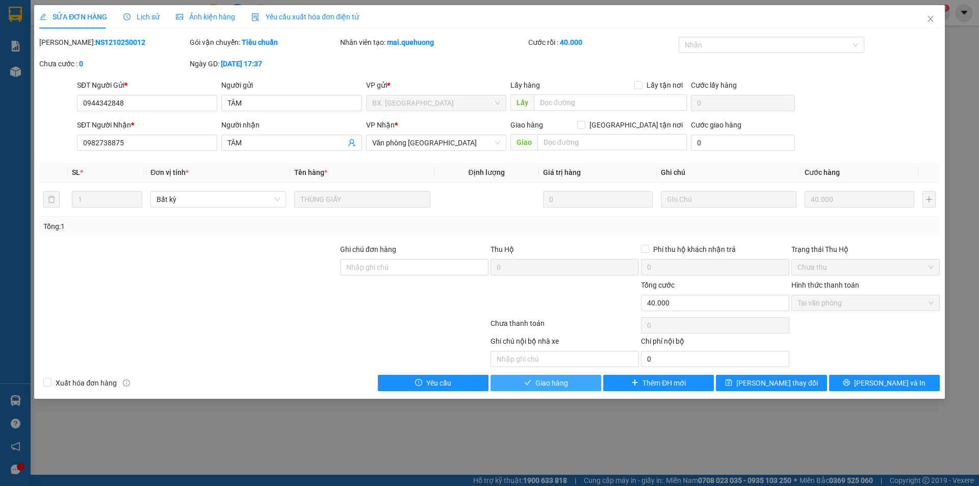
click at [556, 383] on span "Giao hàng" at bounding box center [551, 382] width 33 height 11
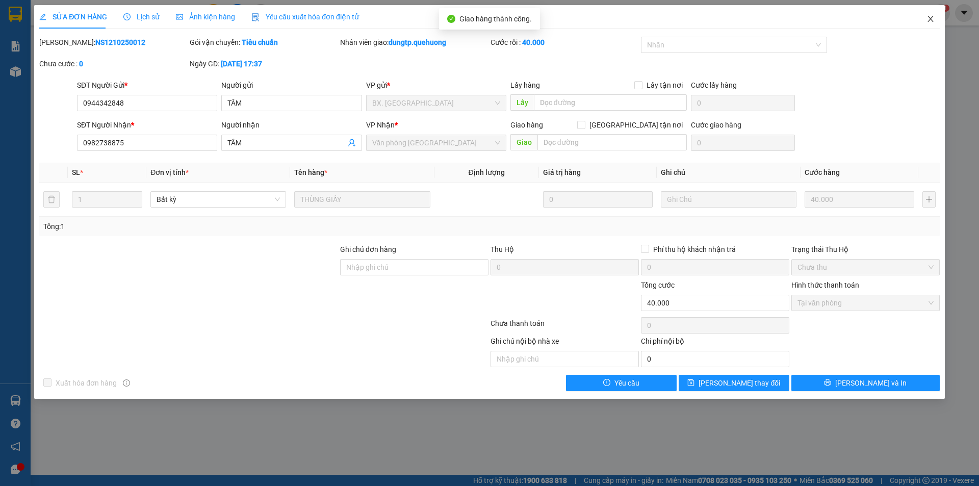
click at [931, 20] on icon "close" at bounding box center [930, 19] width 6 height 6
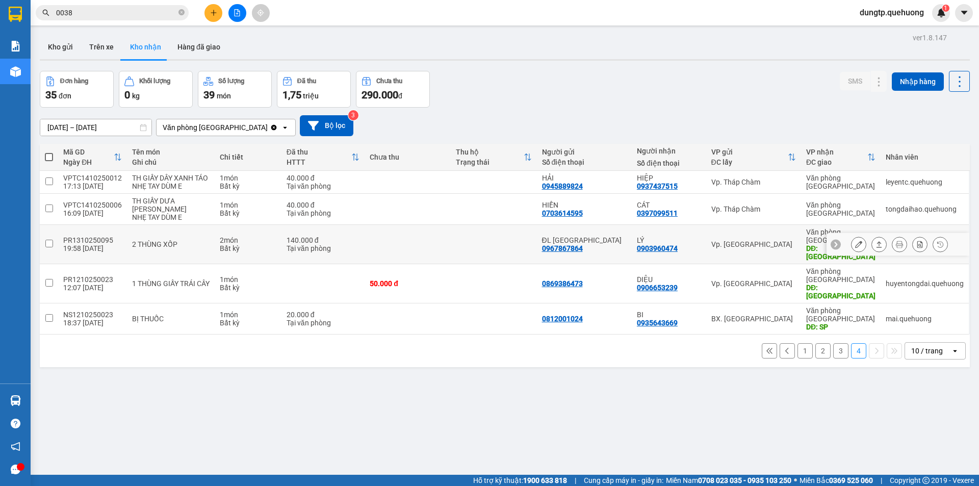
click at [254, 239] on div "2 món" at bounding box center [248, 240] width 56 height 8
checkbox input "true"
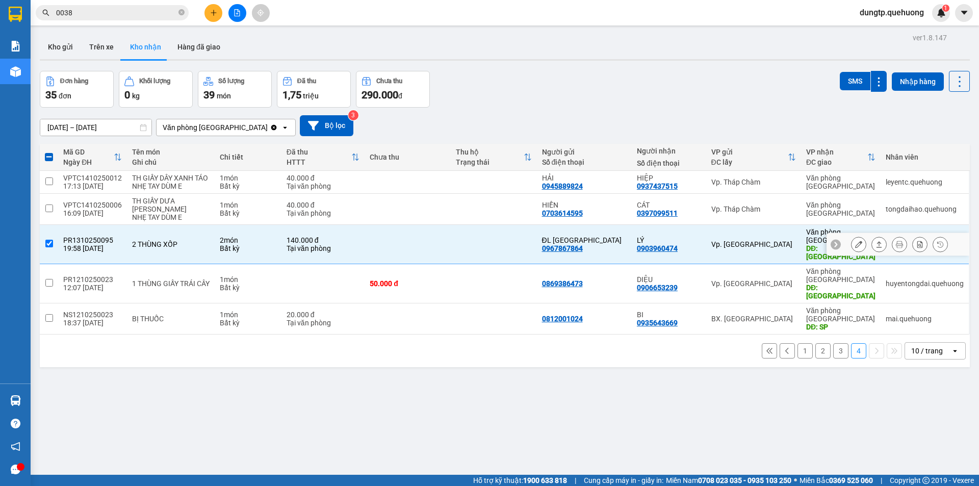
click at [855, 247] on icon at bounding box center [858, 244] width 7 height 7
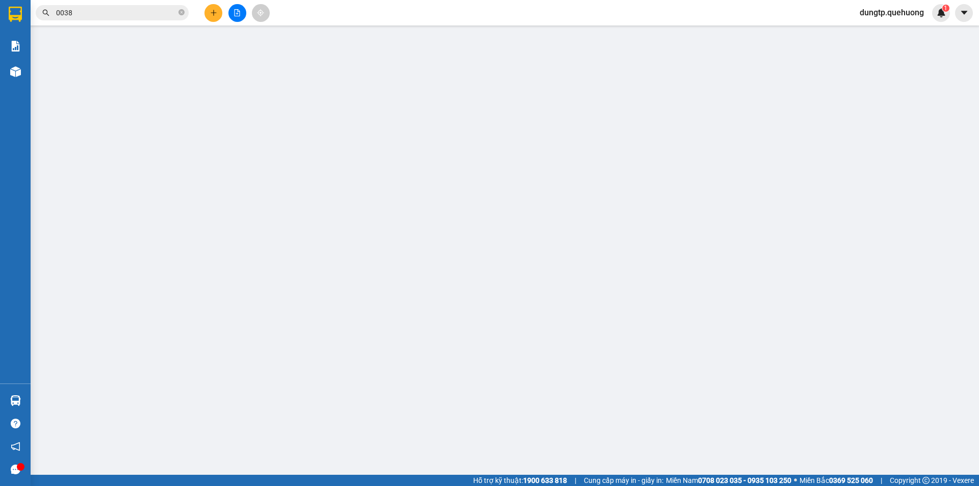
type input "0967867864"
type input "ĐL ĐÔNG HẢI"
type input "0903960474"
type input "LÝ"
type input "TÂN PHÚ ĐH"
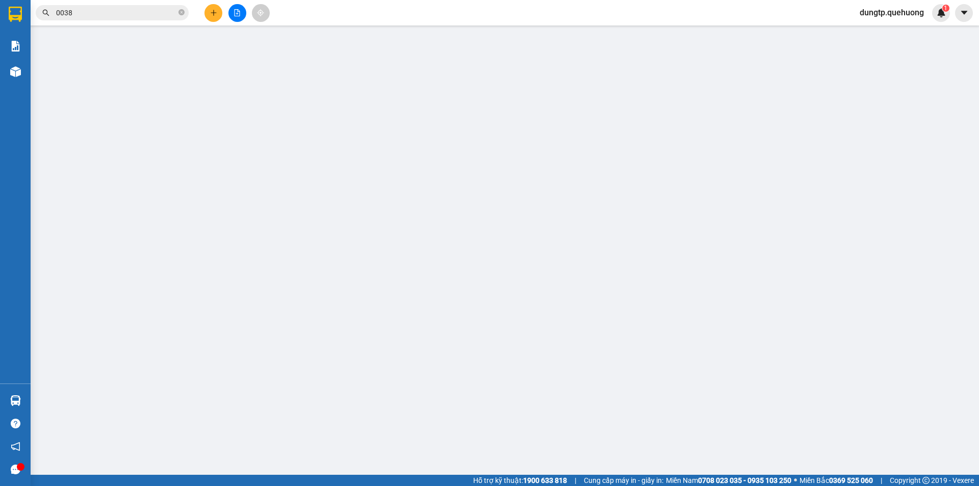
type input "0"
type input "140.000"
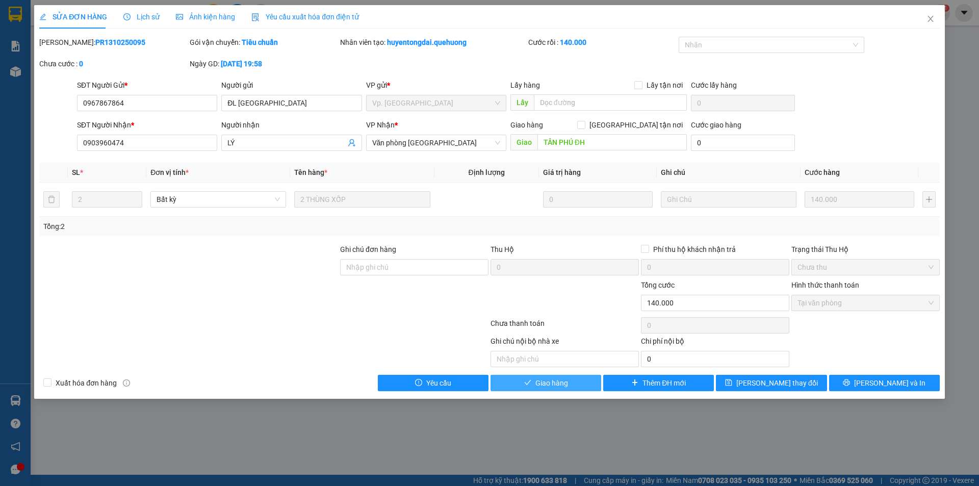
click at [571, 386] on button "Giao hàng" at bounding box center [545, 383] width 111 height 16
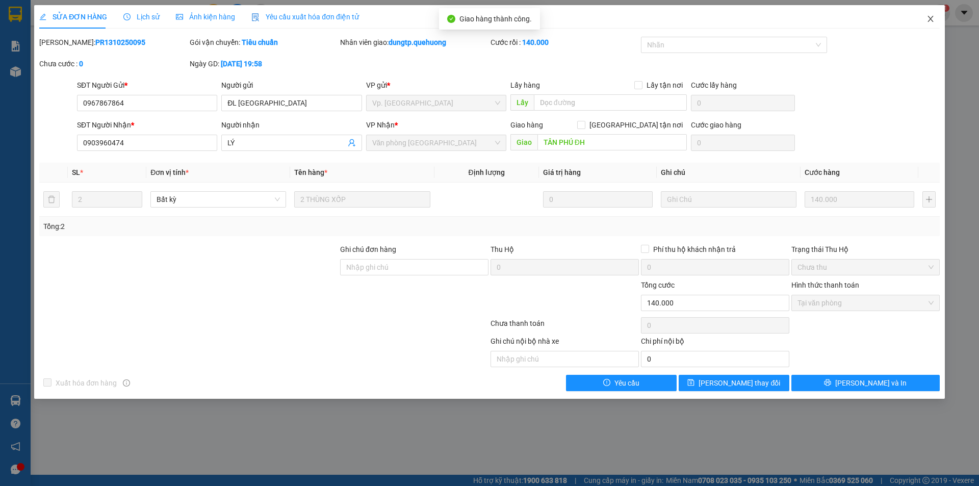
click at [928, 18] on icon "close" at bounding box center [930, 19] width 8 height 8
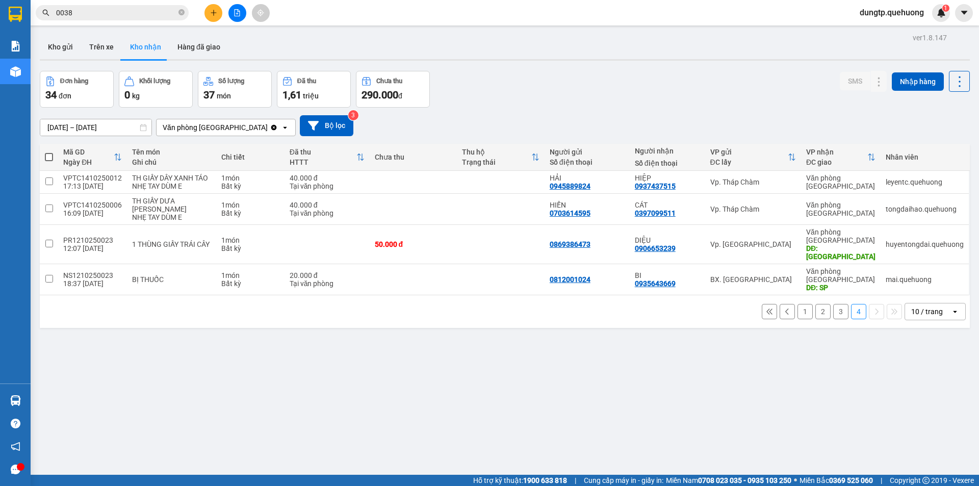
click at [799, 304] on button "1" at bounding box center [804, 311] width 15 height 15
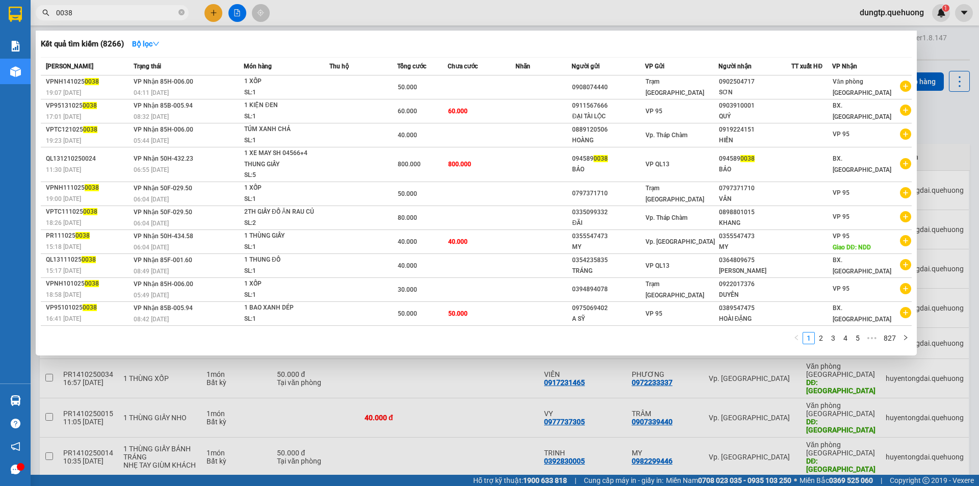
click at [143, 14] on input "0038" at bounding box center [116, 12] width 120 height 11
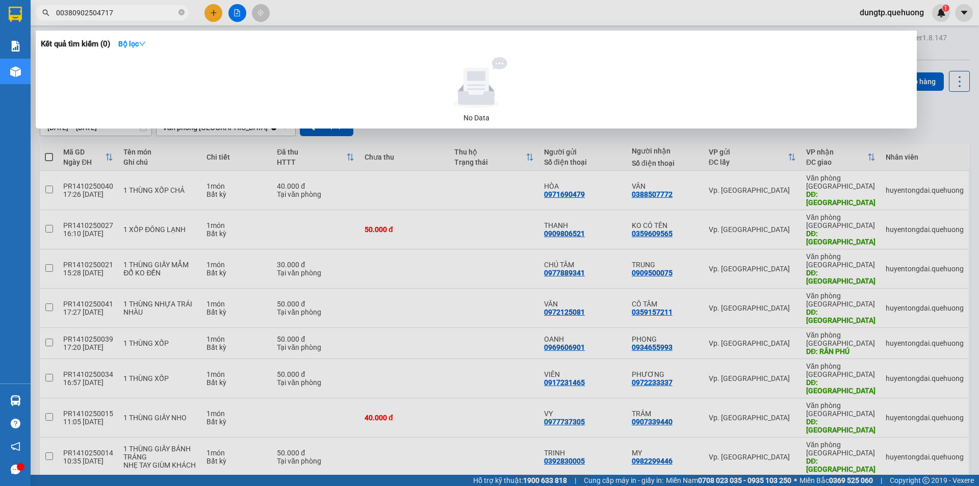
click at [59, 13] on input "00380902504717" at bounding box center [116, 12] width 120 height 11
drag, startPoint x: 66, startPoint y: 10, endPoint x: 44, endPoint y: 12, distance: 21.5
click at [44, 12] on div "0380902504717" at bounding box center [99, 12] width 199 height 15
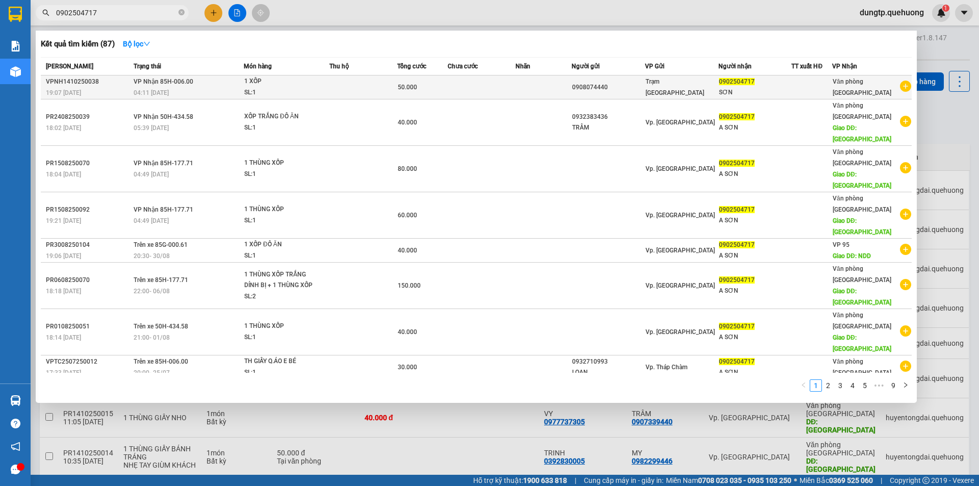
type input "0902504717"
click at [218, 90] on div "04:11 [DATE]" at bounding box center [189, 92] width 110 height 11
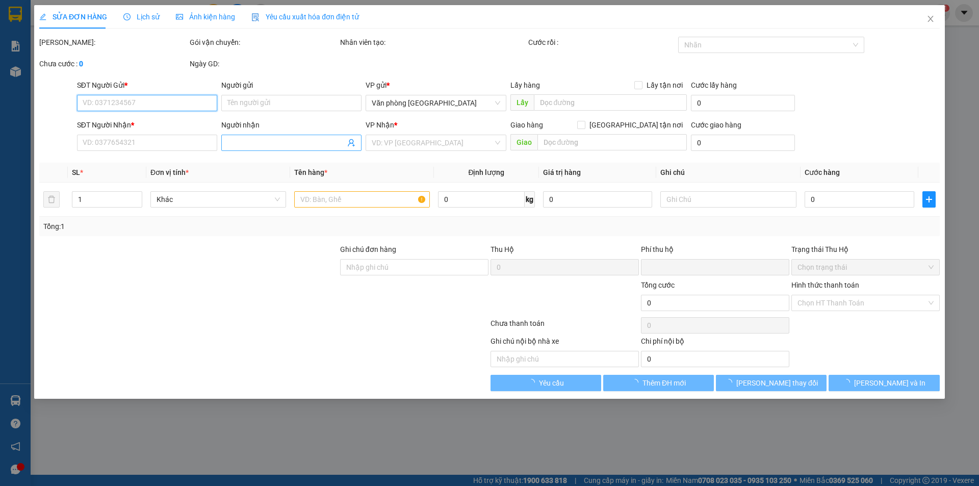
type input "0908074440"
type input "0902504717"
type input "SƠN"
type input "0"
type input "50.000"
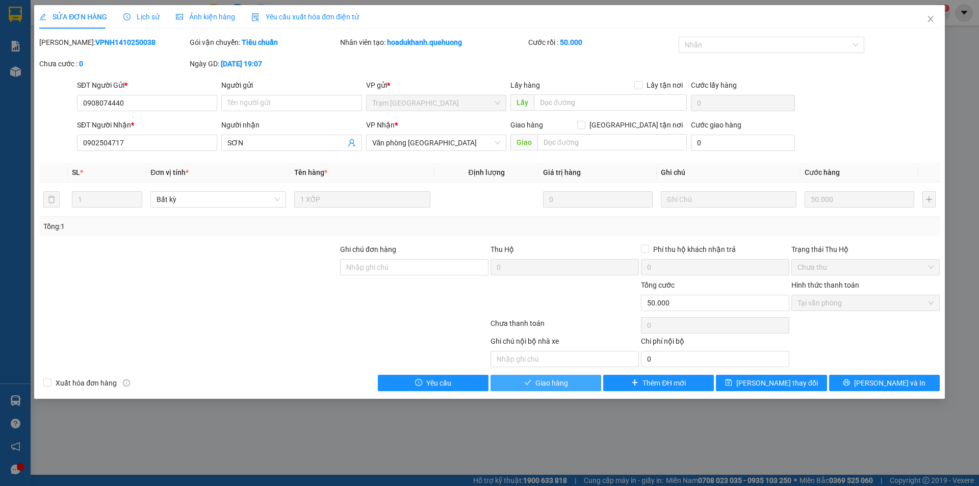
click at [556, 378] on span "Giao hàng" at bounding box center [551, 382] width 33 height 11
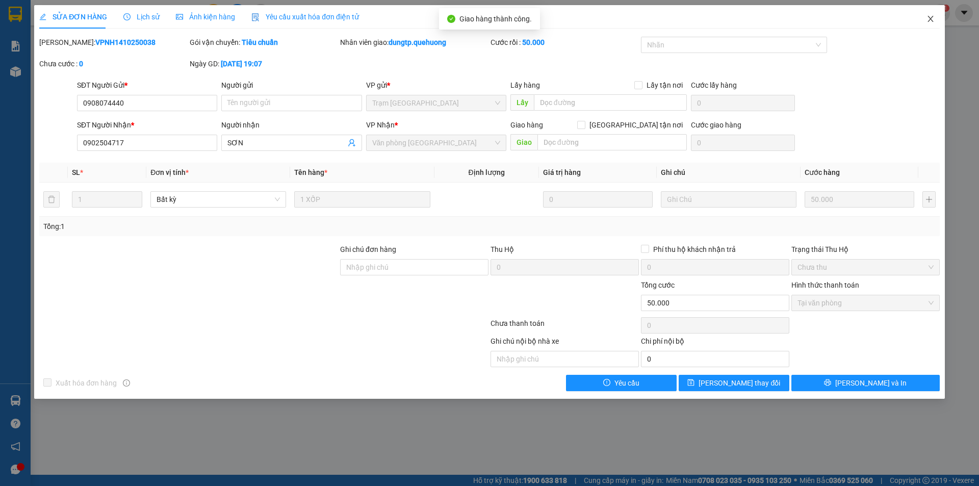
click at [929, 15] on icon "close" at bounding box center [930, 19] width 8 height 8
